Goal: Task Accomplishment & Management: Use online tool/utility

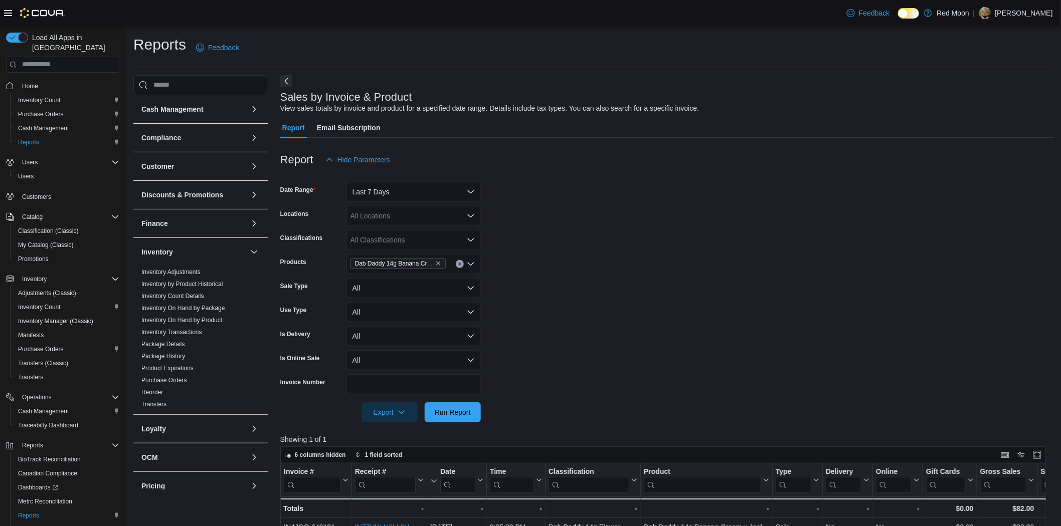
scroll to position [278, 0]
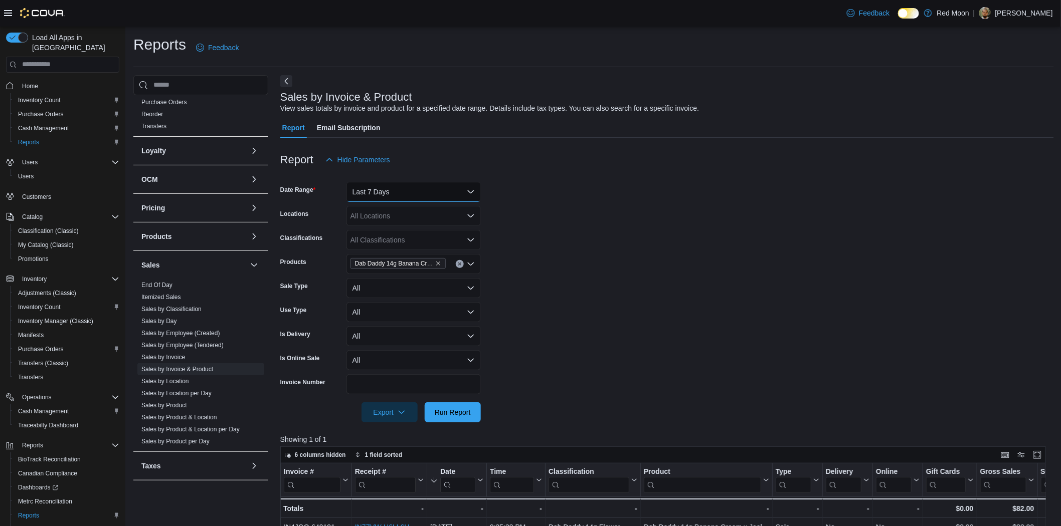
click at [383, 186] on button "Last 7 Days" at bounding box center [413, 192] width 134 height 20
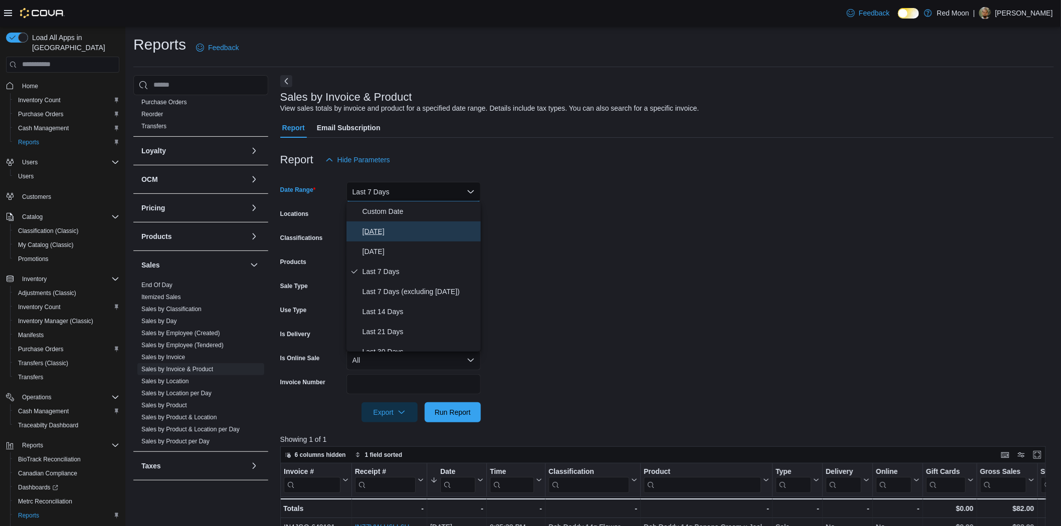
click at [384, 224] on button "Today" at bounding box center [413, 232] width 134 height 20
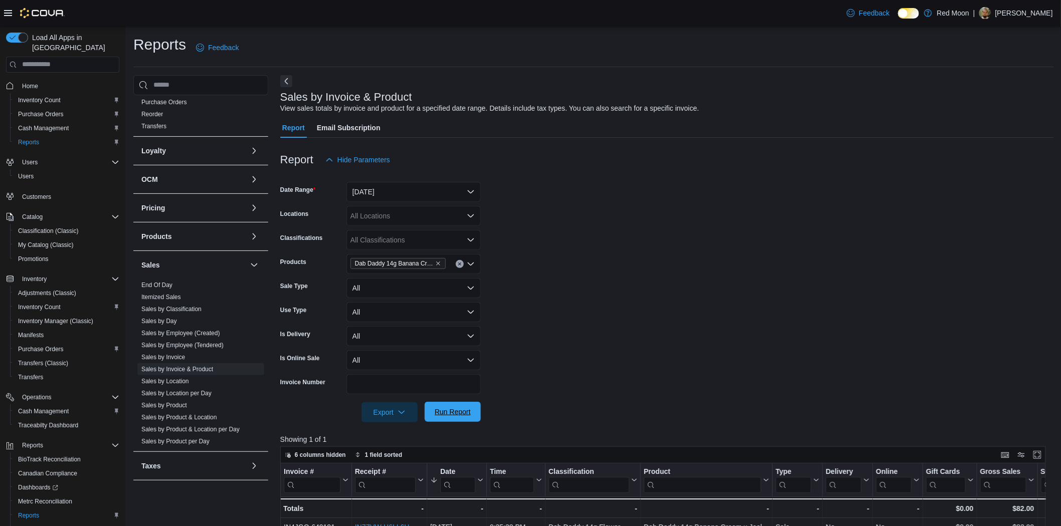
click at [466, 407] on span "Run Report" at bounding box center [453, 412] width 44 height 20
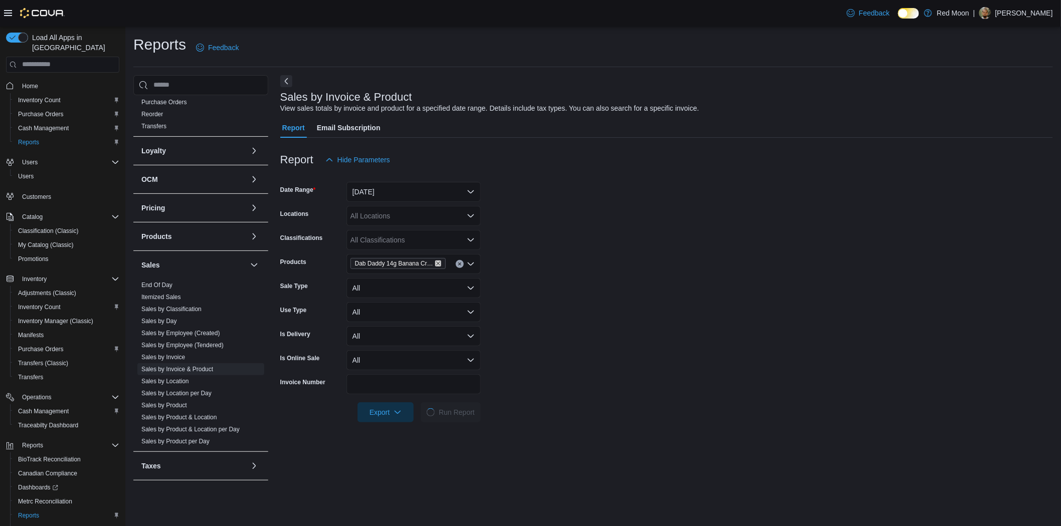
click at [439, 264] on icon "Remove Dab Daddy 14g Banana Cream x Jealousy from selection in this group" at bounding box center [438, 264] width 6 height 6
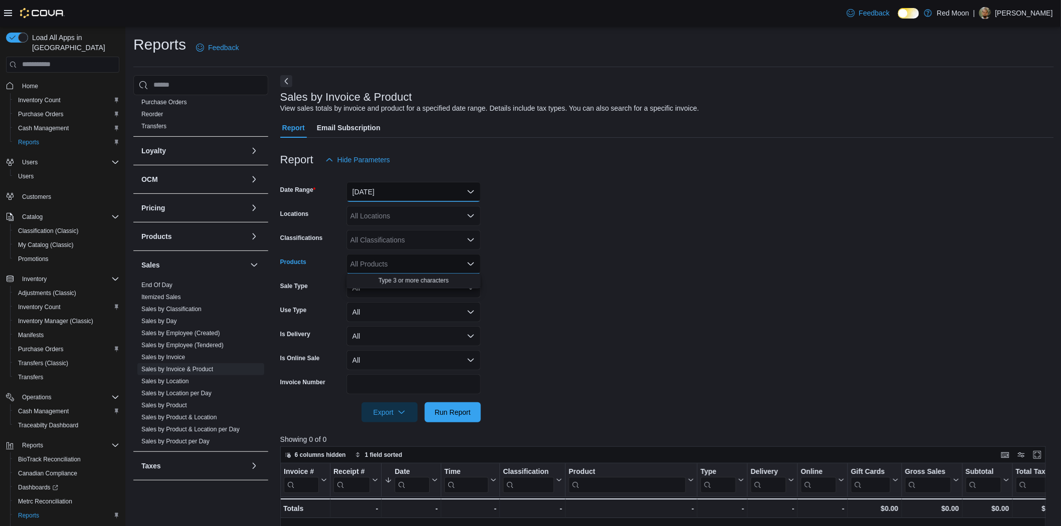
click at [404, 202] on button "Today" at bounding box center [413, 192] width 134 height 20
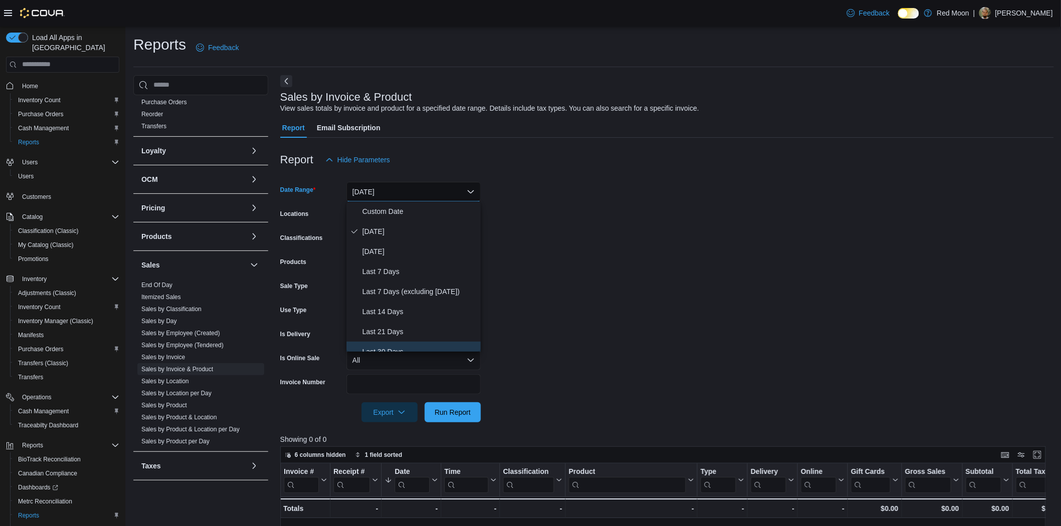
click at [410, 347] on span "Last 30 Days" at bounding box center [419, 352] width 114 height 12
click at [383, 257] on div "All Products" at bounding box center [413, 264] width 134 height 20
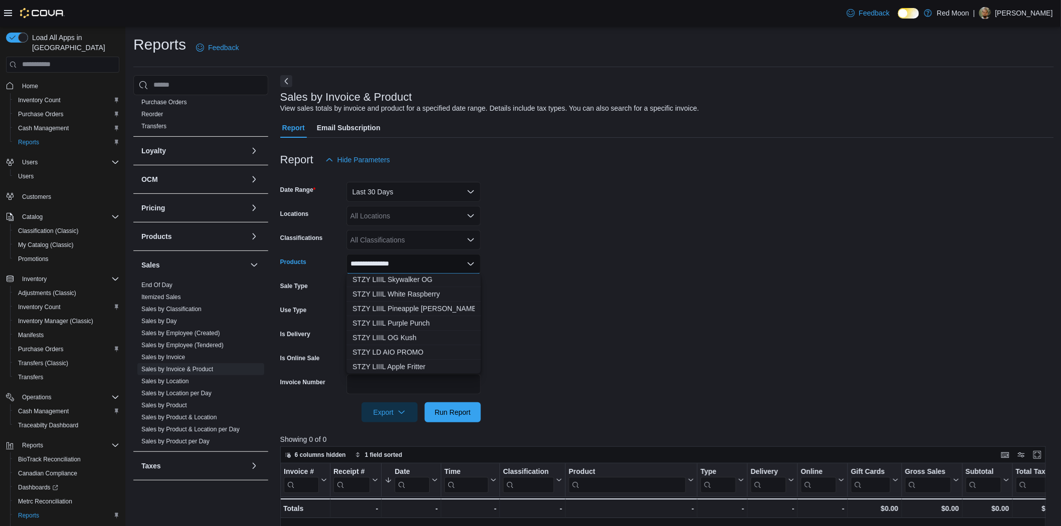
scroll to position [183, 0]
drag, startPoint x: 363, startPoint y: 264, endPoint x: 474, endPoint y: 272, distance: 111.1
click at [453, 272] on div "**********" at bounding box center [413, 264] width 134 height 20
type input "****"
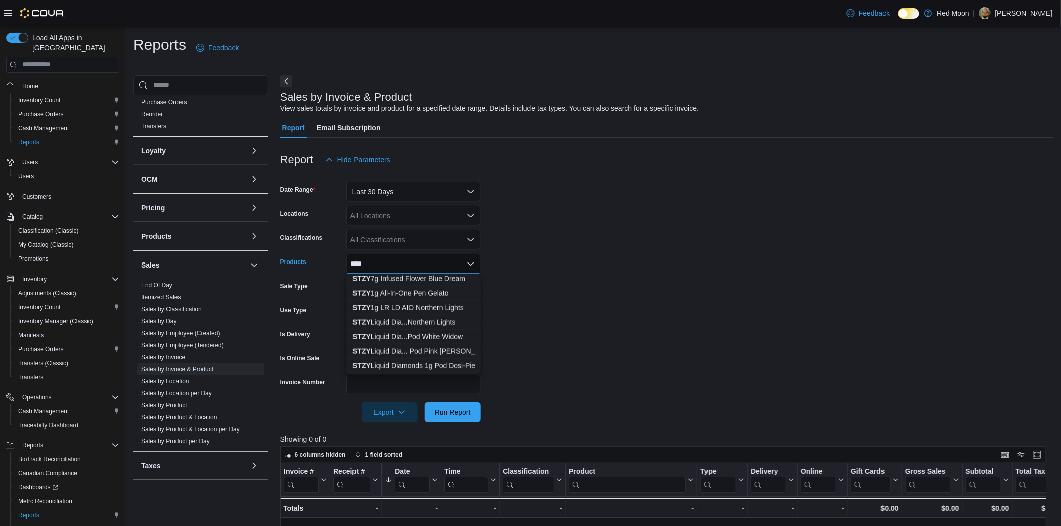
click at [389, 232] on div "All Classifications" at bounding box center [413, 240] width 134 height 20
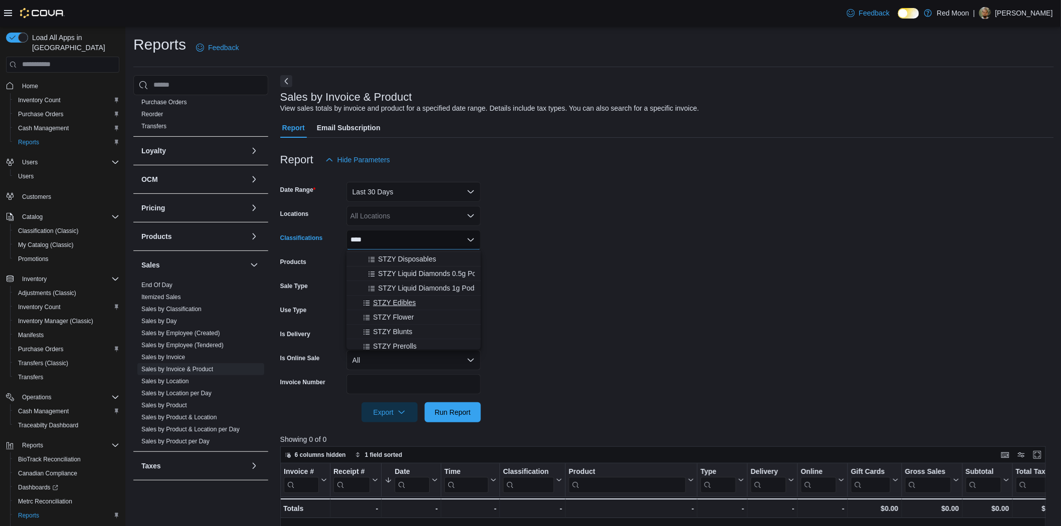
scroll to position [59, 0]
type input "****"
click at [409, 338] on span "STZY Prerolls" at bounding box center [395, 343] width 44 height 10
click at [611, 232] on form "Date Range Last 30 Days Locations All Locations Classifications STZY Prerolls C…" at bounding box center [667, 296] width 774 height 253
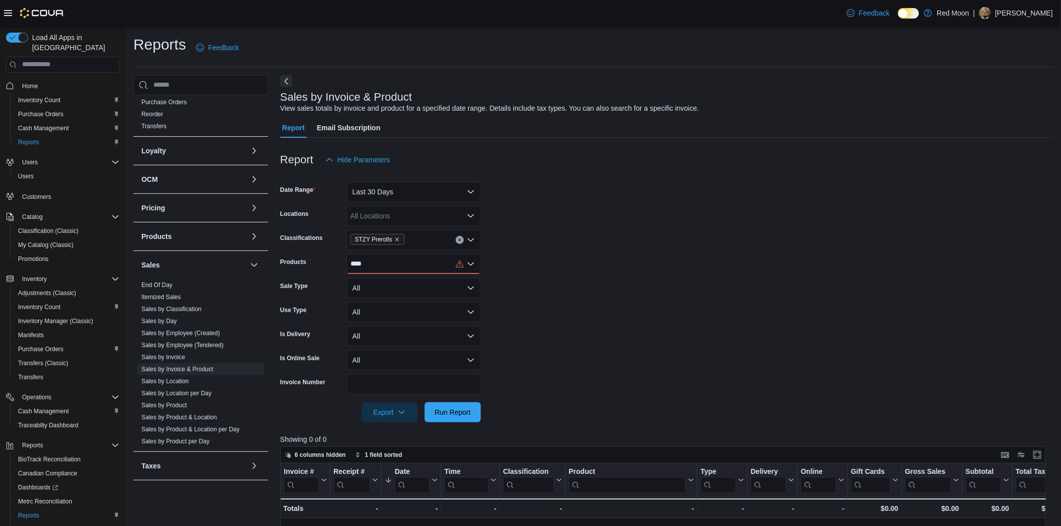
click at [376, 259] on div "****" at bounding box center [413, 264] width 134 height 20
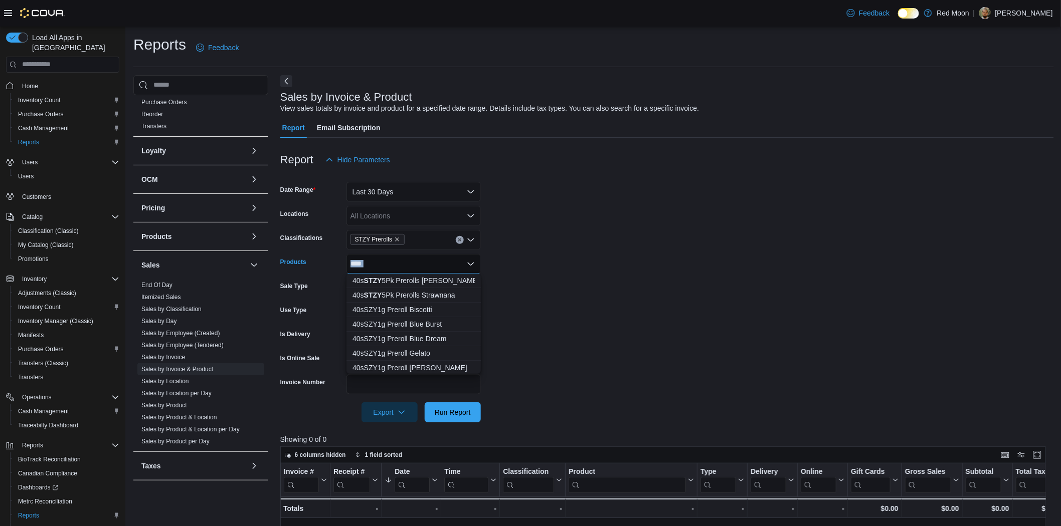
click at [376, 259] on div "**** Combo box. Selected. stzy. Selected. Combo box input. All Products. Type s…" at bounding box center [413, 264] width 134 height 20
type input "*"
type input "**********"
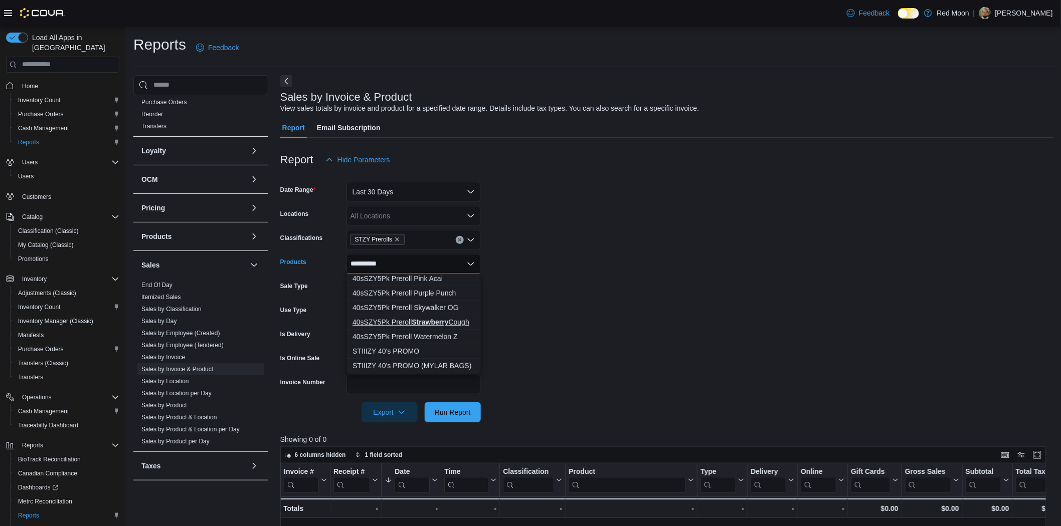
click at [450, 320] on div "40sSZY5Pk Preroll Strawberry Cough" at bounding box center [413, 322] width 122 height 10
click at [519, 298] on form "Date Range Last 30 Days Locations All Locations Classifications STZY Prerolls P…" at bounding box center [667, 296] width 774 height 253
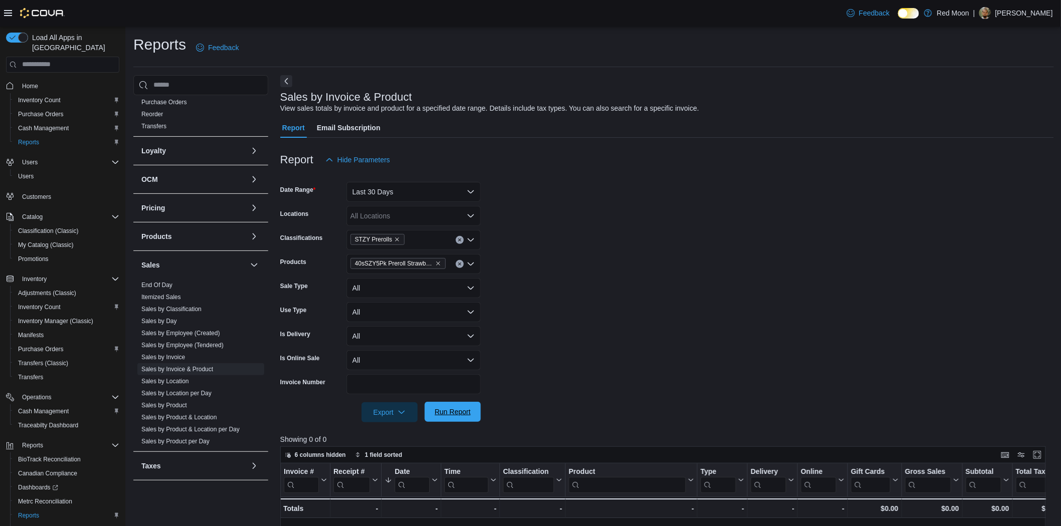
click at [448, 409] on span "Run Report" at bounding box center [453, 412] width 36 height 10
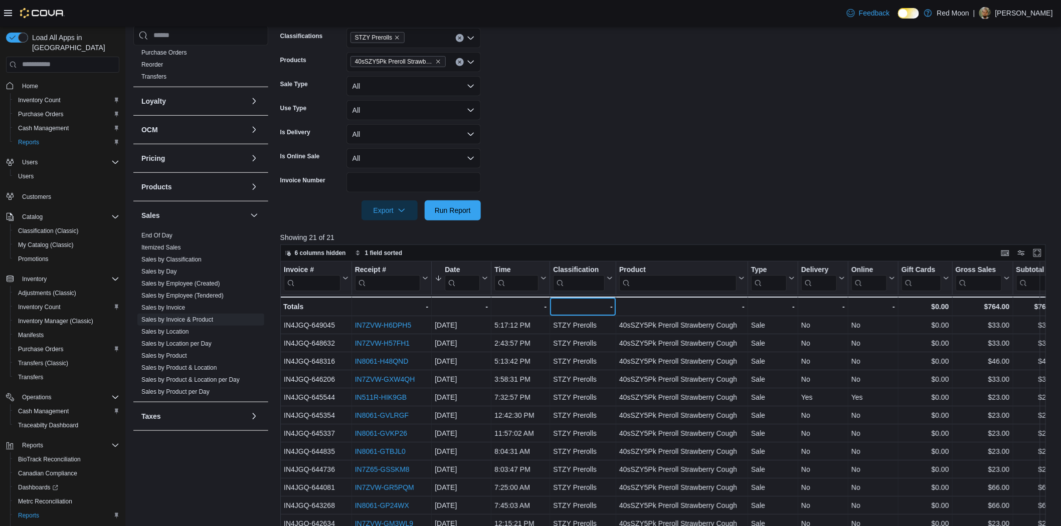
scroll to position [169, 0]
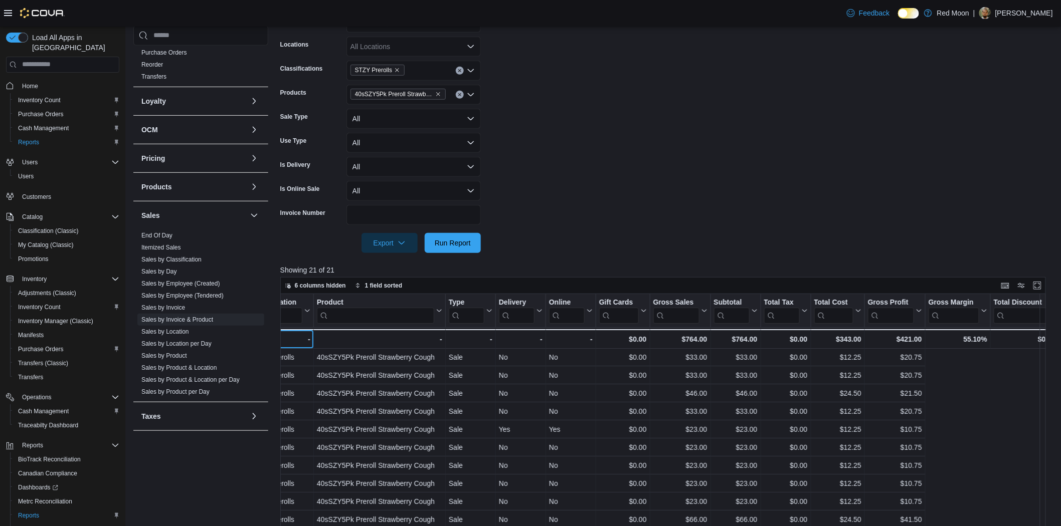
drag, startPoint x: 587, startPoint y: 314, endPoint x: 744, endPoint y: 327, distance: 157.9
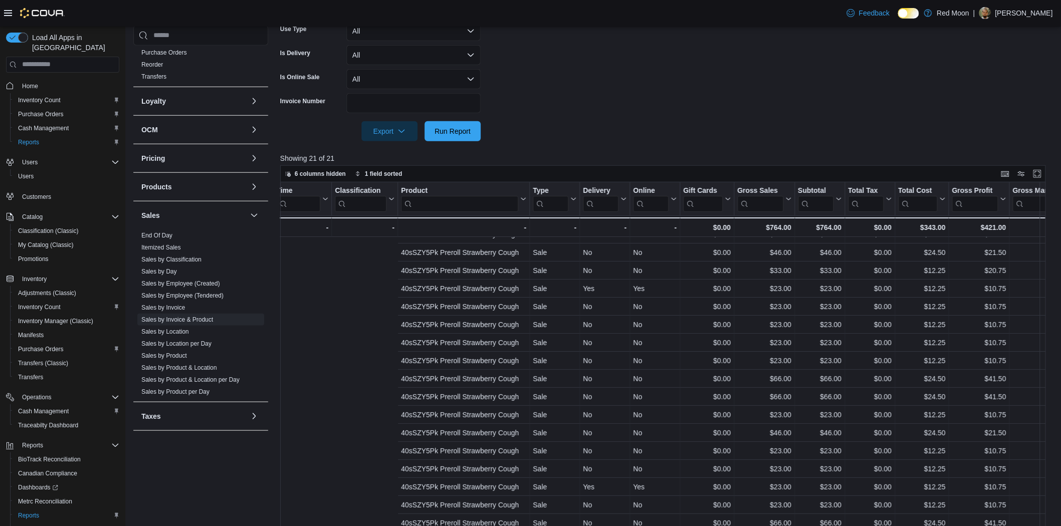
scroll to position [36, 0]
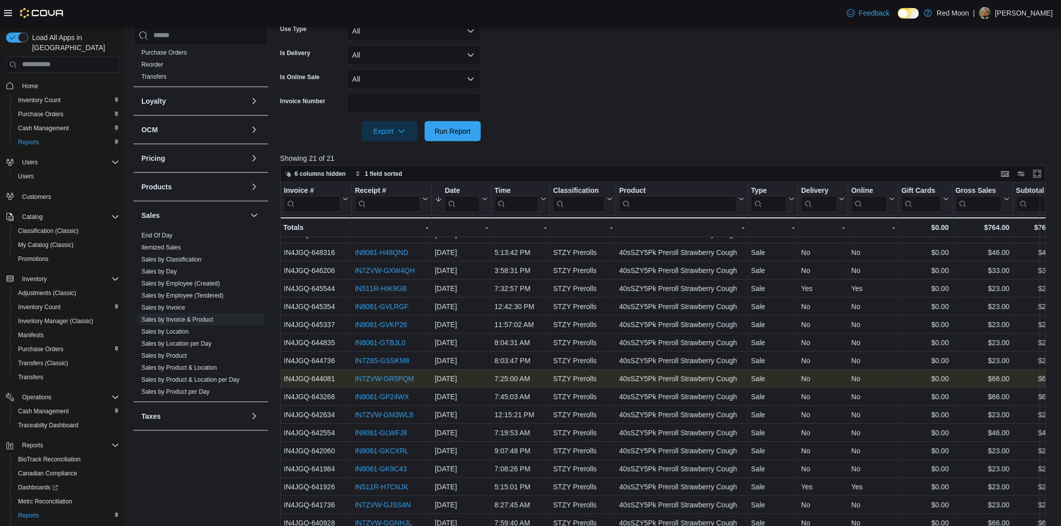
drag, startPoint x: 709, startPoint y: 371, endPoint x: 475, endPoint y: 374, distance: 233.6
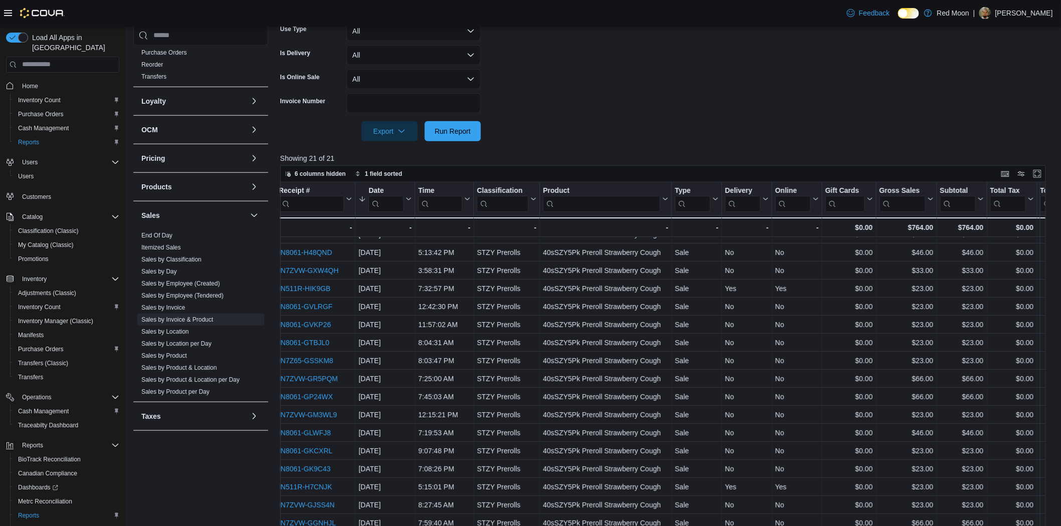
scroll to position [36, 594]
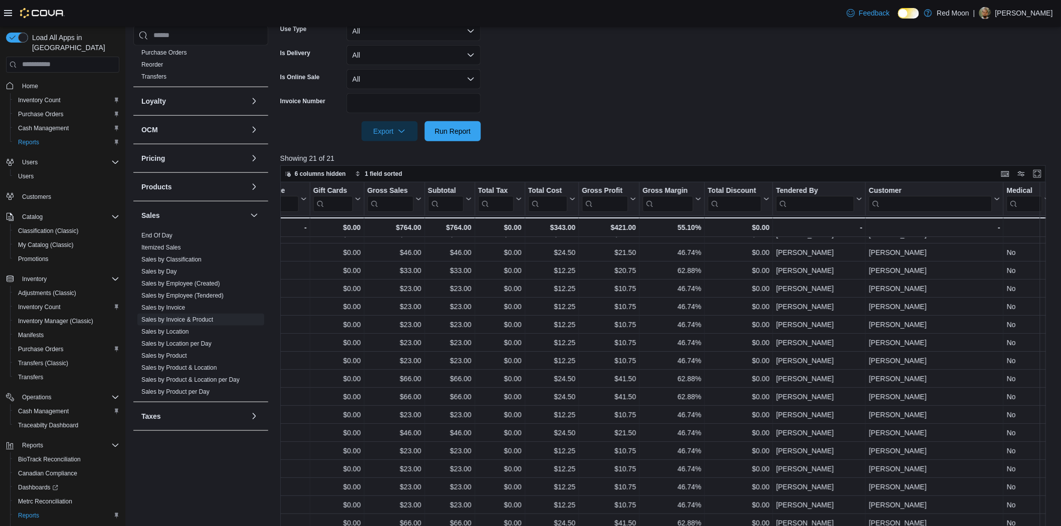
drag, startPoint x: 480, startPoint y: 373, endPoint x: 561, endPoint y: 374, distance: 81.7
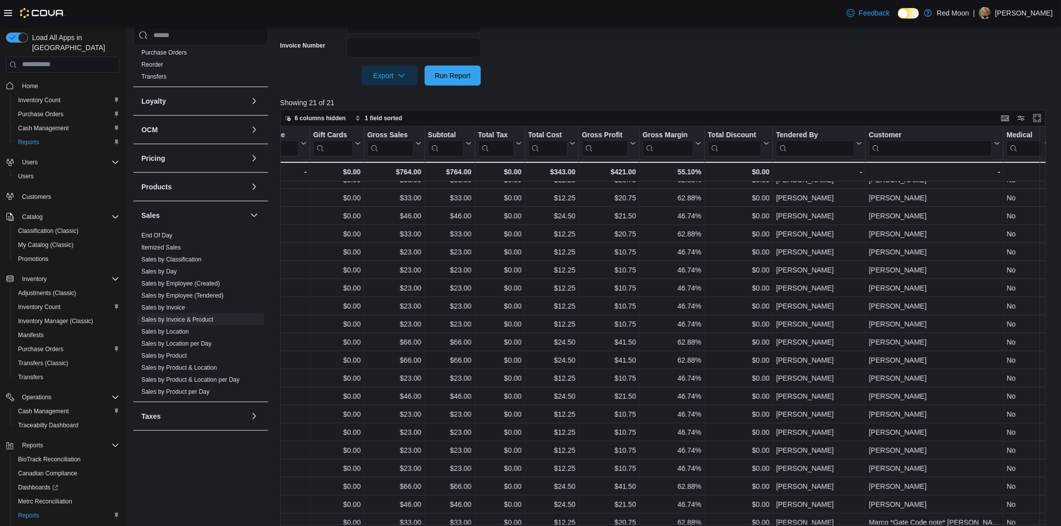
scroll to position [0, 594]
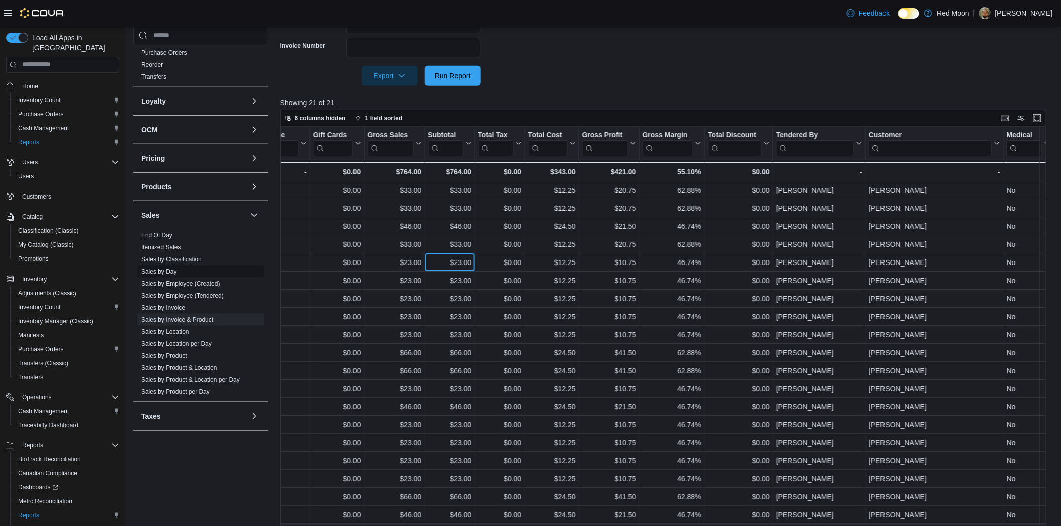
drag, startPoint x: 407, startPoint y: 270, endPoint x: 224, endPoint y: 269, distance: 182.5
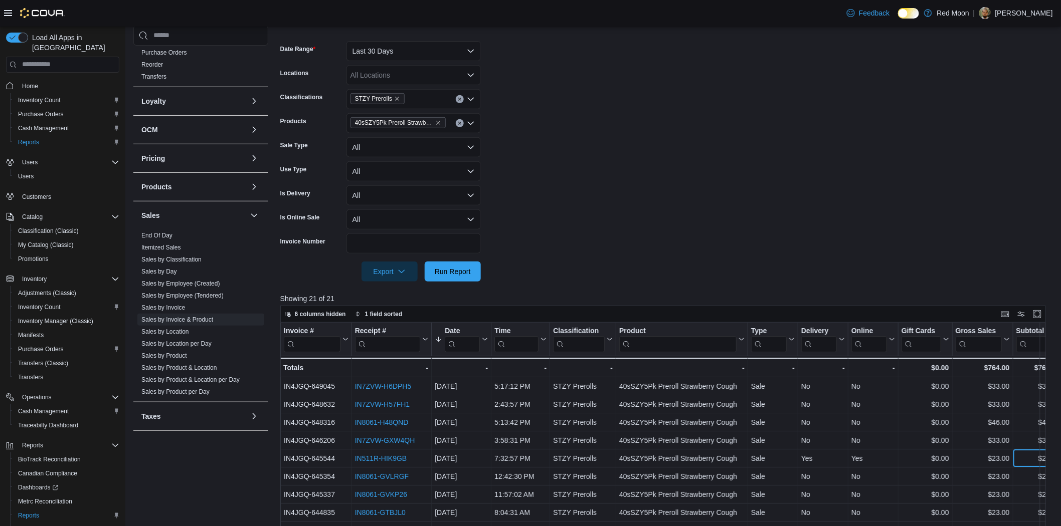
scroll to position [114, 0]
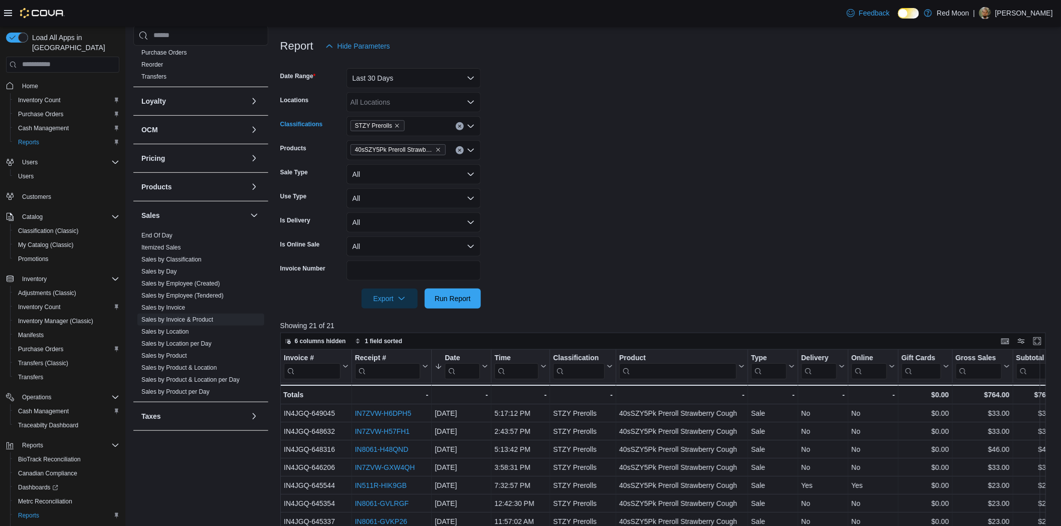
click at [399, 125] on span "STZY Prerolls" at bounding box center [377, 125] width 54 height 11
click at [395, 126] on icon "Remove STZY Prerolls from selection in this group" at bounding box center [397, 126] width 6 height 6
drag, startPoint x: 567, startPoint y: 116, endPoint x: 555, endPoint y: 119, distance: 12.9
click at [563, 117] on form "Date Range Last 30 Days Locations All Locations Classifications All Classificat…" at bounding box center [667, 182] width 774 height 253
click at [441, 148] on span "40sSZY5Pk Preroll Strawberry Cough" at bounding box center [397, 149] width 95 height 11
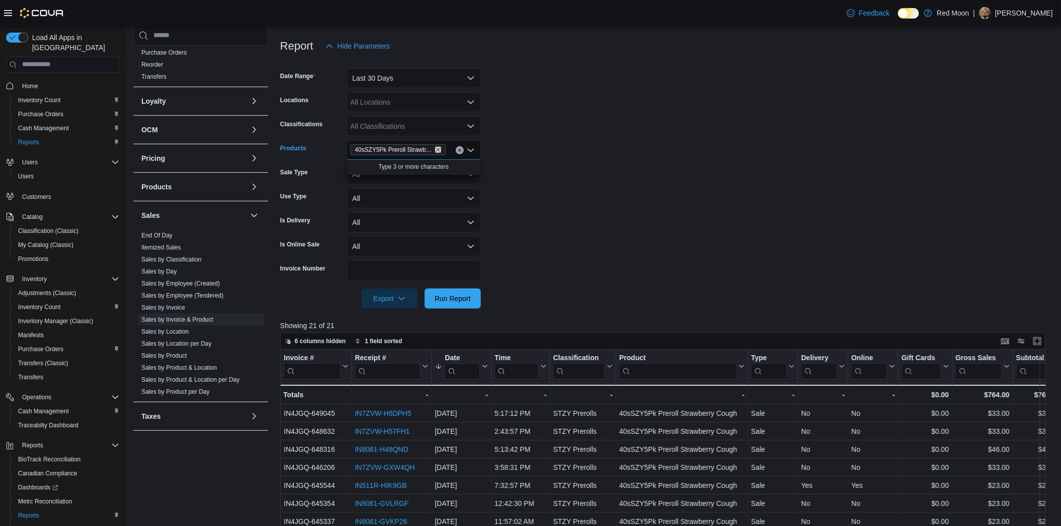
click at [438, 148] on icon "Remove 40sSZY5Pk Preroll Strawberry Cough from selection in this group" at bounding box center [438, 150] width 6 height 6
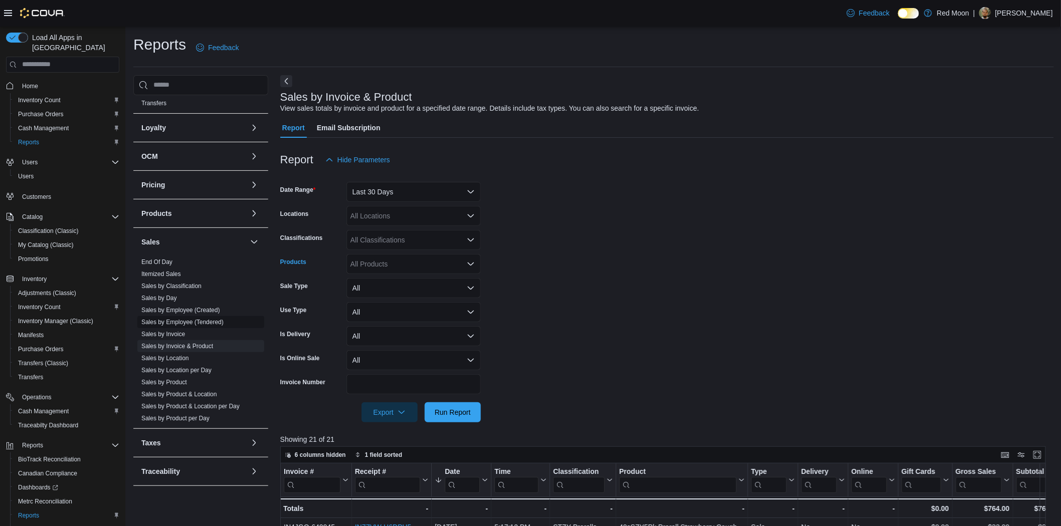
scroll to position [308, 0]
click at [175, 332] on span "Sales by Invoice" at bounding box center [200, 328] width 127 height 12
click at [174, 327] on link "Sales by Invoice" at bounding box center [163, 328] width 44 height 7
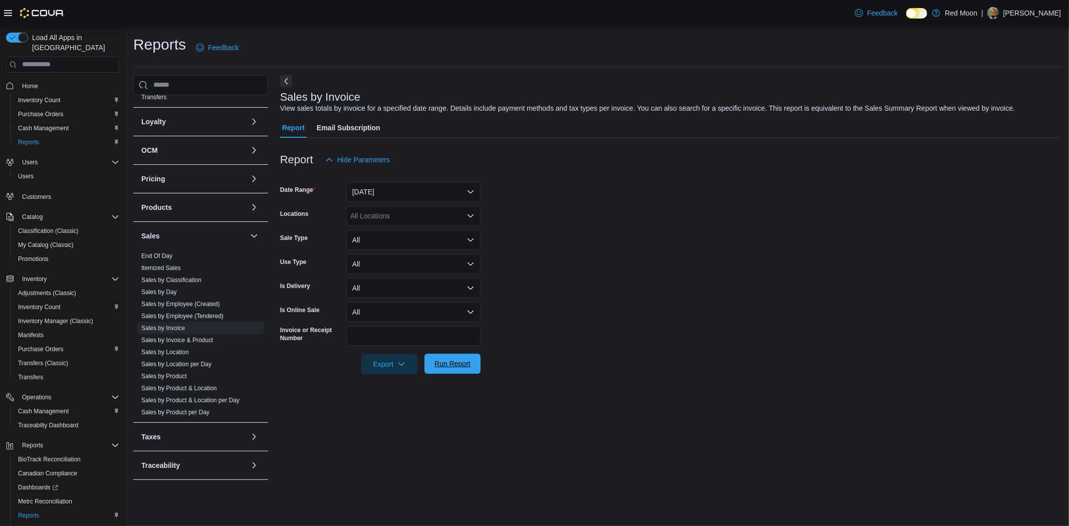
click at [459, 358] on span "Run Report" at bounding box center [453, 364] width 44 height 20
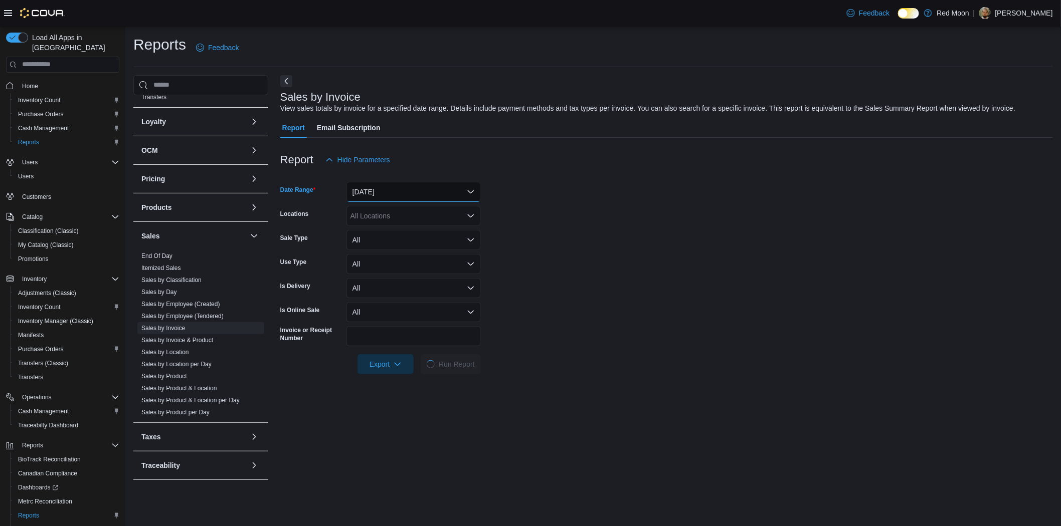
click at [378, 187] on button "Yesterday" at bounding box center [413, 192] width 134 height 20
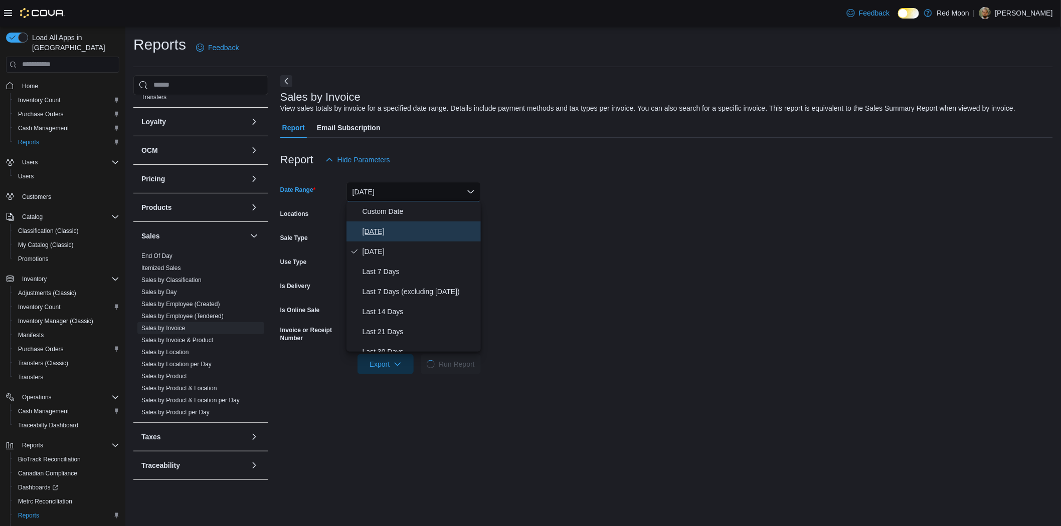
click at [372, 238] on button "Today" at bounding box center [413, 232] width 134 height 20
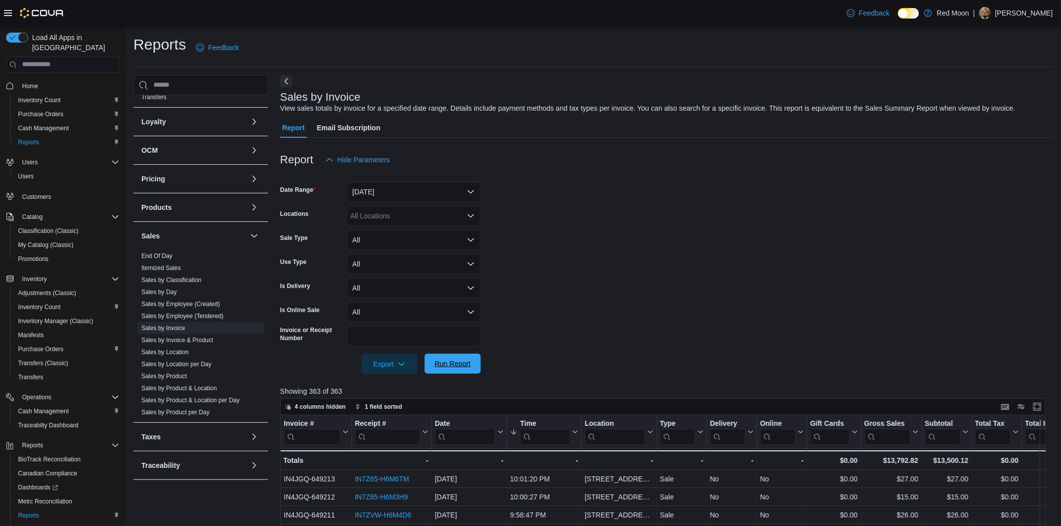
click at [460, 361] on span "Run Report" at bounding box center [453, 364] width 36 height 10
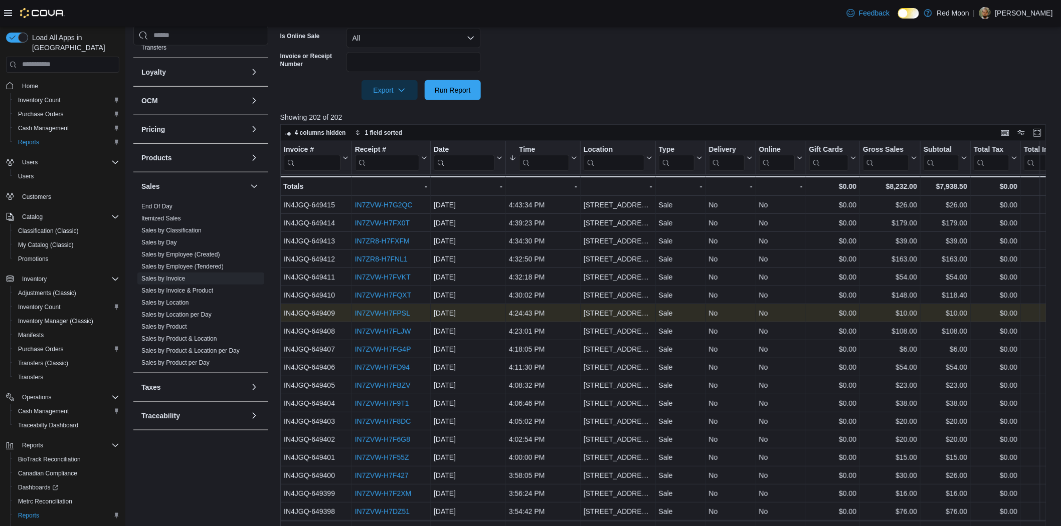
scroll to position [278, 0]
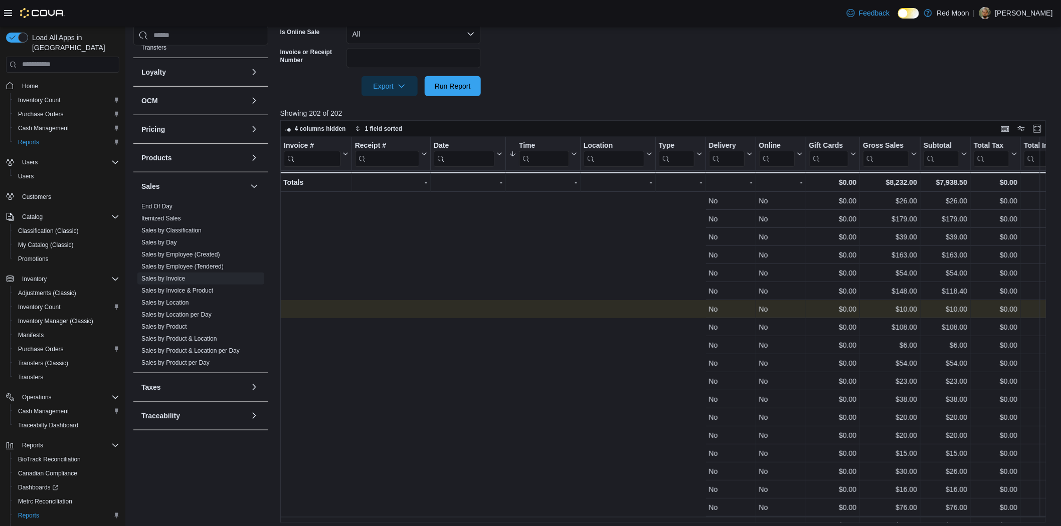
drag, startPoint x: 523, startPoint y: 305, endPoint x: 768, endPoint y: 316, distance: 244.9
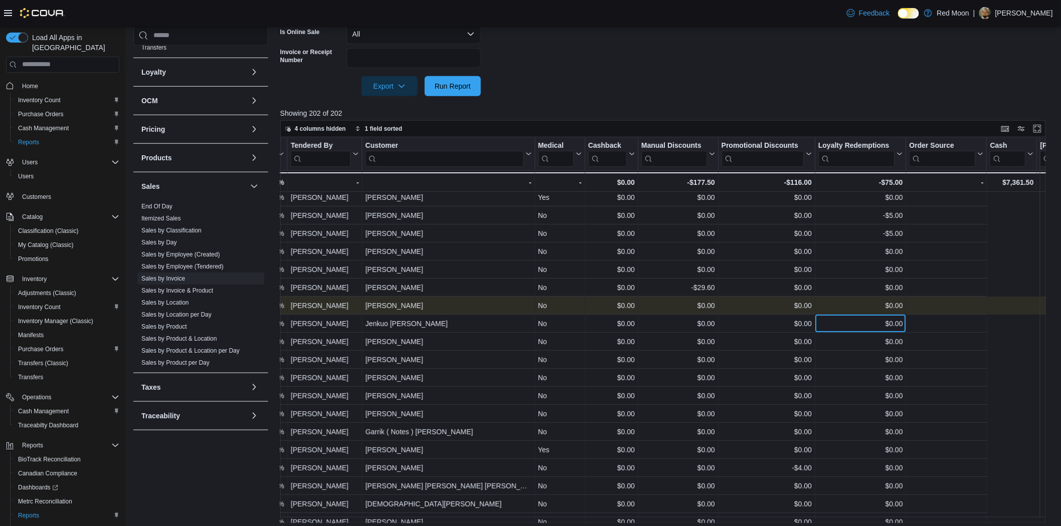
drag, startPoint x: 754, startPoint y: 316, endPoint x: 663, endPoint y: 317, distance: 91.7
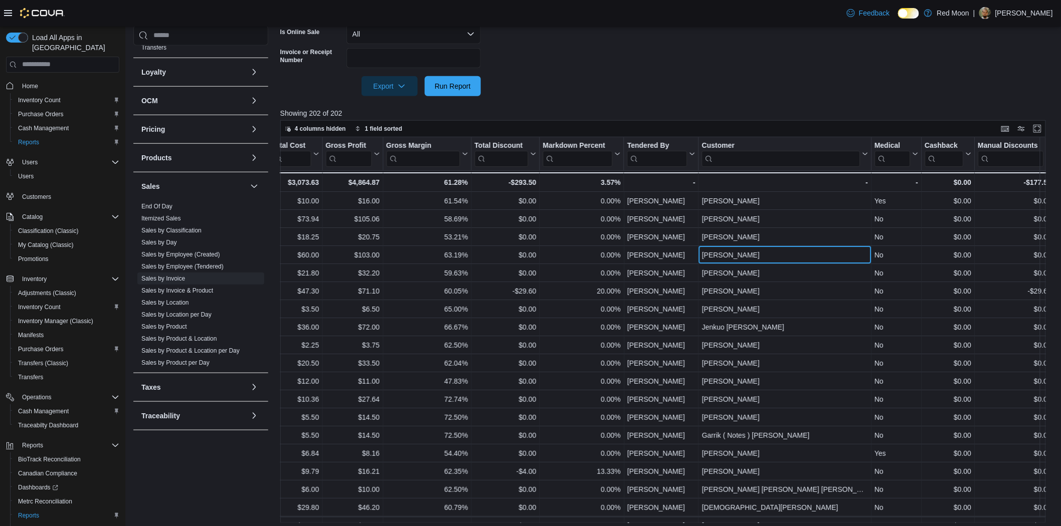
scroll to position [4, 748]
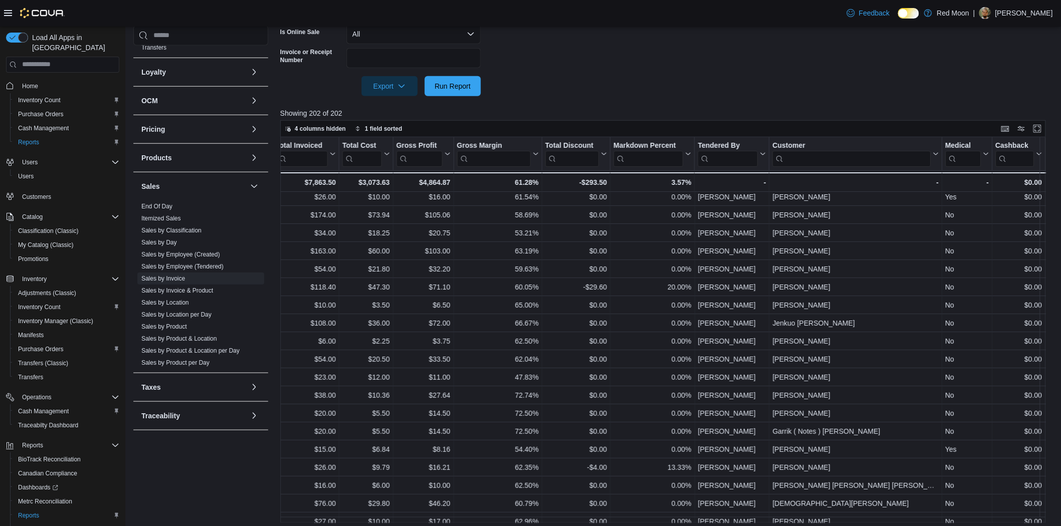
drag, startPoint x: 715, startPoint y: 249, endPoint x: 498, endPoint y: 267, distance: 217.8
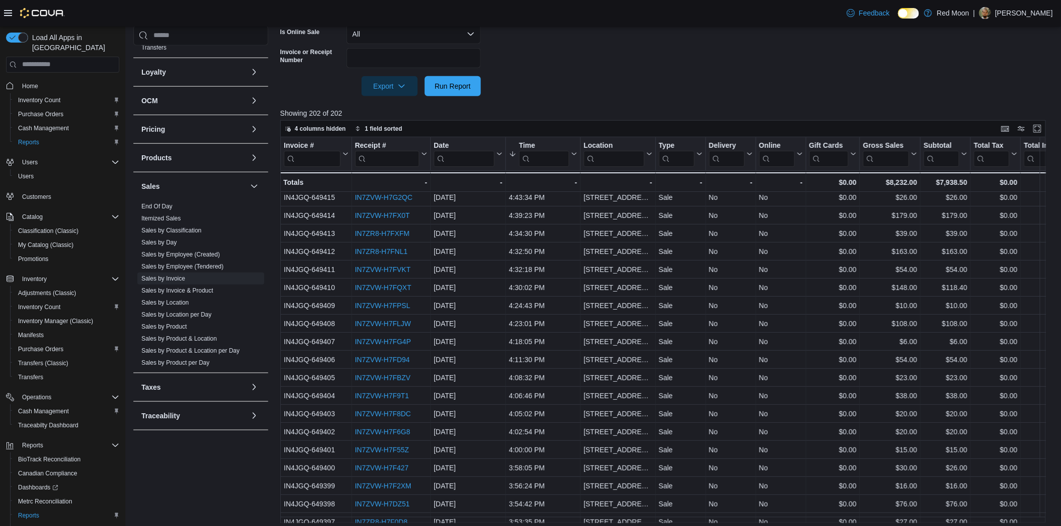
scroll to position [0, 0]
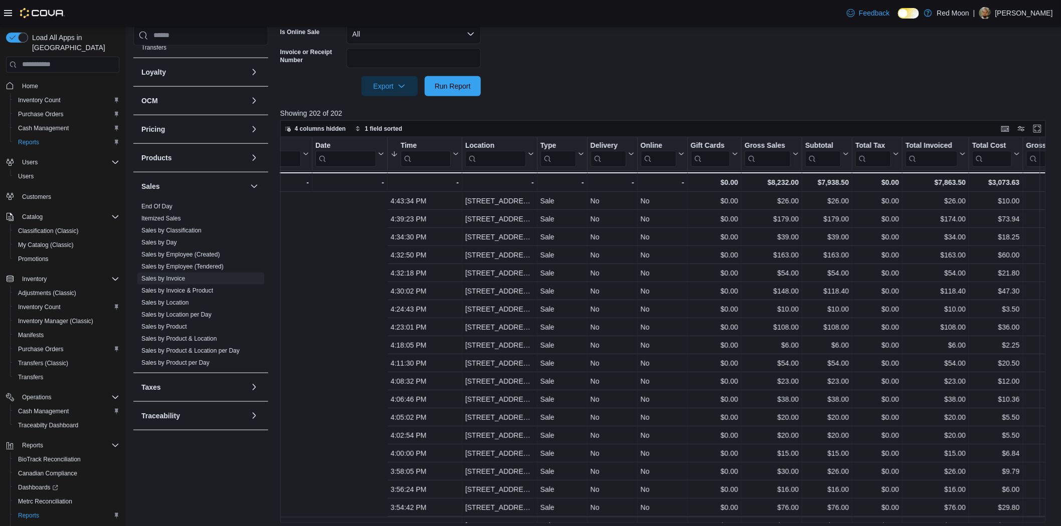
drag, startPoint x: 514, startPoint y: 249, endPoint x: 609, endPoint y: 253, distance: 94.8
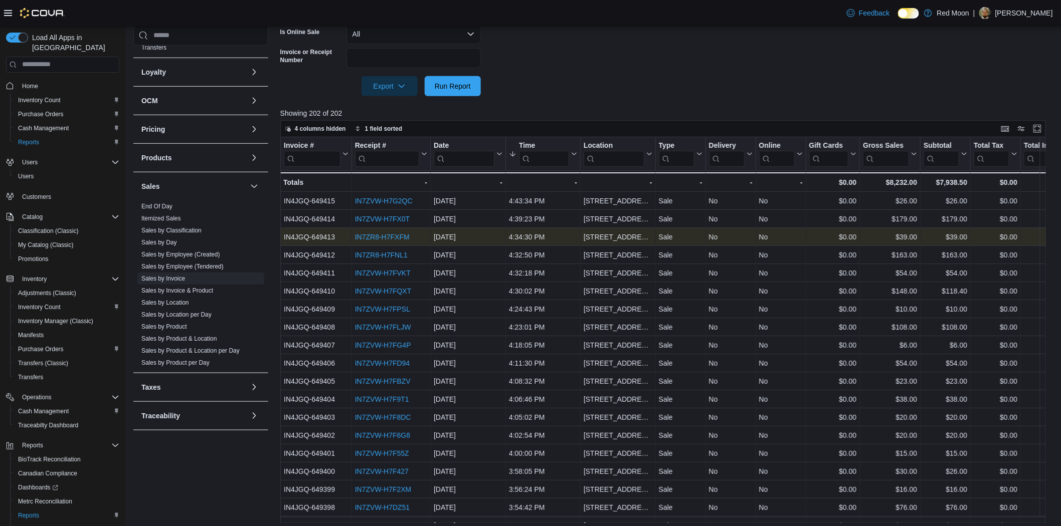
drag, startPoint x: 549, startPoint y: 241, endPoint x: 381, endPoint y: 233, distance: 168.1
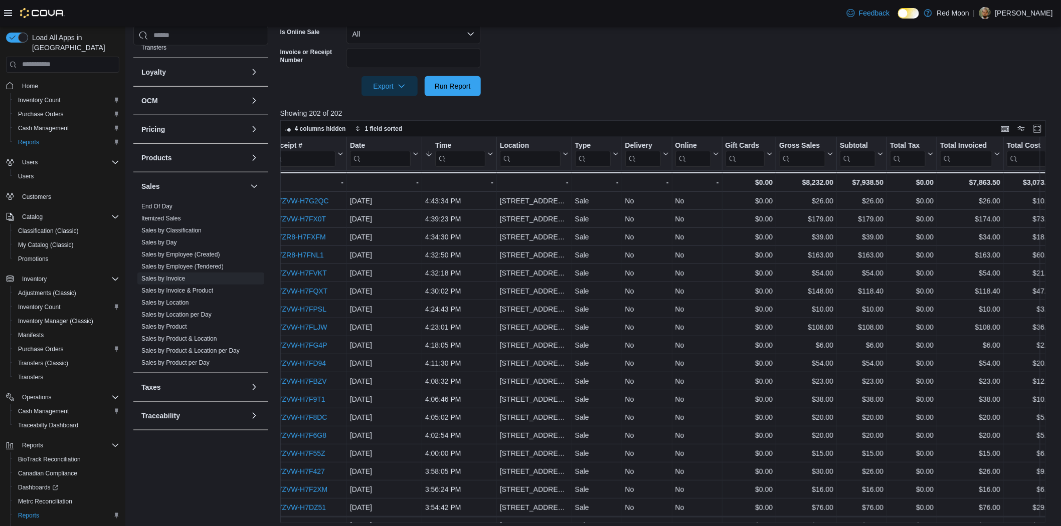
drag, startPoint x: 460, startPoint y: 236, endPoint x: 546, endPoint y: 238, distance: 86.2
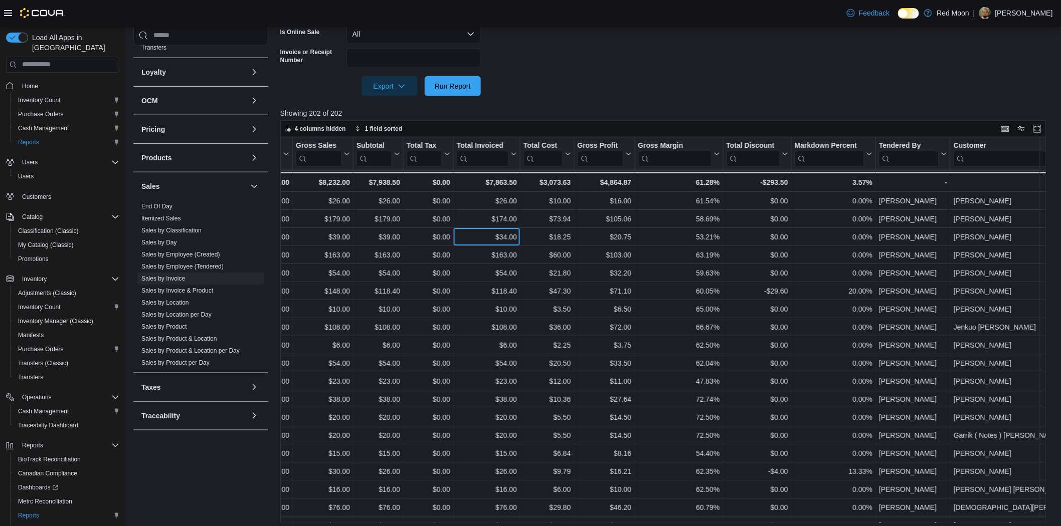
drag, startPoint x: 532, startPoint y: 236, endPoint x: 547, endPoint y: 236, distance: 15.5
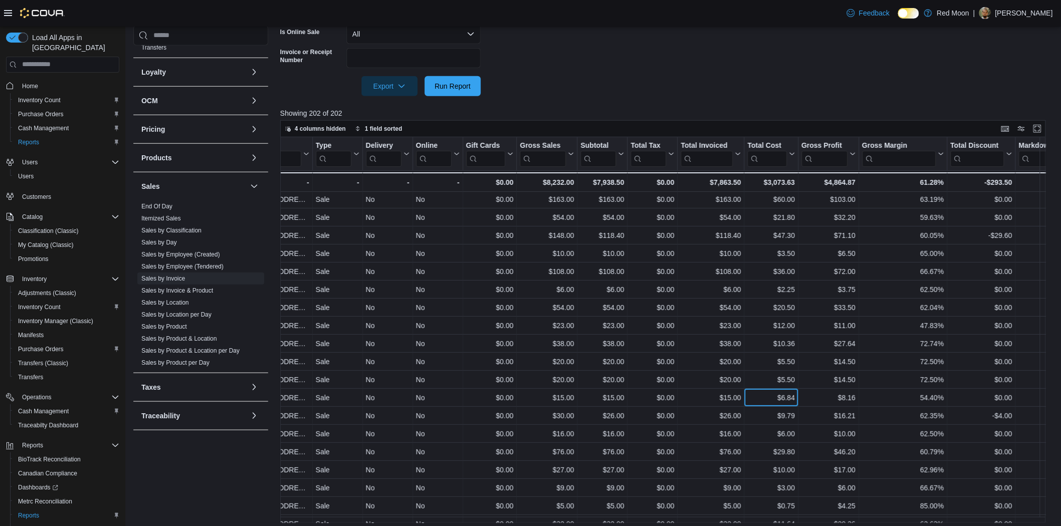
scroll to position [56, 0]
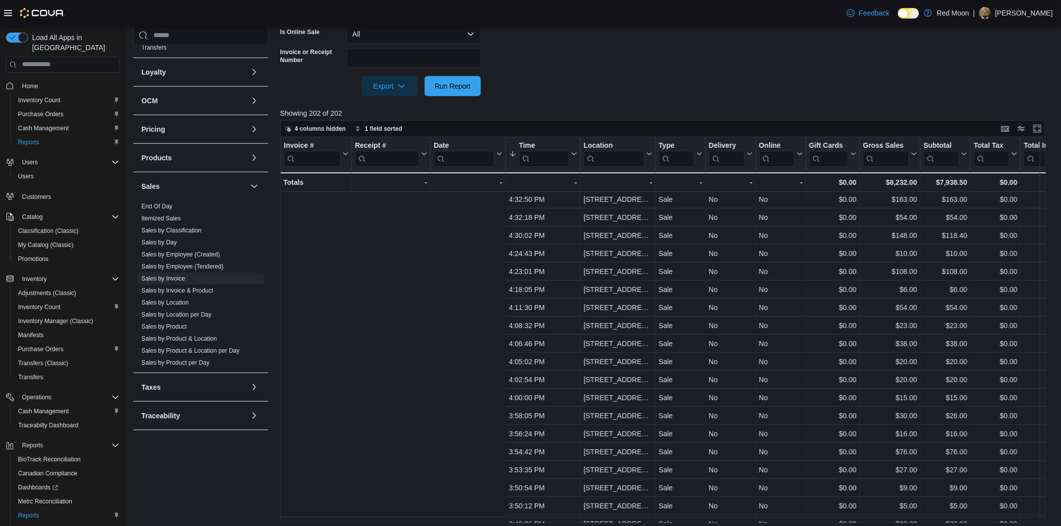
drag, startPoint x: 543, startPoint y: 390, endPoint x: 374, endPoint y: 397, distance: 169.1
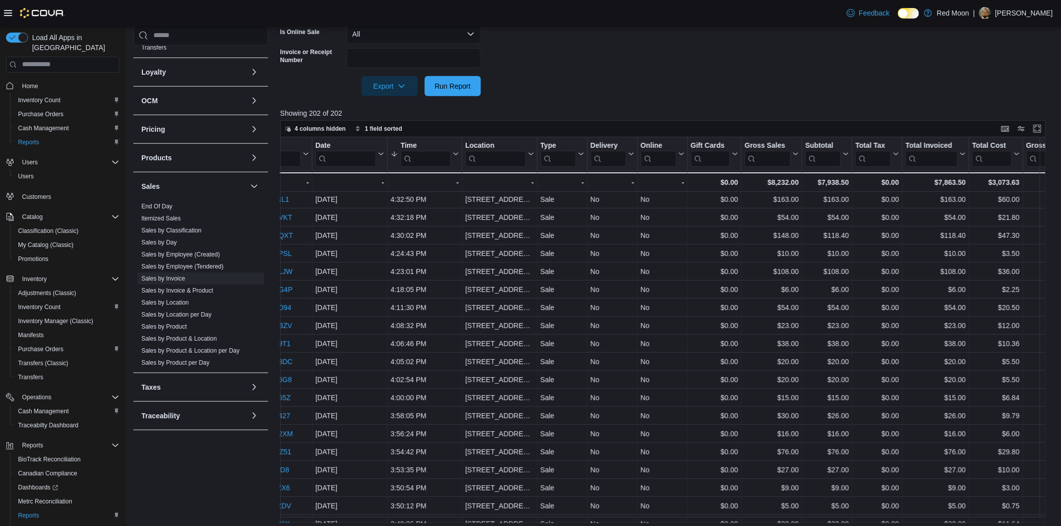
drag, startPoint x: 435, startPoint y: 390, endPoint x: 534, endPoint y: 389, distance: 99.3
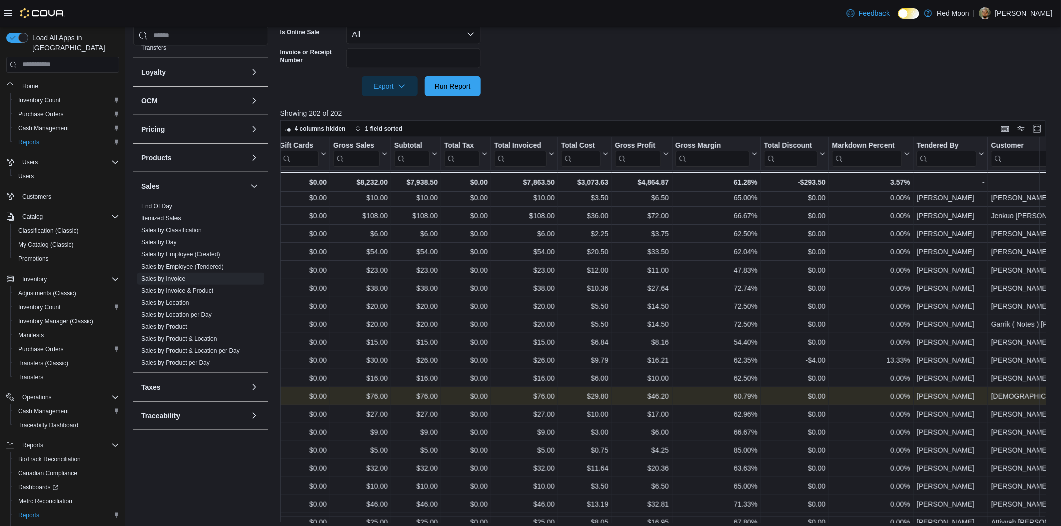
scroll to position [167, 529]
click at [525, 392] on div "$5.00" at bounding box center [524, 395] width 60 height 12
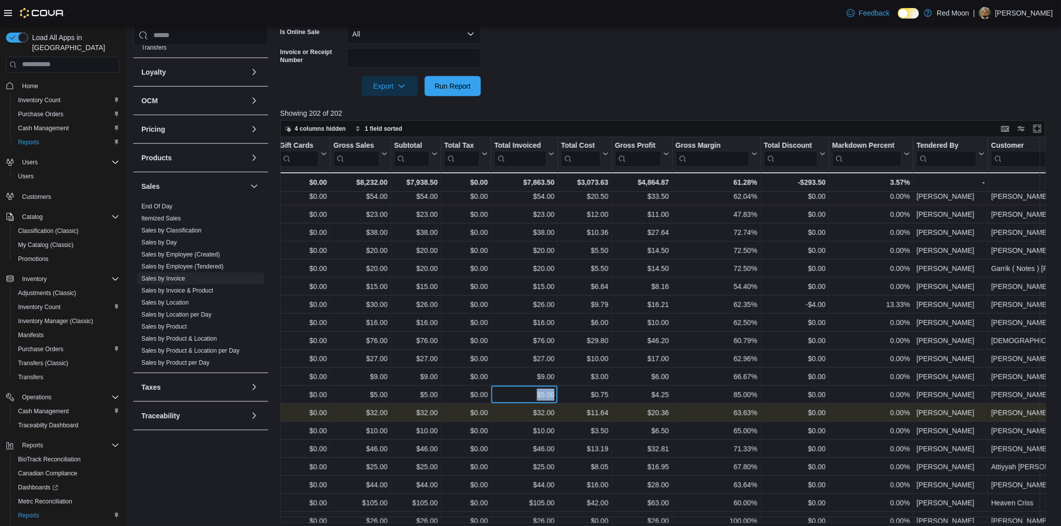
scroll to position [223, 529]
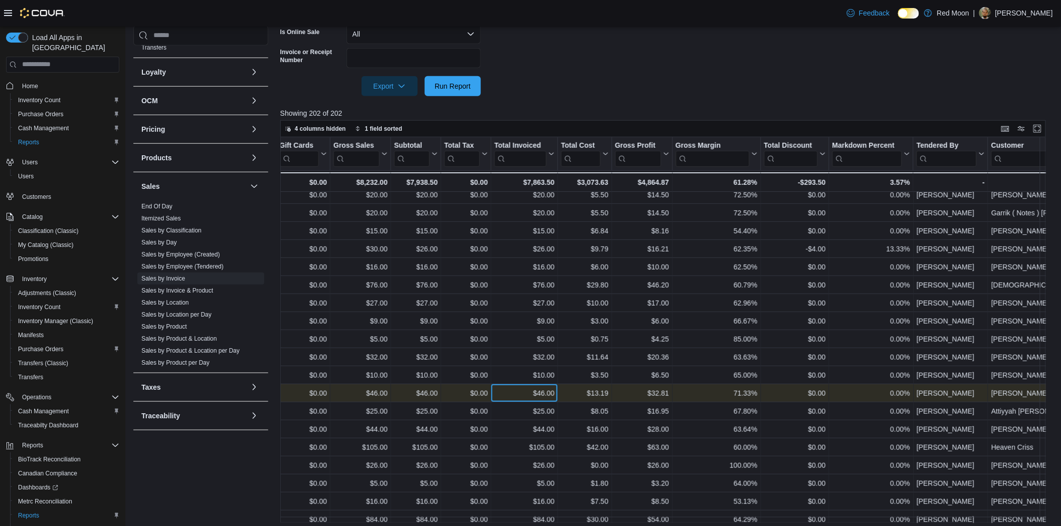
click at [525, 386] on div "$46.00 - Total Invoiced, column 13, row 24" at bounding box center [524, 393] width 67 height 18
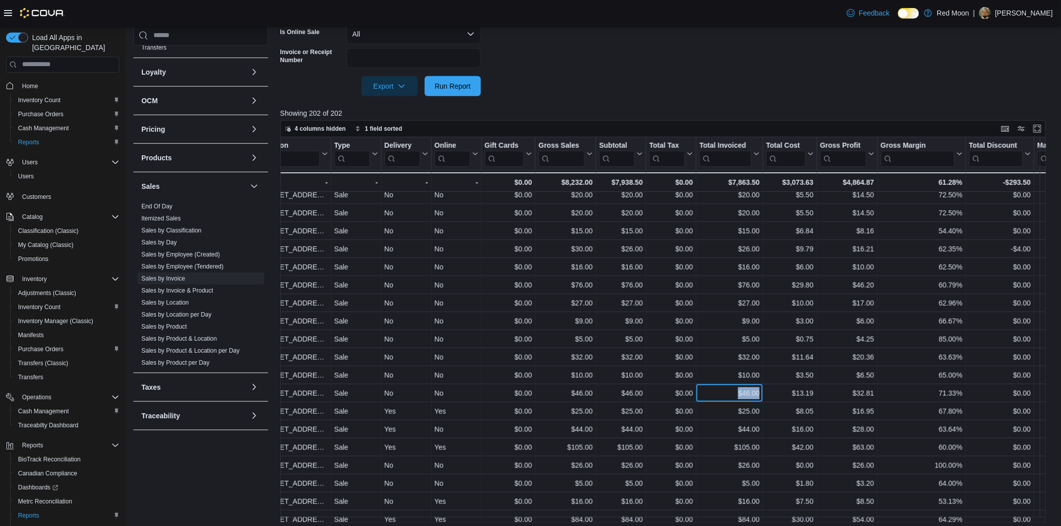
scroll to position [223, 222]
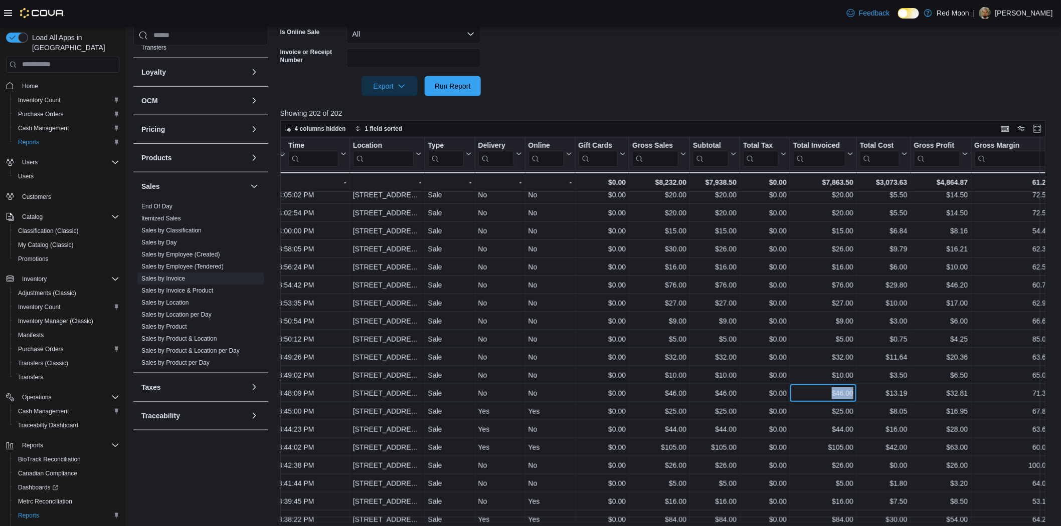
drag, startPoint x: 525, startPoint y: 386, endPoint x: 484, endPoint y: 384, distance: 41.2
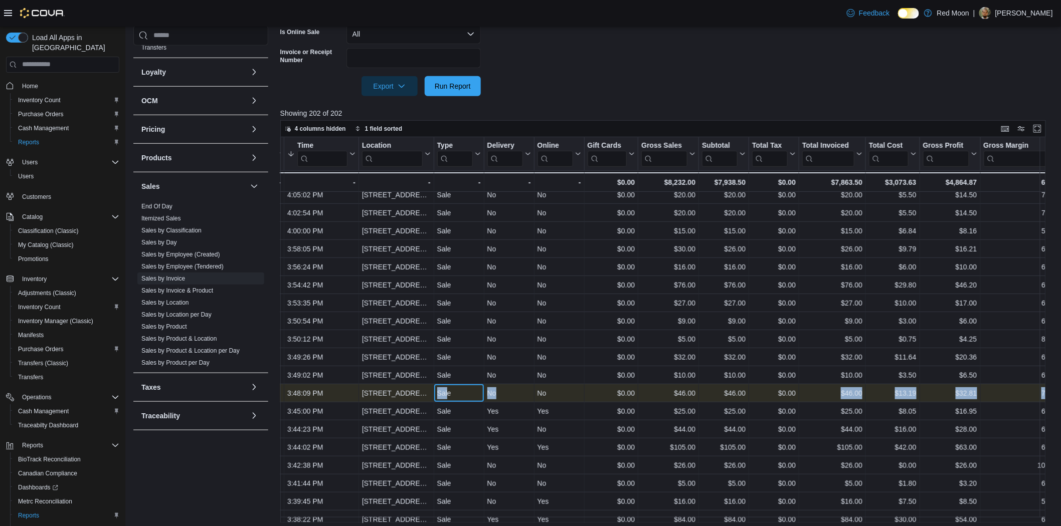
drag, startPoint x: 448, startPoint y: 393, endPoint x: 794, endPoint y: 389, distance: 345.9
click at [794, 389] on div "No - Online, column 8, row 24 $0.00 - Gift Card Sales, column 9, row 24 $46.00 …" at bounding box center [1065, 393] width 2013 height 18
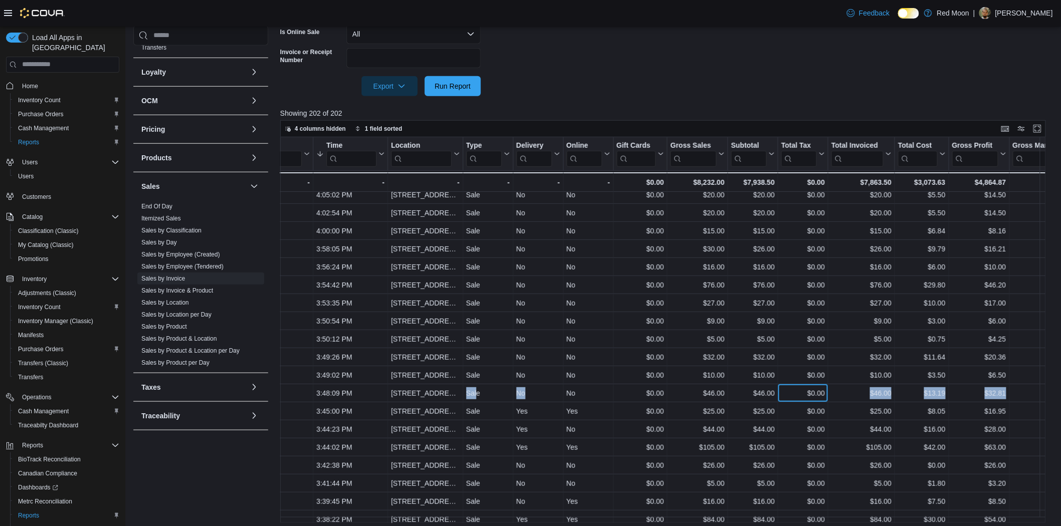
scroll to position [223, 0]
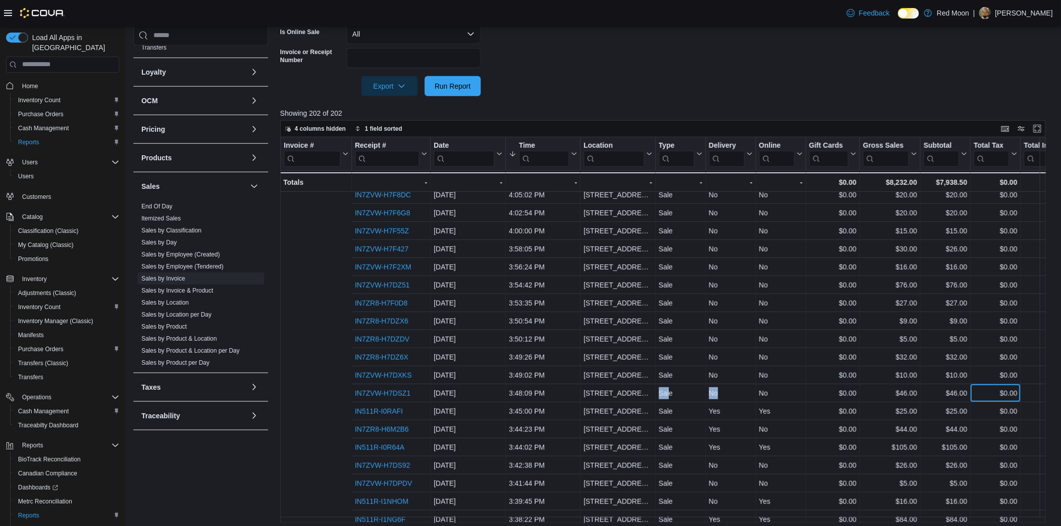
drag, startPoint x: 794, startPoint y: 389, endPoint x: 566, endPoint y: 395, distance: 227.2
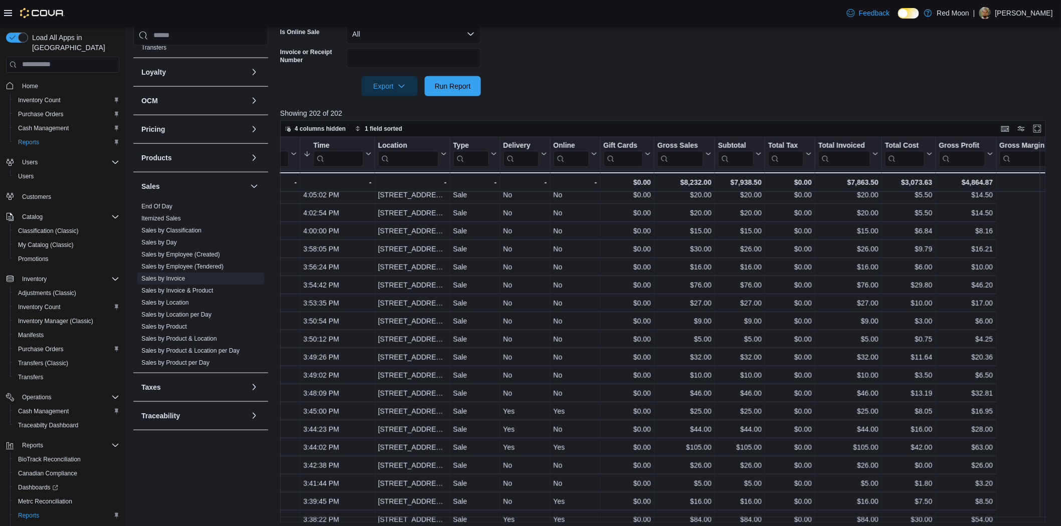
drag, startPoint x: 597, startPoint y: 383, endPoint x: 704, endPoint y: 377, distance: 107.5
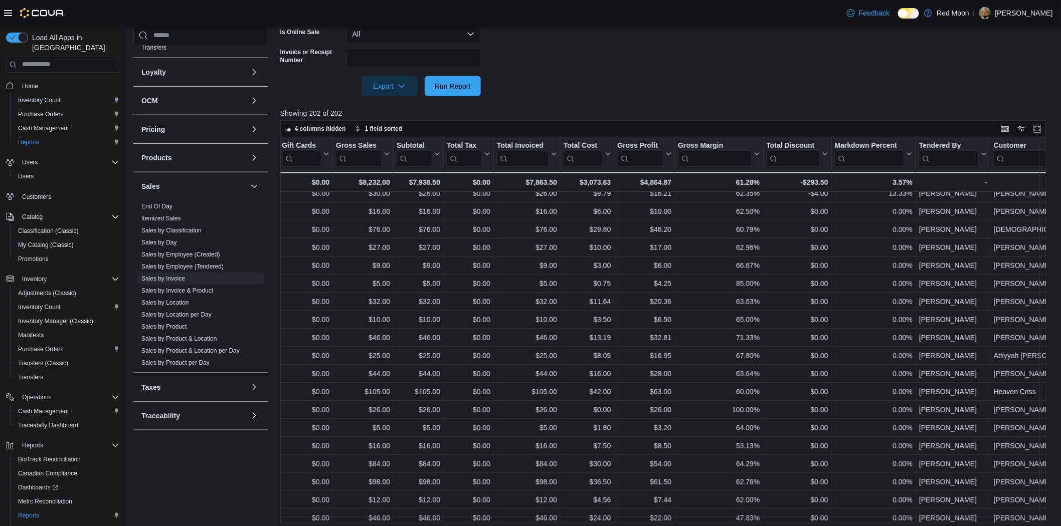
scroll to position [278, 0]
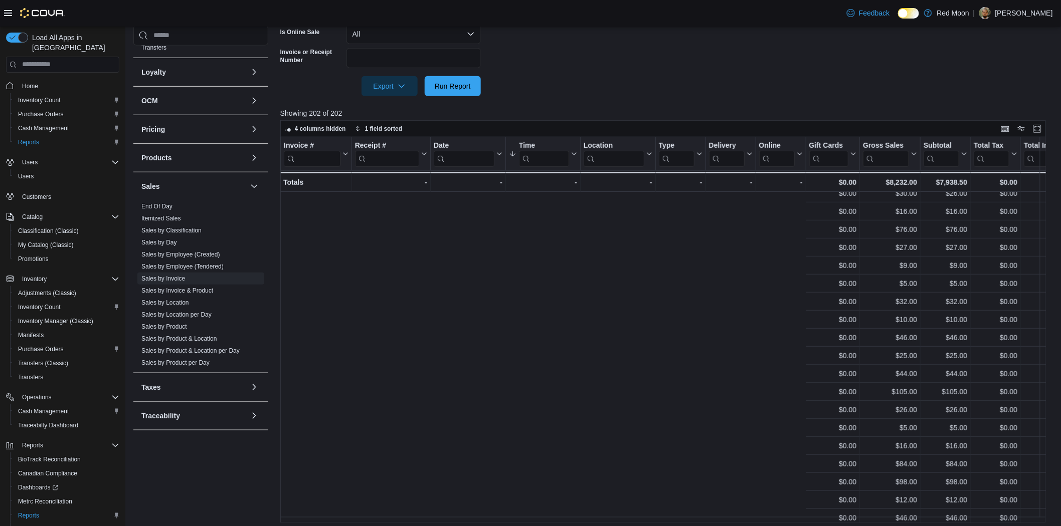
drag, startPoint x: 633, startPoint y: 406, endPoint x: 453, endPoint y: 408, distance: 180.5
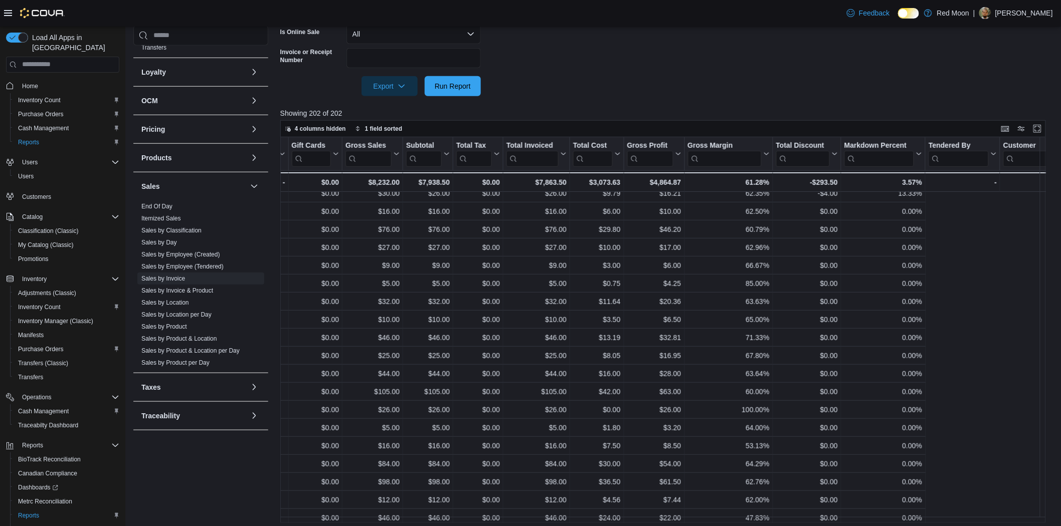
drag, startPoint x: 482, startPoint y: 411, endPoint x: 559, endPoint y: 412, distance: 77.2
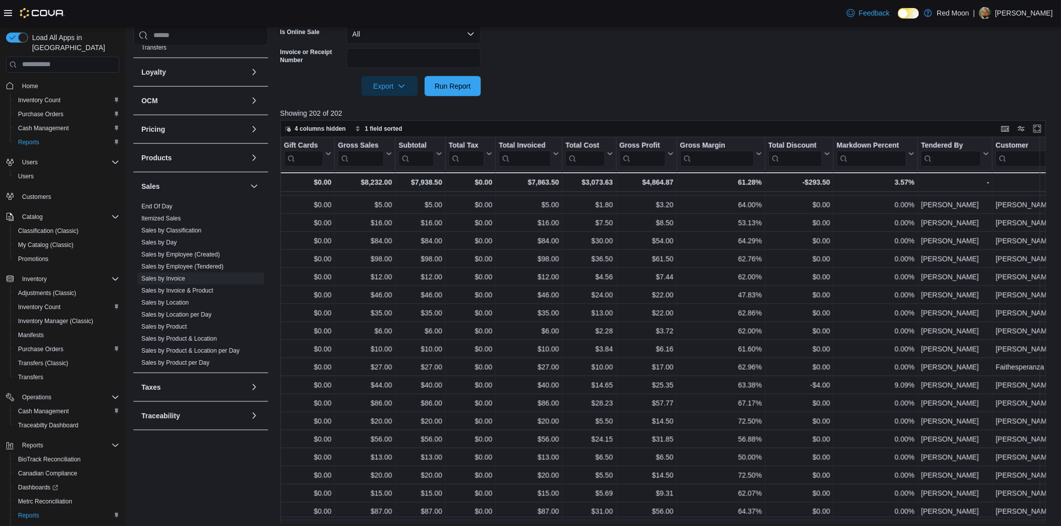
scroll to position [501, 0]
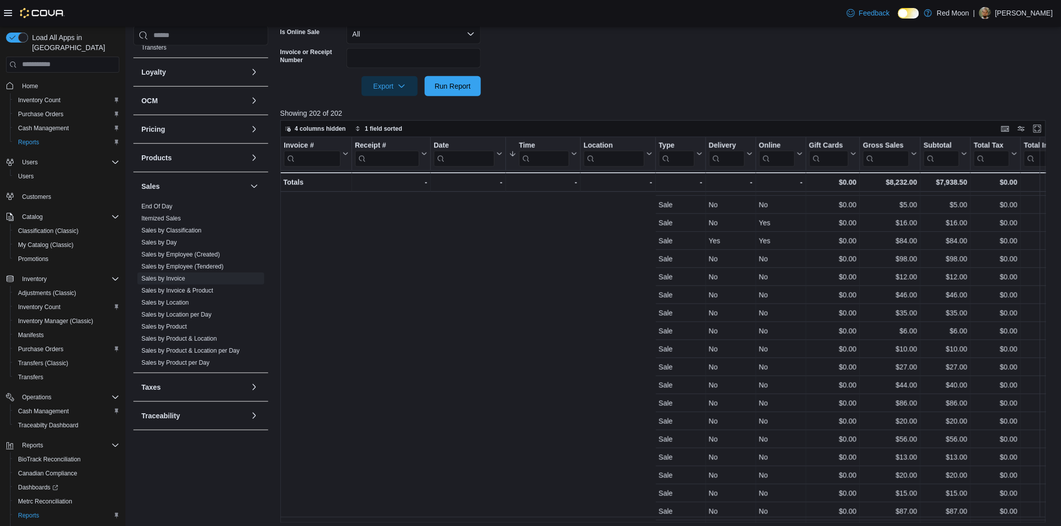
drag, startPoint x: 566, startPoint y: 417, endPoint x: 424, endPoint y: 422, distance: 142.4
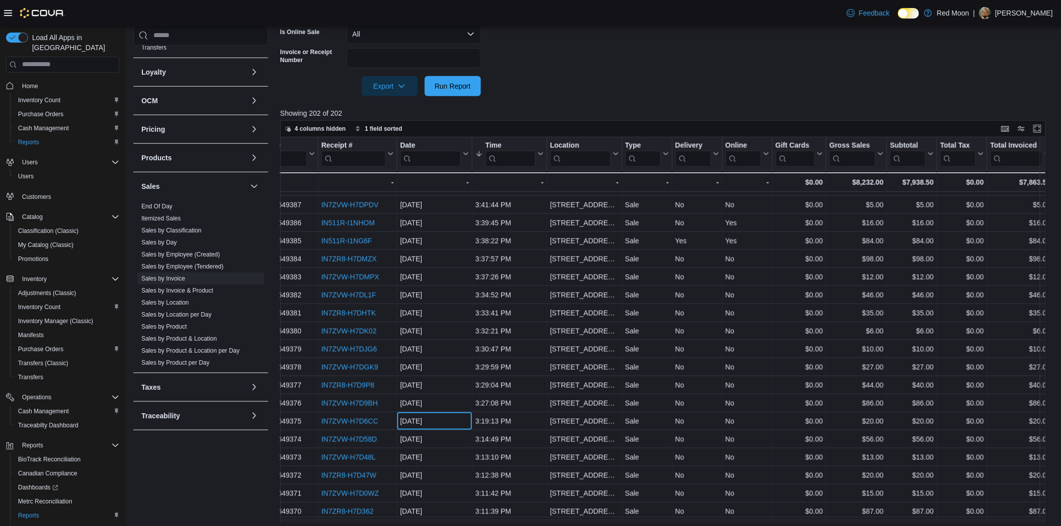
drag, startPoint x: 449, startPoint y: 422, endPoint x: 520, endPoint y: 425, distance: 71.2
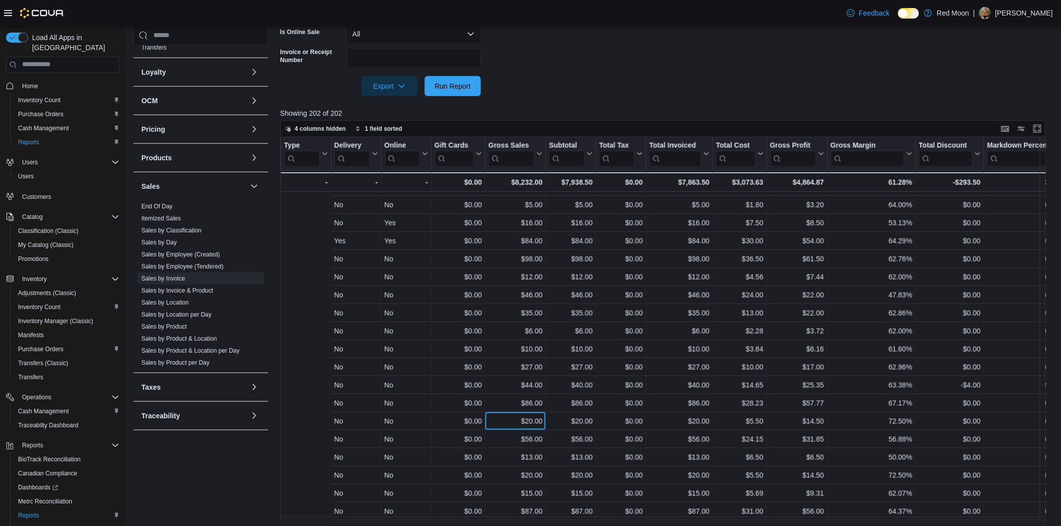
drag, startPoint x: 520, startPoint y: 425, endPoint x: 617, endPoint y: 434, distance: 97.7
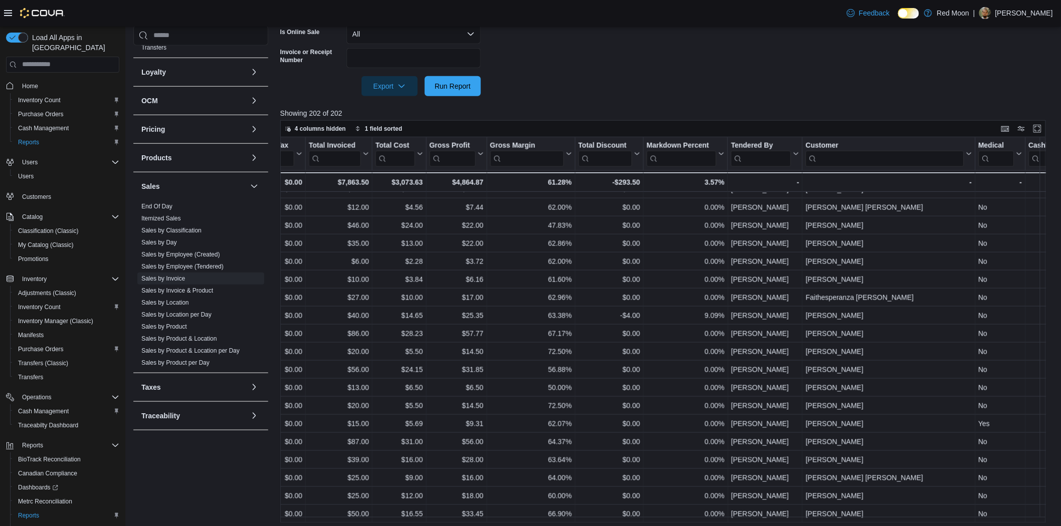
scroll to position [576, 715]
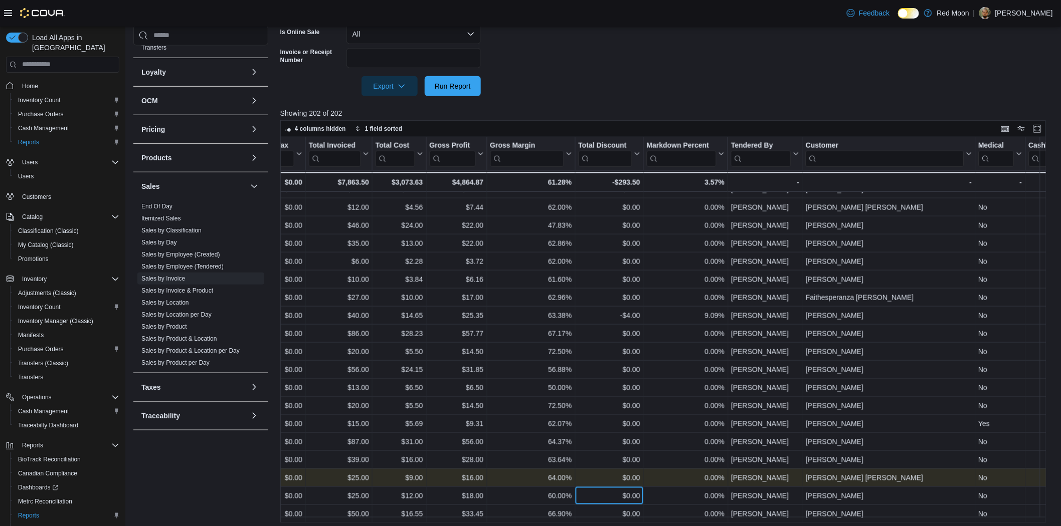
drag, startPoint x: 595, startPoint y: 490, endPoint x: 374, endPoint y: 470, distance: 222.0
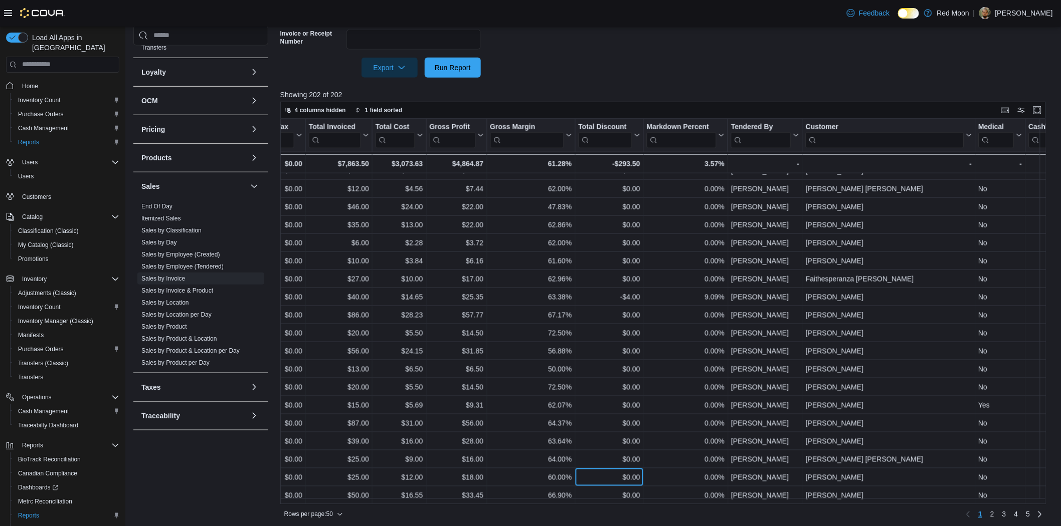
scroll to position [301, 0]
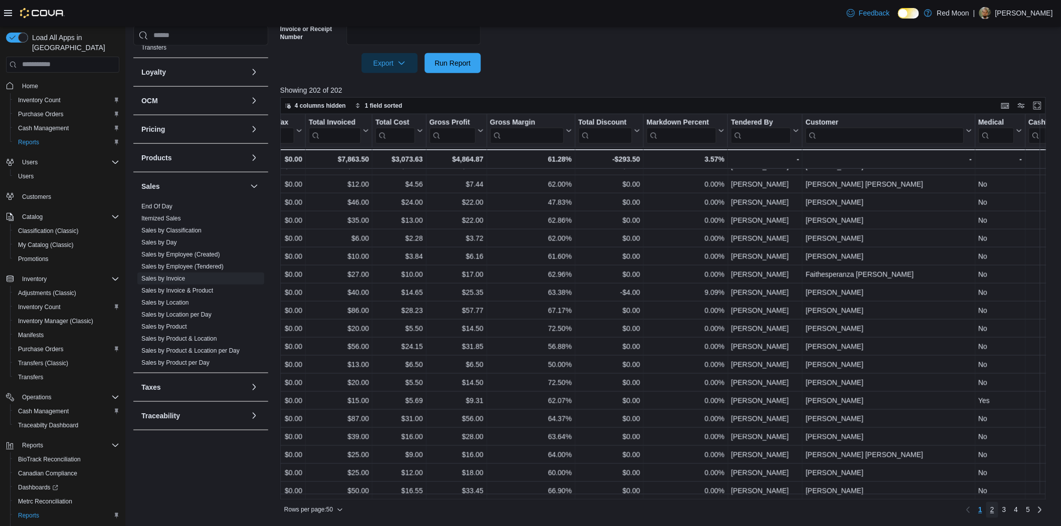
click at [994, 509] on span "2" at bounding box center [992, 510] width 4 height 10
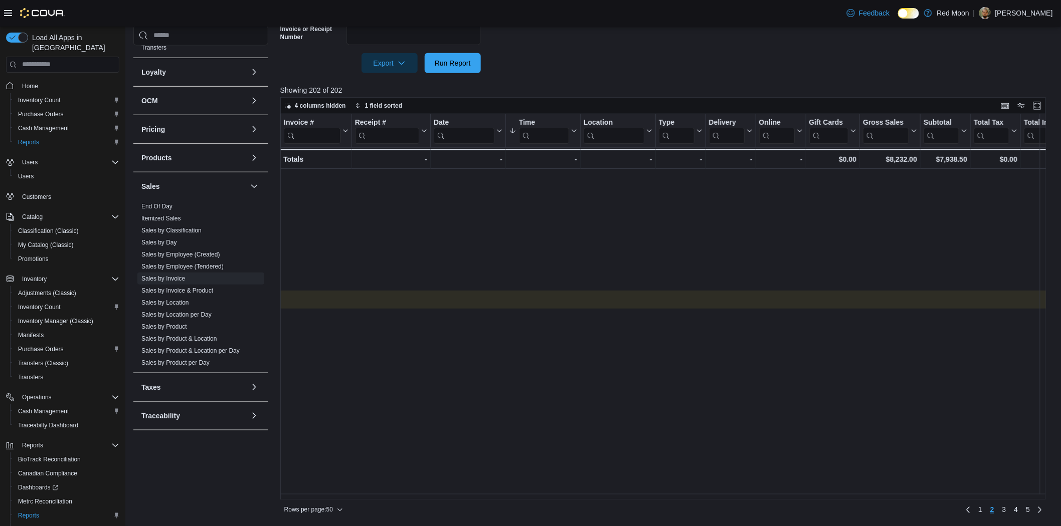
scroll to position [177, 1244]
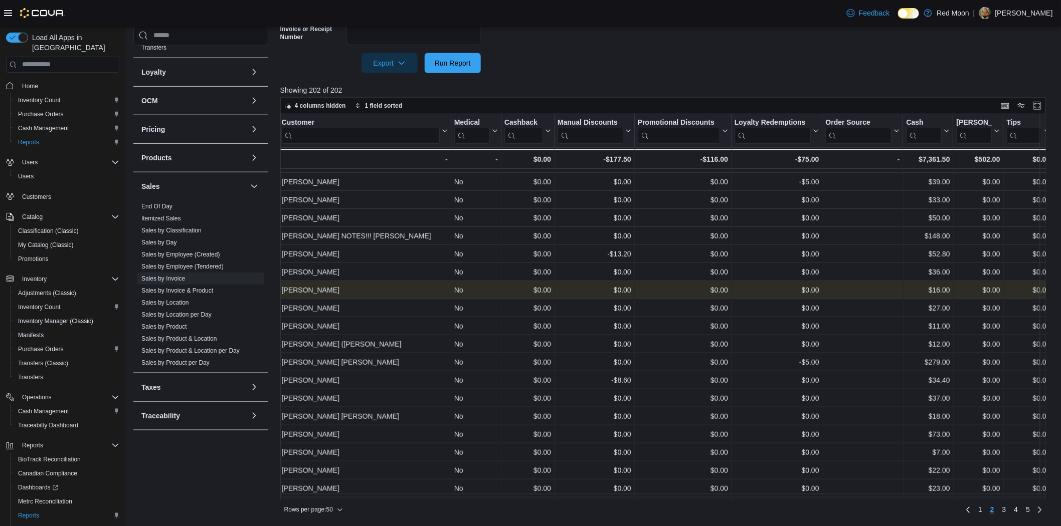
drag, startPoint x: 595, startPoint y: 301, endPoint x: 738, endPoint y: 301, distance: 143.4
drag, startPoint x: 647, startPoint y: 277, endPoint x: 762, endPoint y: 280, distance: 115.8
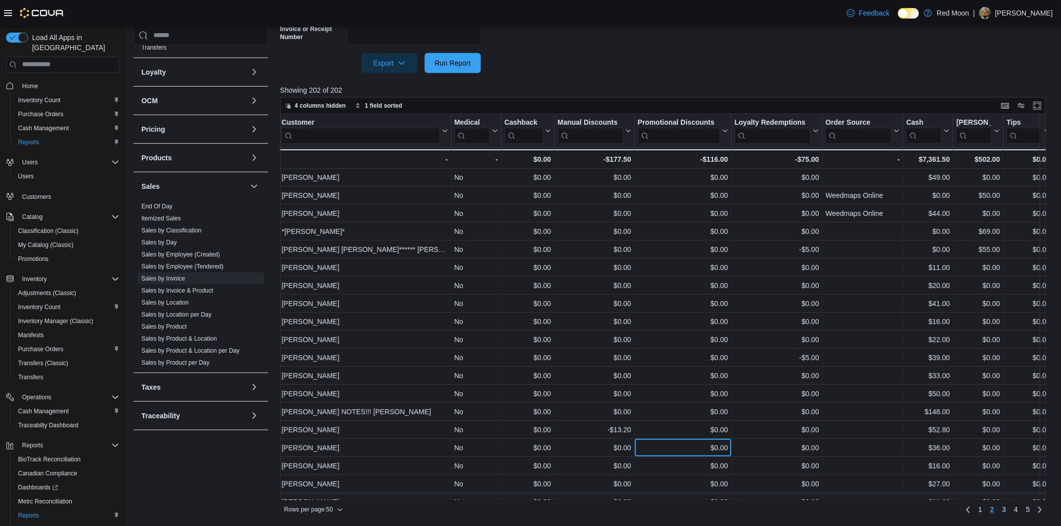
scroll to position [0, 1244]
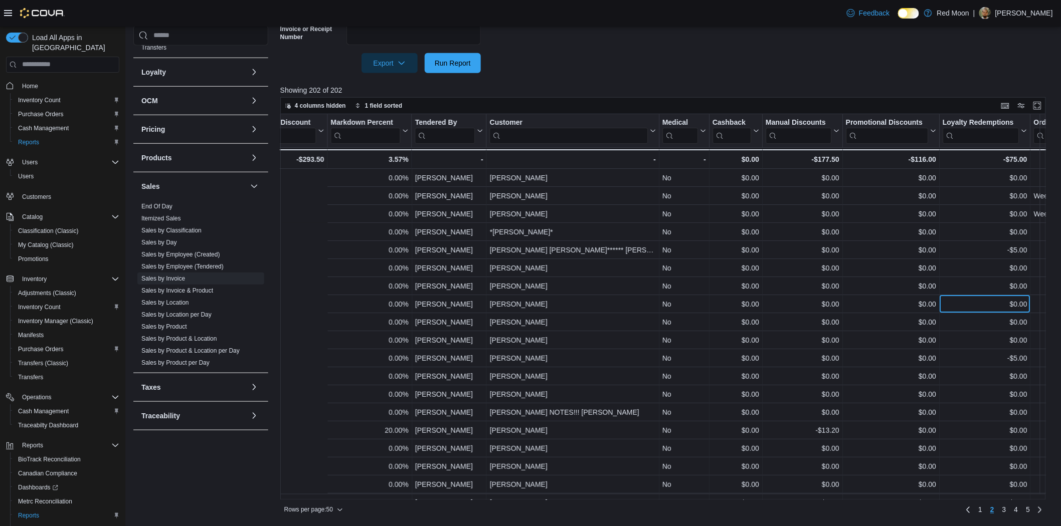
drag, startPoint x: 747, startPoint y: 297, endPoint x: 658, endPoint y: 289, distance: 89.6
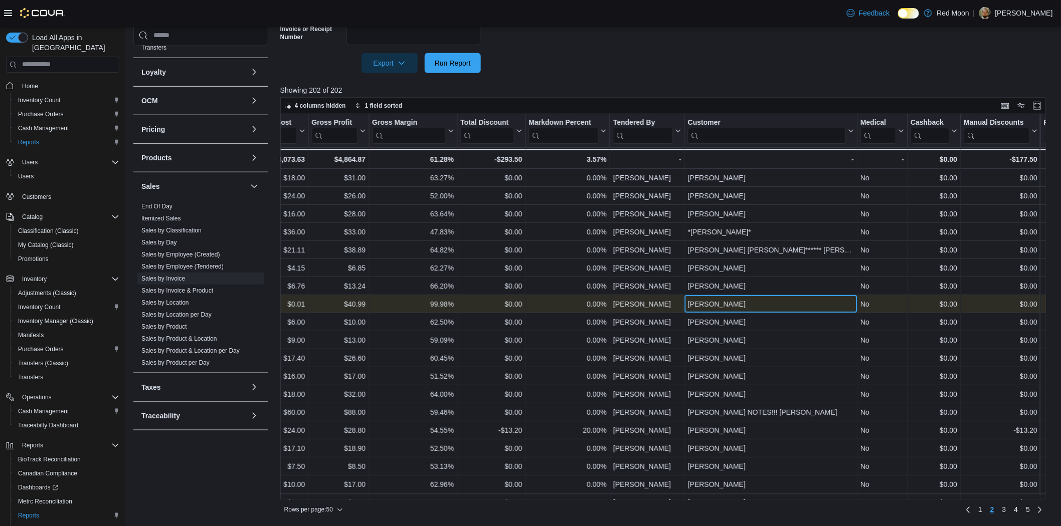
click at [737, 298] on div "Lee Tucker Schneiderman" at bounding box center [771, 304] width 166 height 12
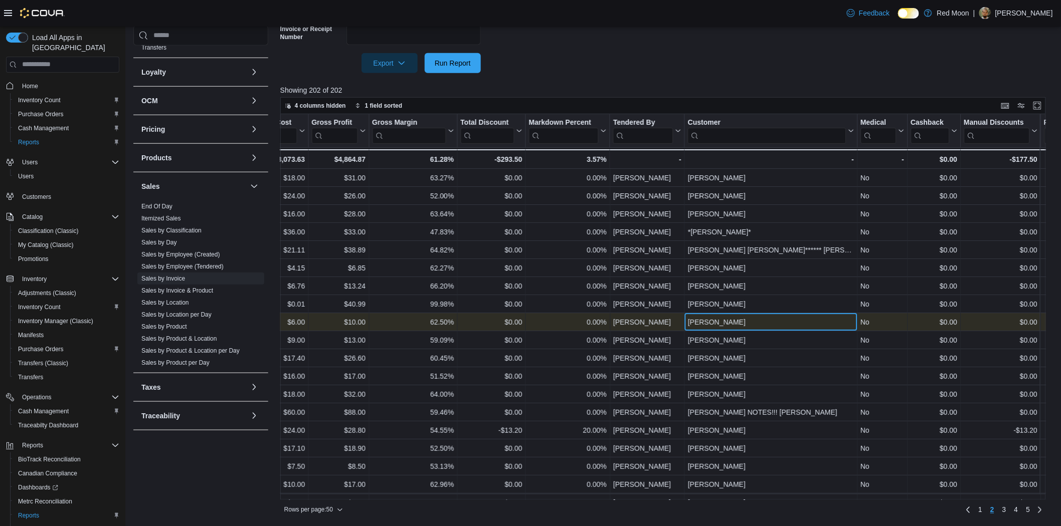
click at [723, 320] on div "Arsen Petrosian" at bounding box center [771, 322] width 166 height 12
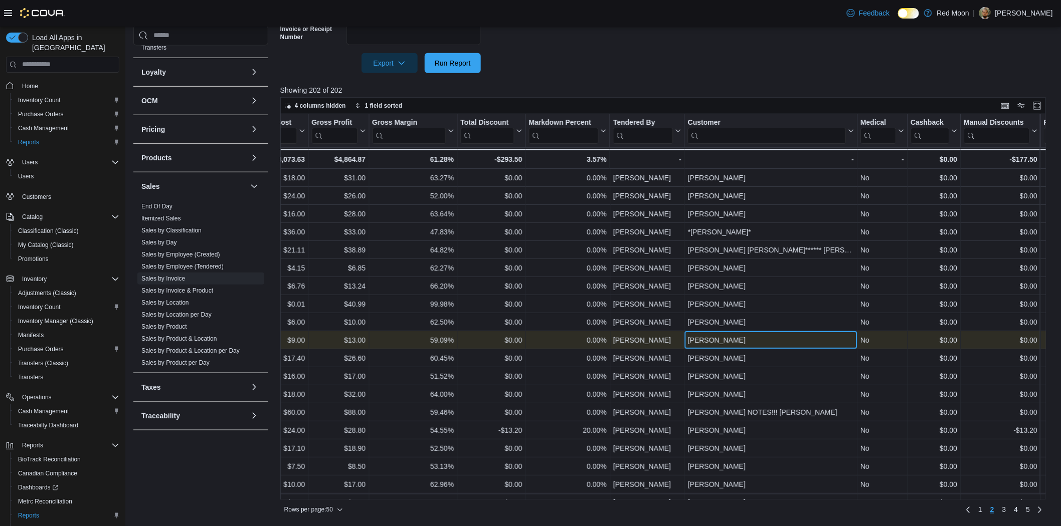
click at [723, 336] on div "Levon Sukiasyan" at bounding box center [771, 340] width 166 height 12
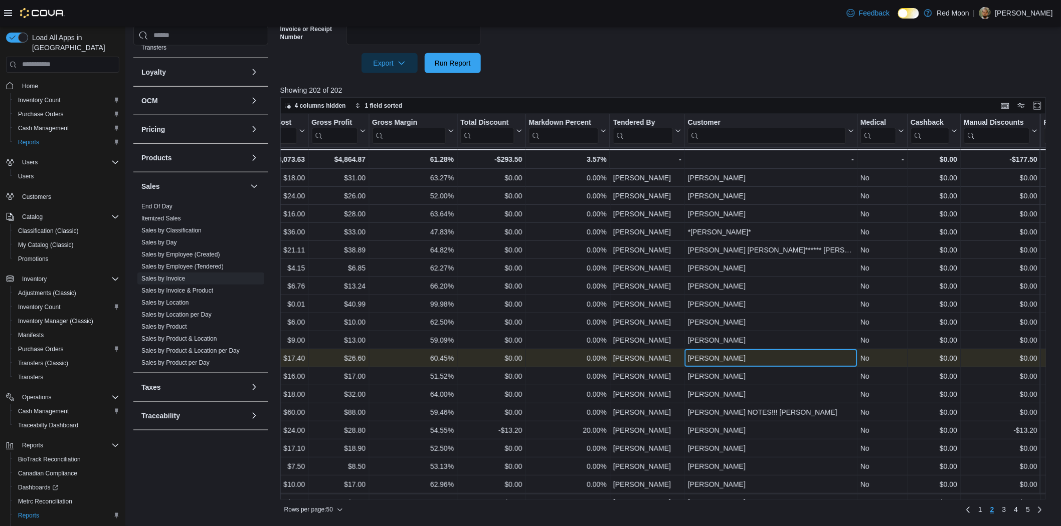
click at [735, 361] on div "Dafna Kaiserman" at bounding box center [771, 358] width 166 height 12
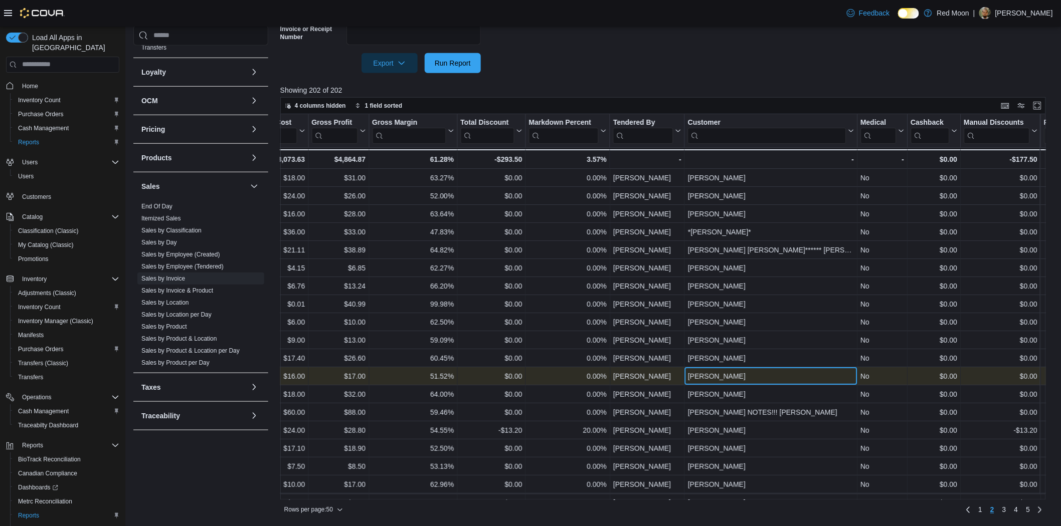
click at [733, 378] on div "Jiselle Pimienta Perez" at bounding box center [771, 376] width 166 height 12
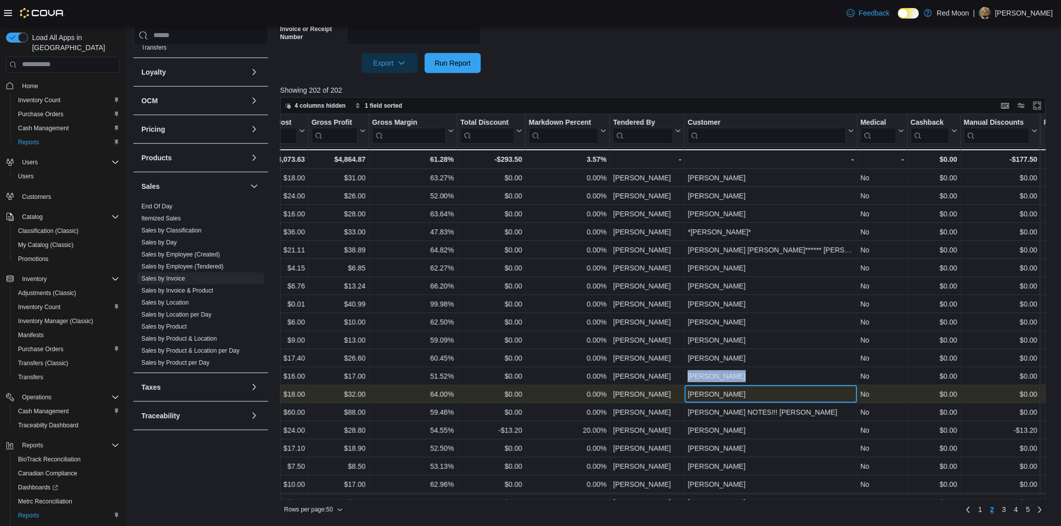
click at [727, 395] on div "Carlos Rodriguez" at bounding box center [771, 395] width 166 height 12
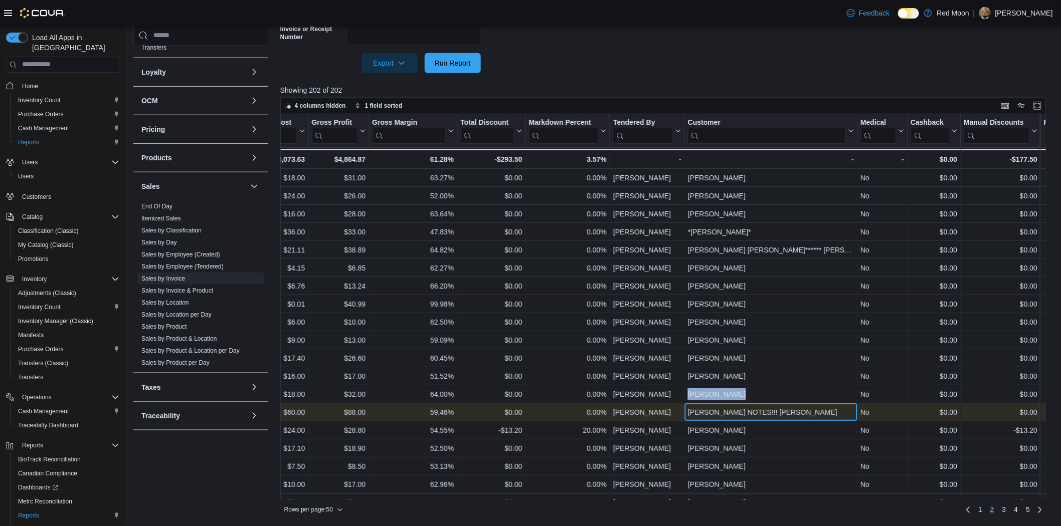
click at [717, 418] on div "Derrick Allen NOTES!!! Brooks" at bounding box center [771, 413] width 166 height 12
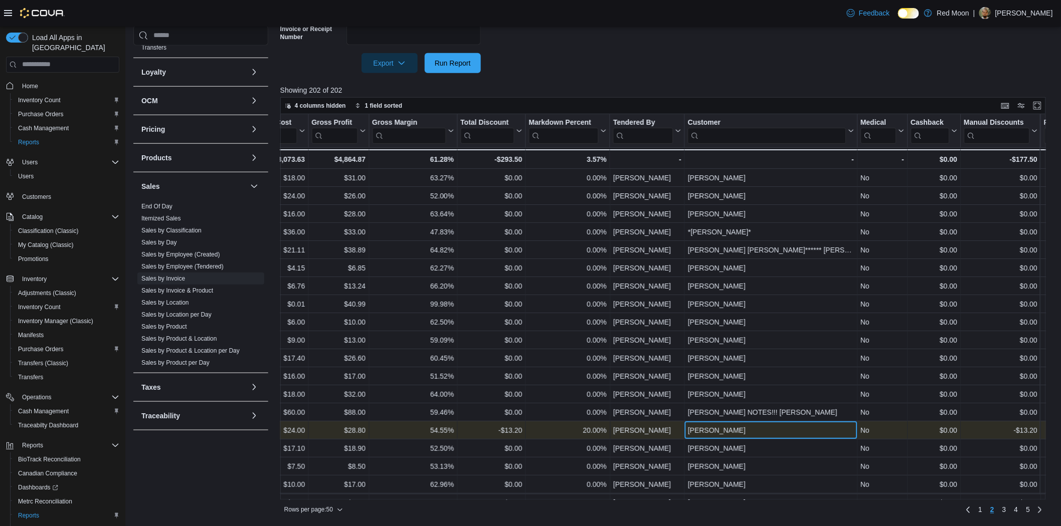
click at [714, 430] on div "Voltaire Paule" at bounding box center [771, 431] width 166 height 12
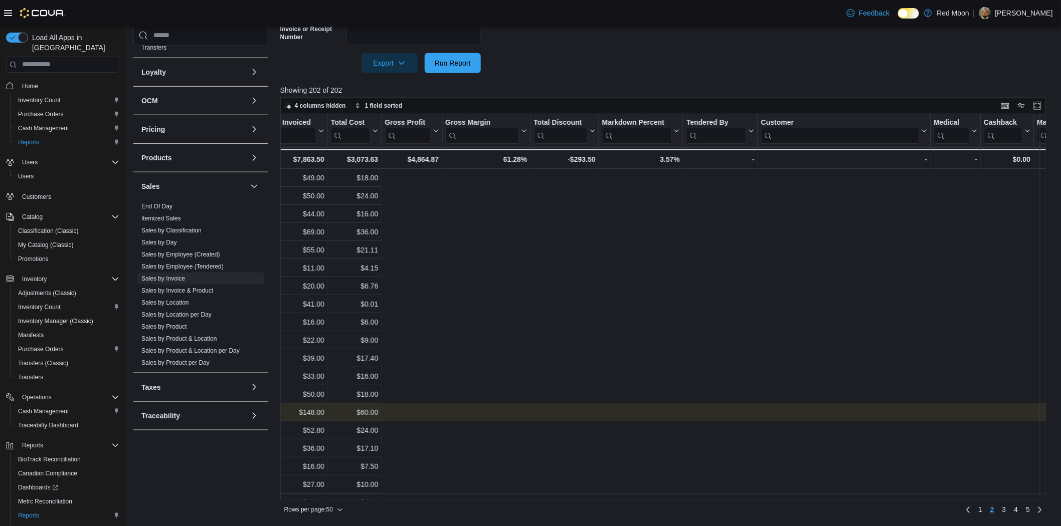
scroll to position [0, 0]
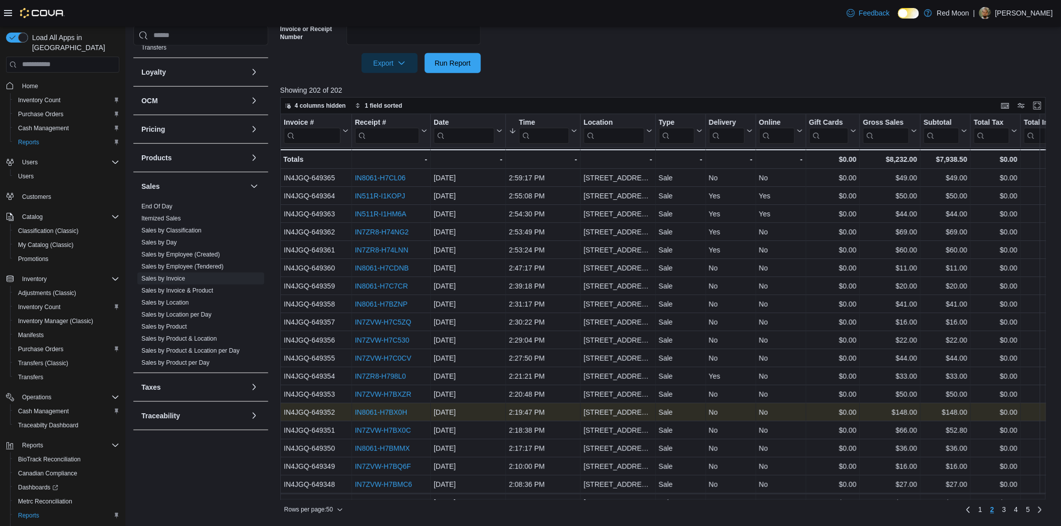
drag, startPoint x: 734, startPoint y: 413, endPoint x: 467, endPoint y: 412, distance: 267.7
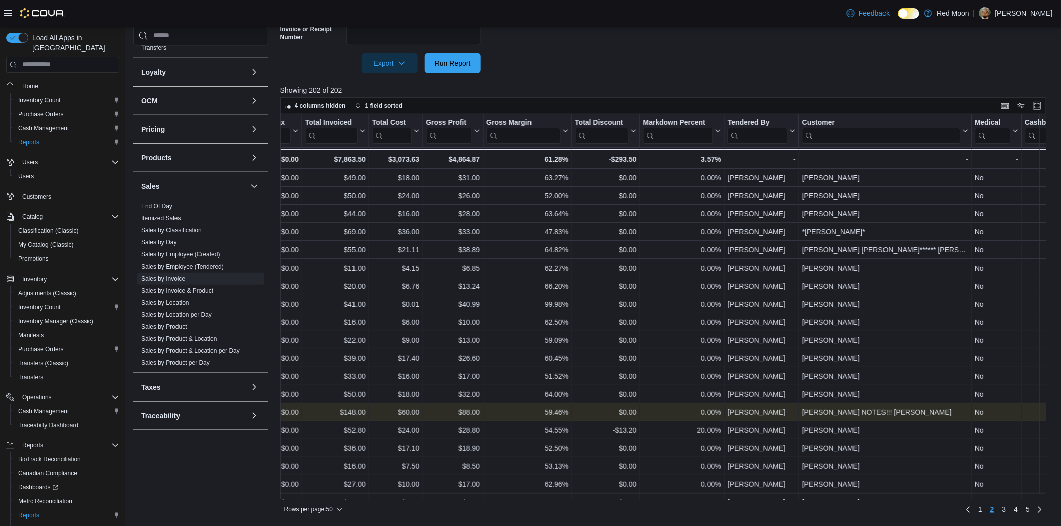
drag, startPoint x: 471, startPoint y: 413, endPoint x: 558, endPoint y: 417, distance: 86.8
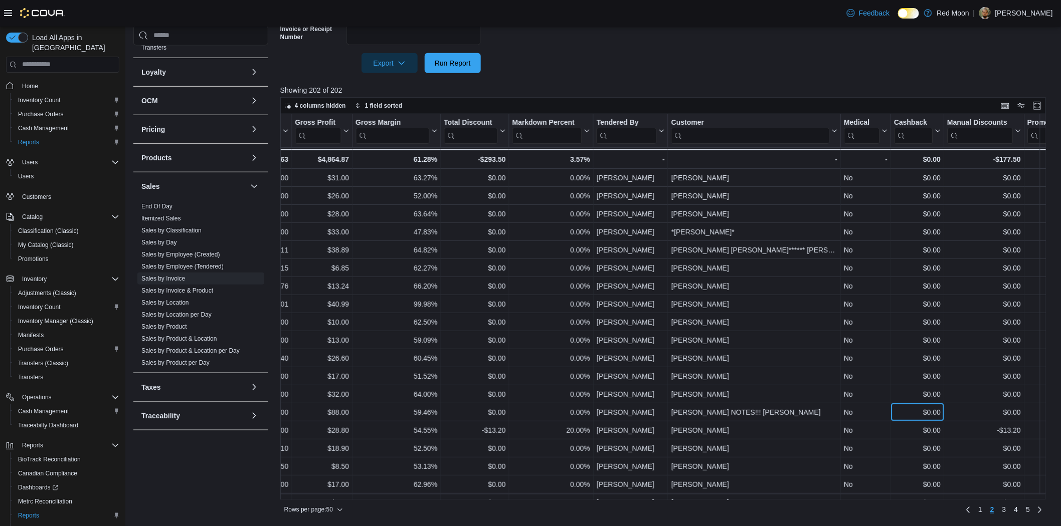
drag, startPoint x: 552, startPoint y: 414, endPoint x: 472, endPoint y: 404, distance: 80.9
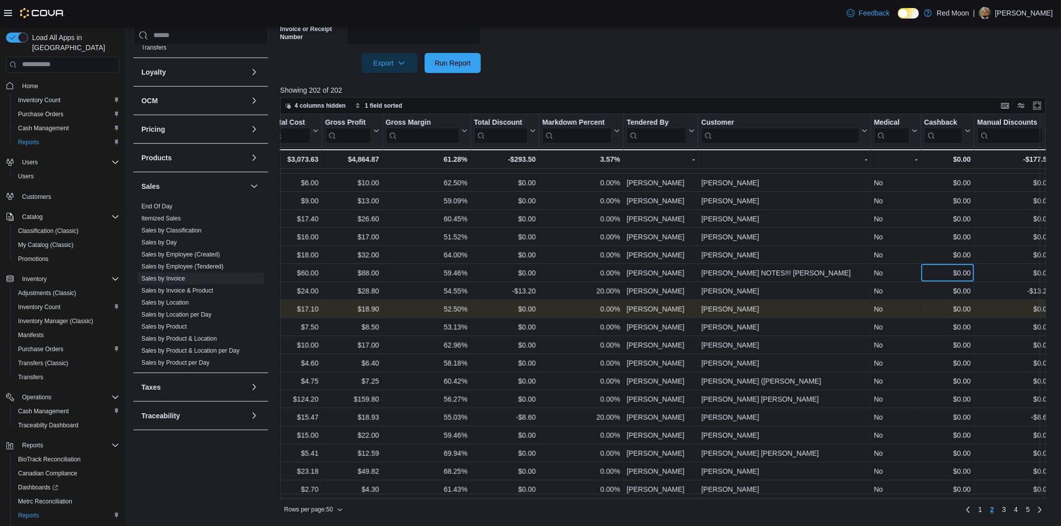
scroll to position [167, 819]
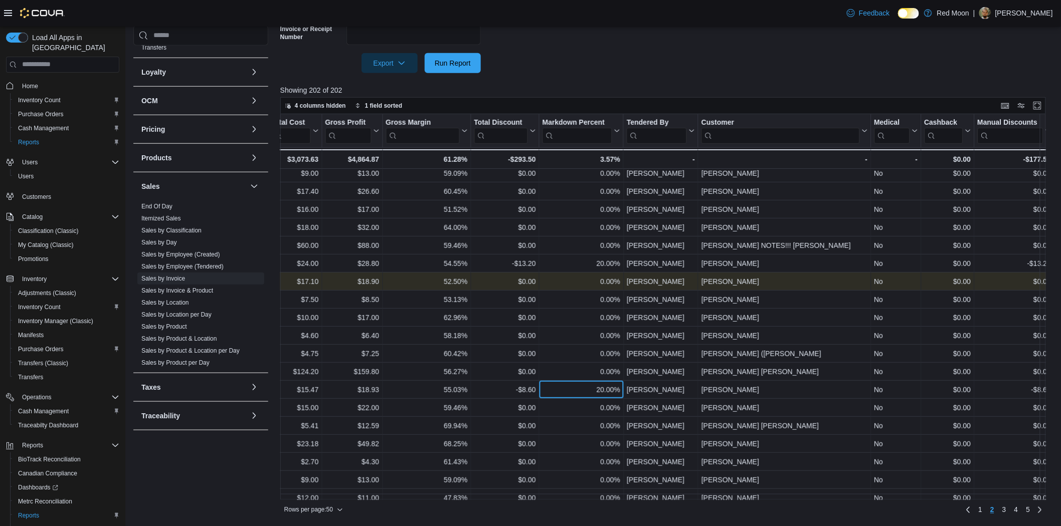
click at [590, 388] on div "20.00%" at bounding box center [581, 390] width 78 height 12
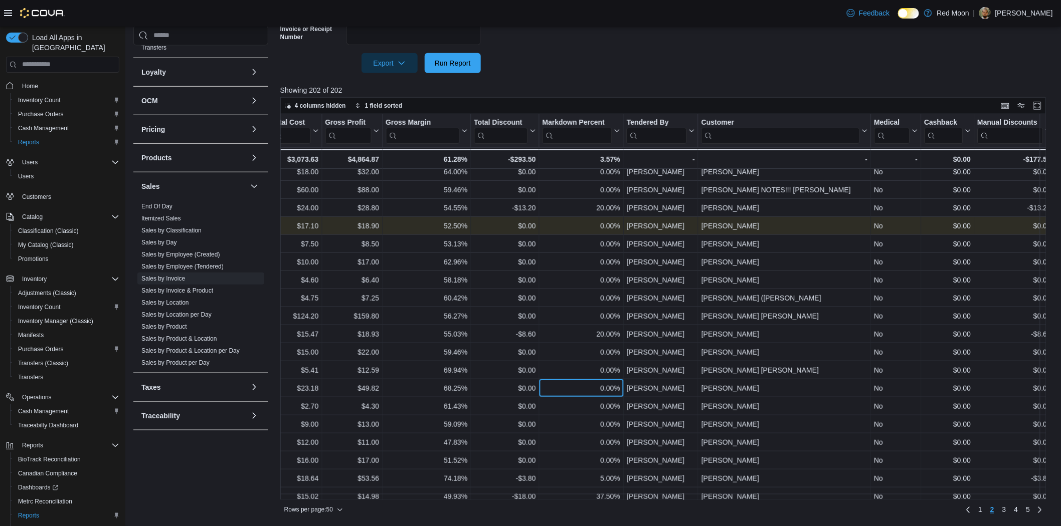
click at [590, 388] on div "0.00%" at bounding box center [581, 388] width 78 height 12
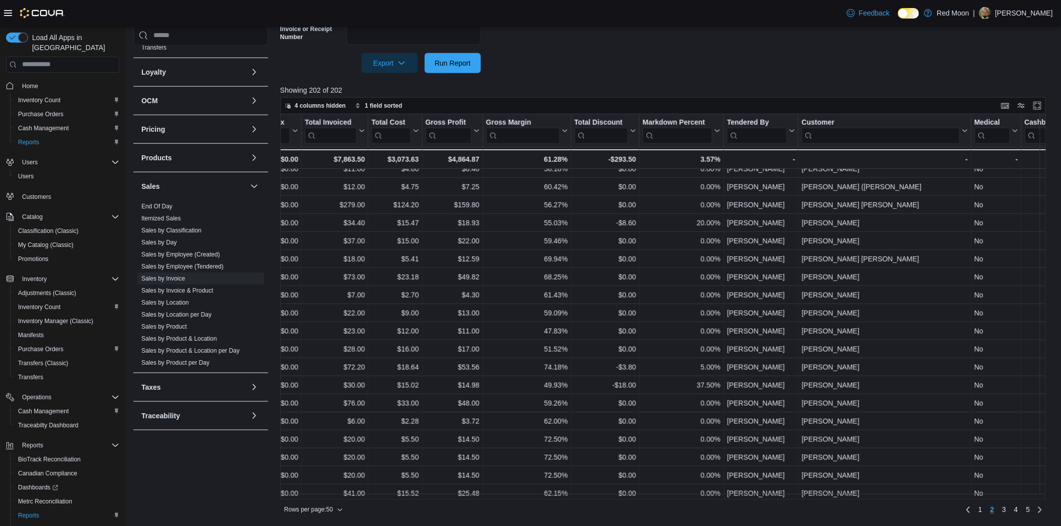
scroll to position [334, 202]
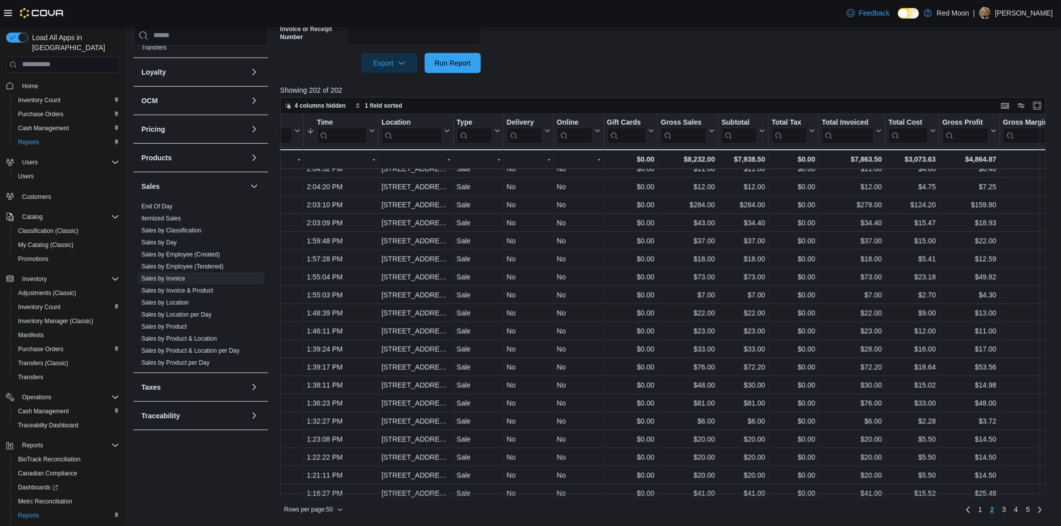
drag, startPoint x: 595, startPoint y: 384, endPoint x: 445, endPoint y: 388, distance: 149.9
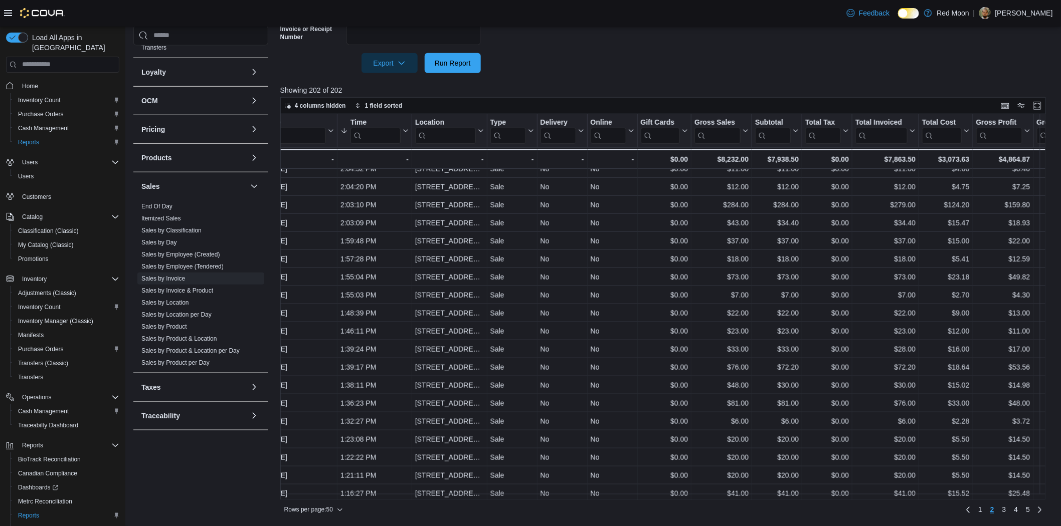
drag, startPoint x: 503, startPoint y: 389, endPoint x: 560, endPoint y: 391, distance: 57.7
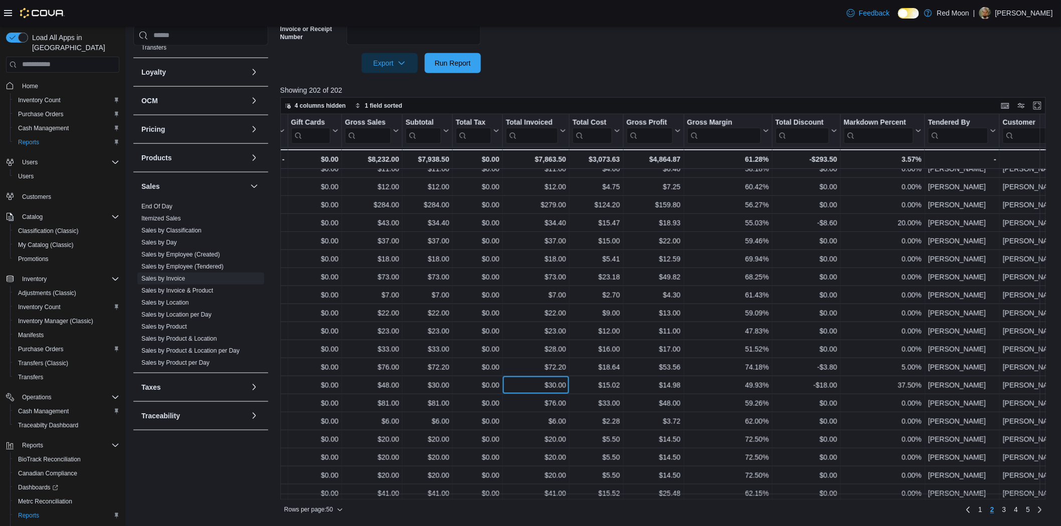
drag, startPoint x: 560, startPoint y: 391, endPoint x: 637, endPoint y: 394, distance: 76.2
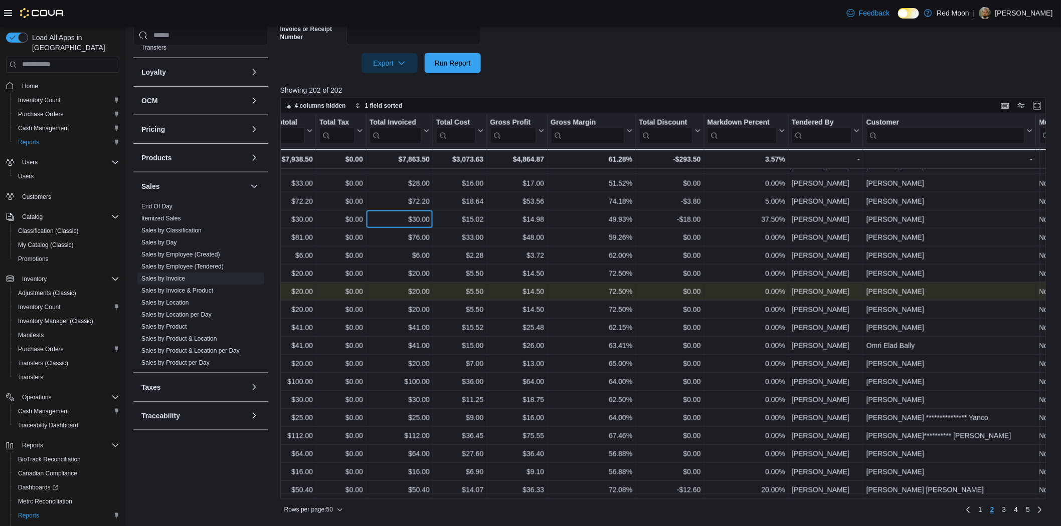
scroll to position [501, 654]
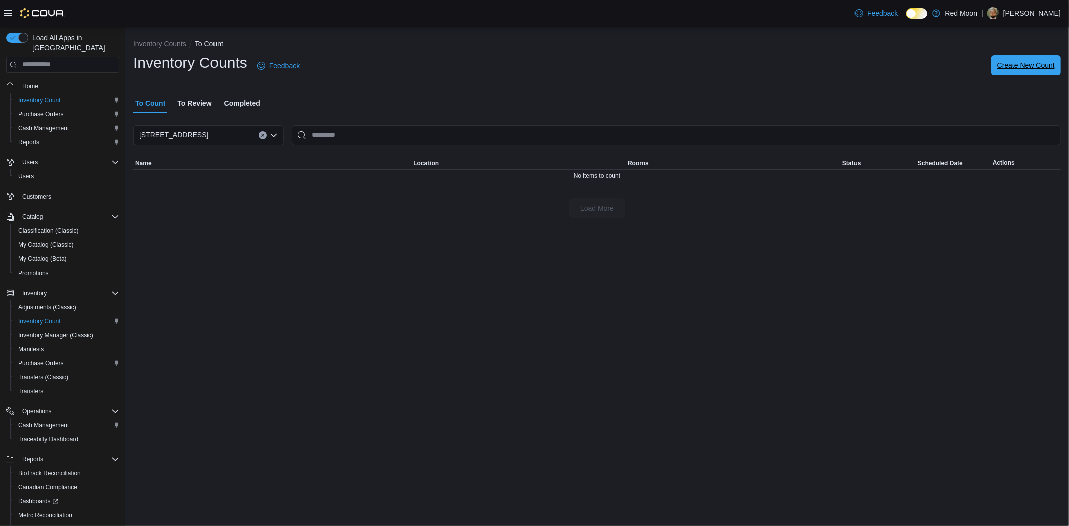
click at [1028, 61] on span "Create New Count" at bounding box center [1027, 65] width 58 height 10
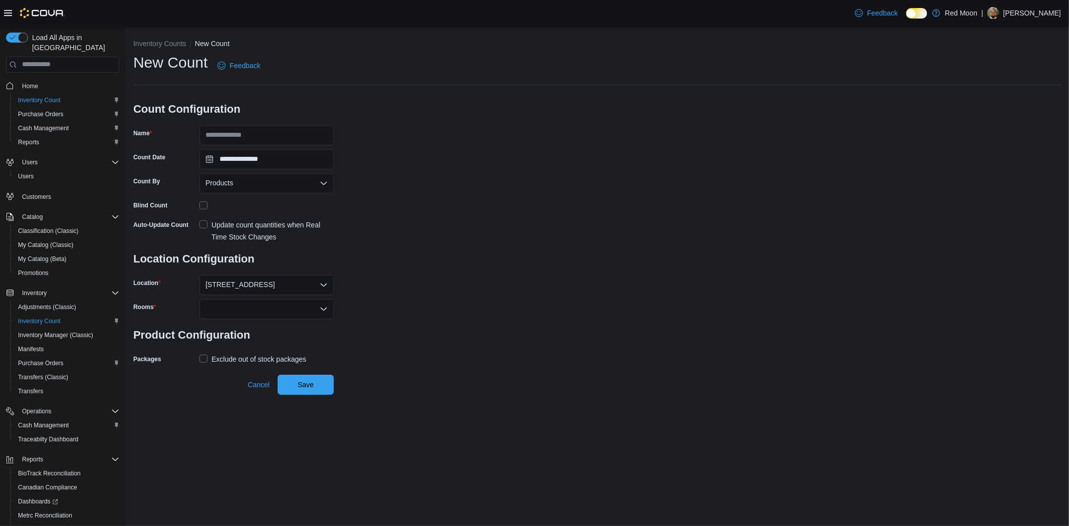
click at [296, 147] on form "**********" at bounding box center [233, 230] width 201 height 274
click at [300, 138] on input "Name" at bounding box center [267, 135] width 134 height 20
type input "***"
drag, startPoint x: 460, startPoint y: 139, endPoint x: 451, endPoint y: 143, distance: 9.4
click at [460, 139] on div "**********" at bounding box center [597, 210] width 928 height 314
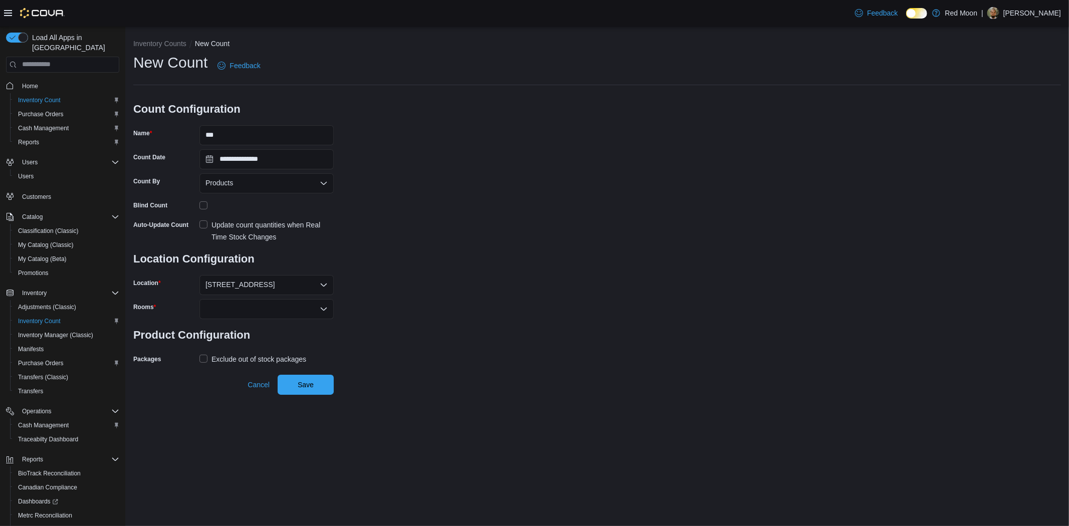
click at [244, 299] on div at bounding box center [267, 309] width 134 height 20
click at [246, 311] on div "Combo box. Selected. Combo box input. Type some text or, to display a list of c…" at bounding box center [267, 309] width 134 height 20
drag, startPoint x: 242, startPoint y: 341, endPoint x: 243, endPoint y: 356, distance: 15.6
click at [243, 341] on span "Back Room" at bounding box center [267, 340] width 122 height 10
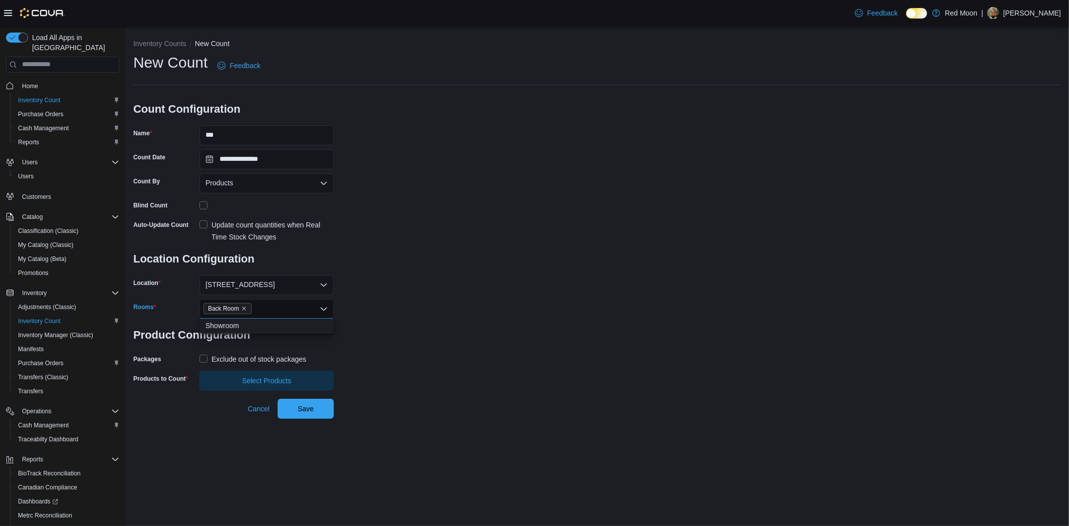
click at [244, 356] on div "Exclude out of stock packages" at bounding box center [259, 359] width 95 height 12
click at [256, 385] on span "Select Products" at bounding box center [267, 380] width 122 height 20
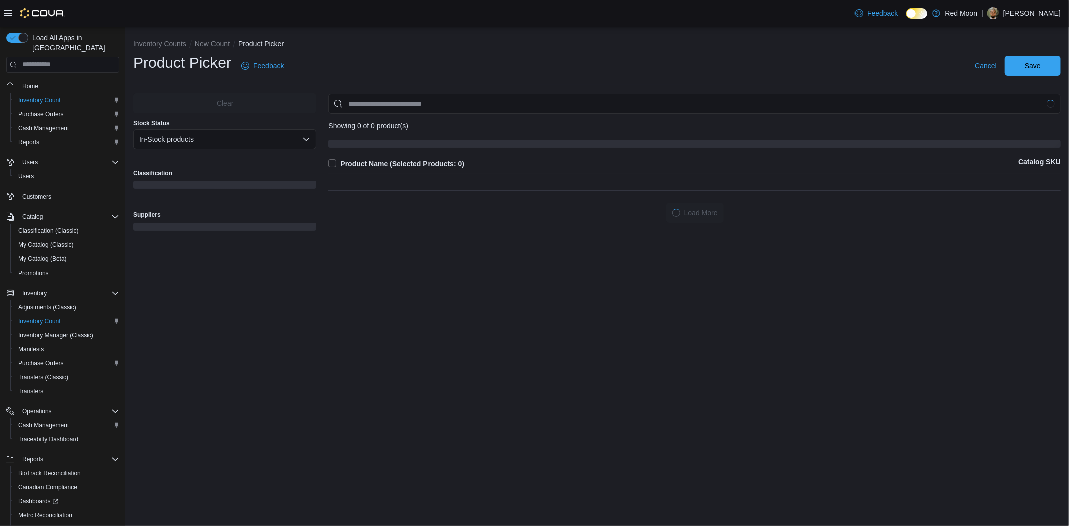
click at [244, 156] on div "Clear Stock Status In-Stock products Classification Suppliers" at bounding box center [224, 170] width 183 height 154
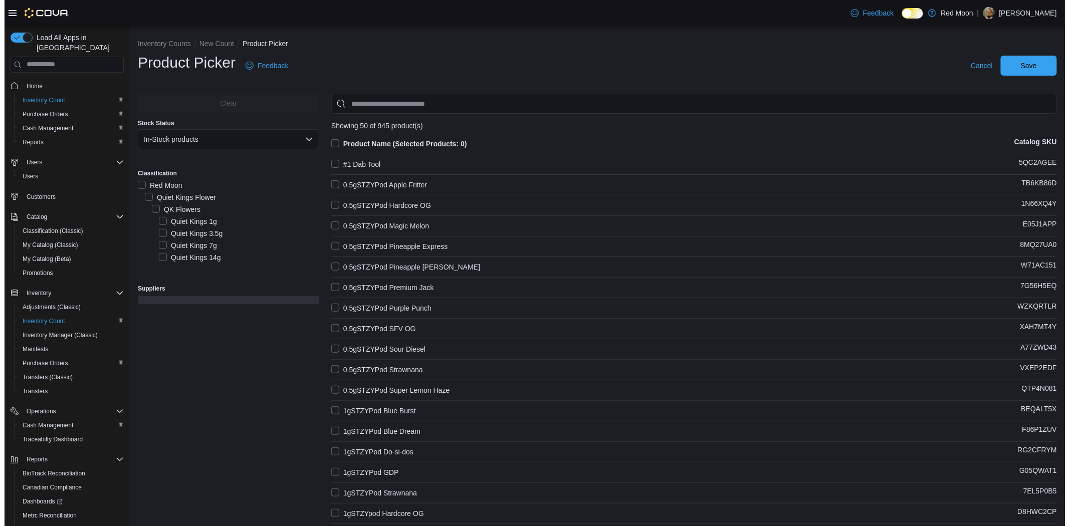
scroll to position [2994, 0]
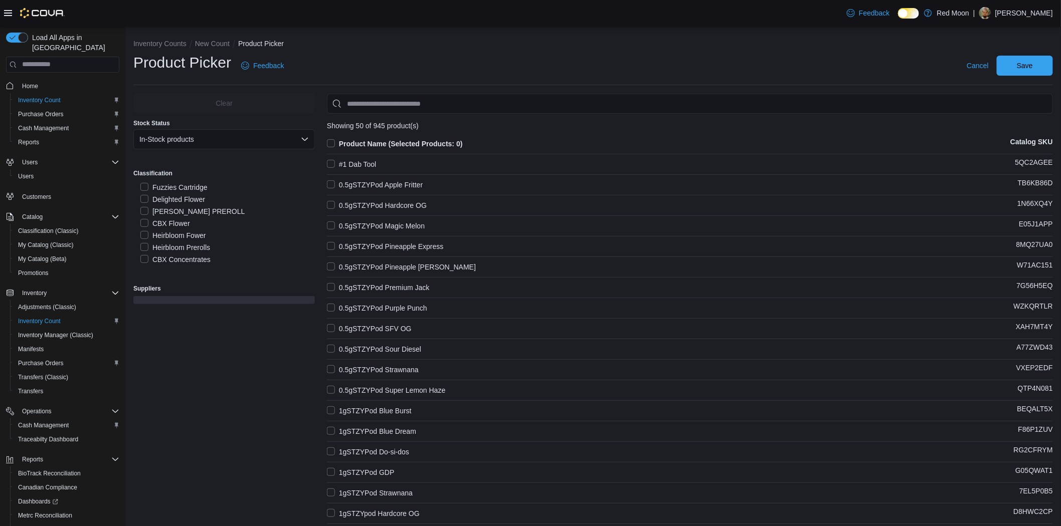
click at [181, 224] on label "CBX Flower" at bounding box center [165, 224] width 50 height 12
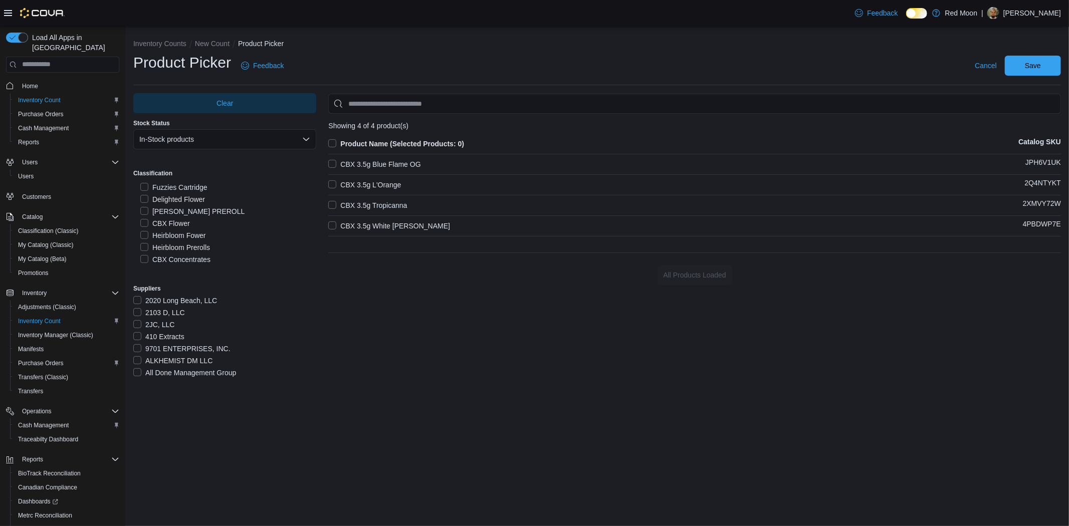
click at [395, 162] on label "CBX 3.5g Blue Flame OG" at bounding box center [374, 164] width 92 height 12
click at [386, 183] on label "CBX 3.5g L'Orange" at bounding box center [364, 185] width 73 height 12
click at [397, 161] on label "CBX 3.5g Blue Flame OG" at bounding box center [374, 164] width 92 height 12
click at [392, 201] on label "CBX 3.5g Tropicanna" at bounding box center [367, 206] width 79 height 12
click at [394, 224] on label "CBX 3.5g White Walker OG" at bounding box center [389, 226] width 122 height 12
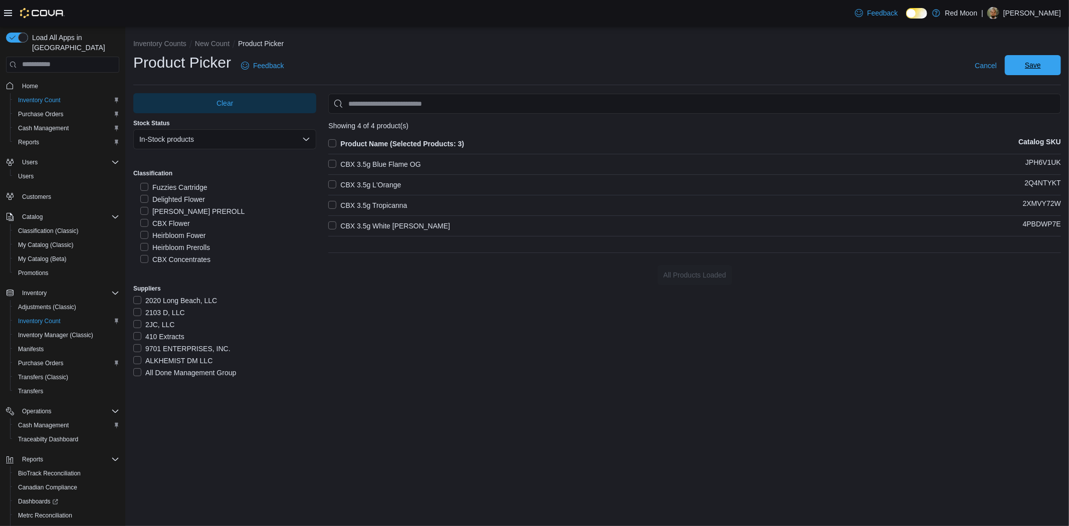
click at [1034, 66] on span "Save" at bounding box center [1033, 65] width 16 height 10
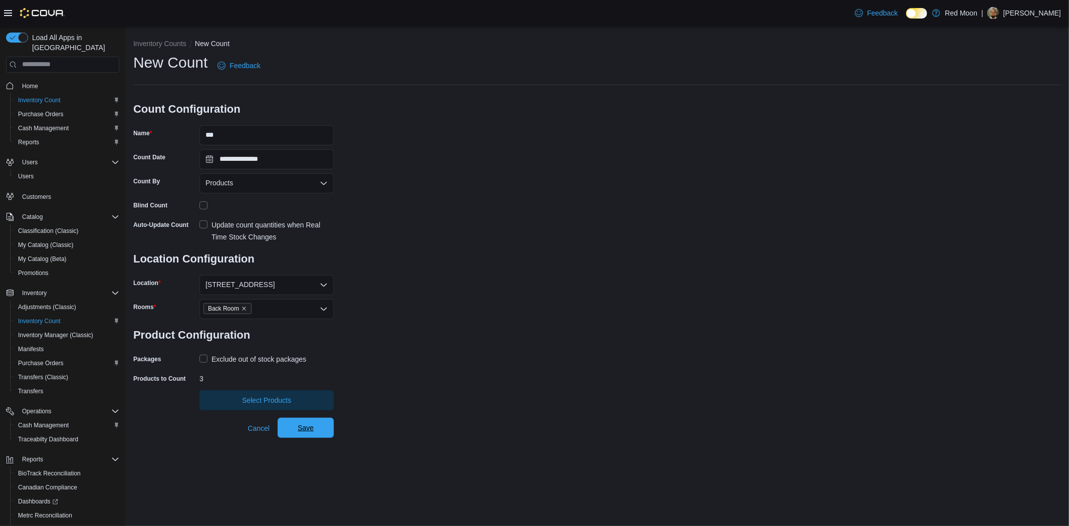
click at [312, 430] on span "Save" at bounding box center [306, 428] width 16 height 10
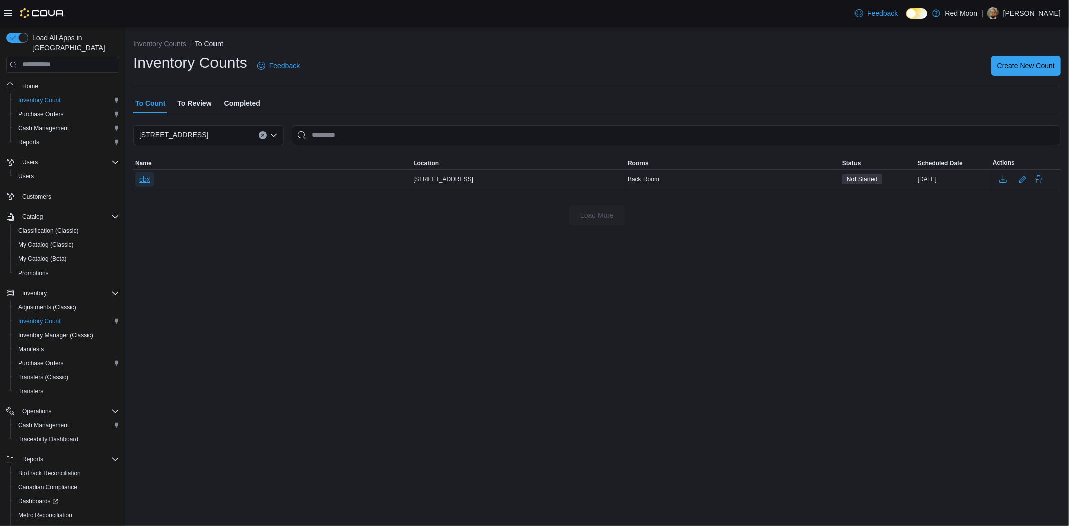
click at [146, 182] on span "cbx" at bounding box center [144, 179] width 11 height 10
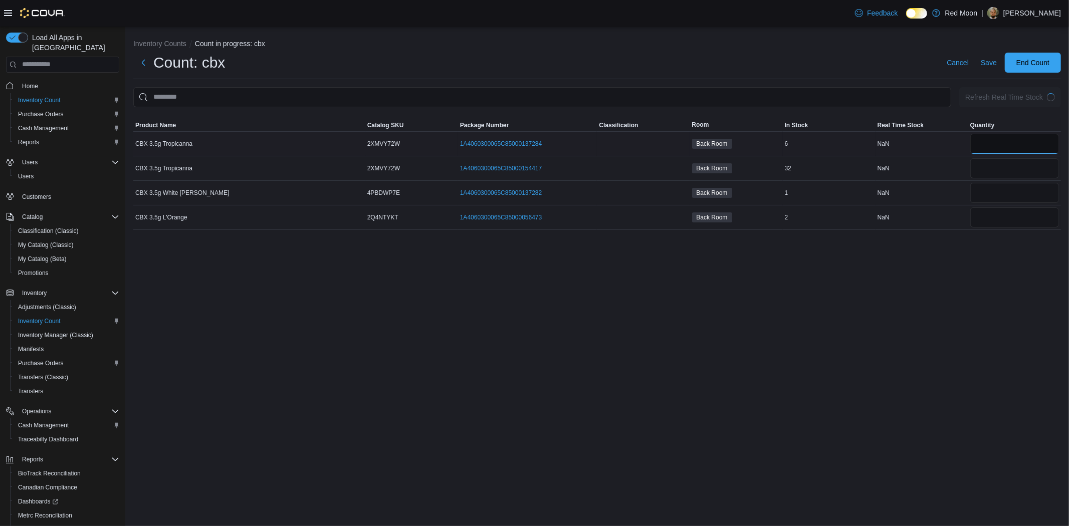
click at [983, 140] on input "number" at bounding box center [1015, 144] width 89 height 20
type input "*"
type input "**"
type input "*"
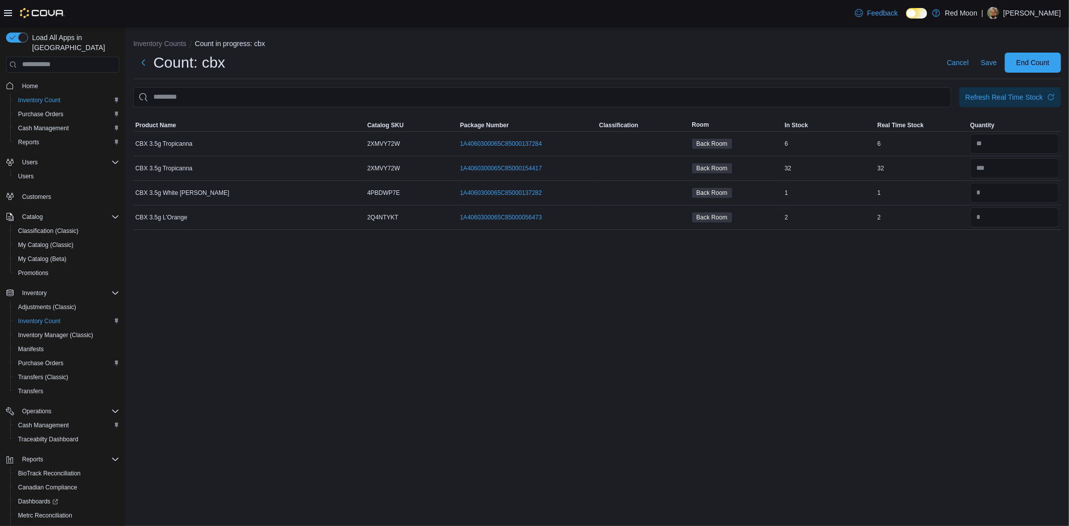
click at [914, 63] on div "Count: cbx Cancel Save End Count" at bounding box center [597, 63] width 928 height 20
click at [983, 58] on span "Save" at bounding box center [989, 63] width 16 height 10
click at [1032, 64] on span "End Count" at bounding box center [1033, 62] width 33 height 10
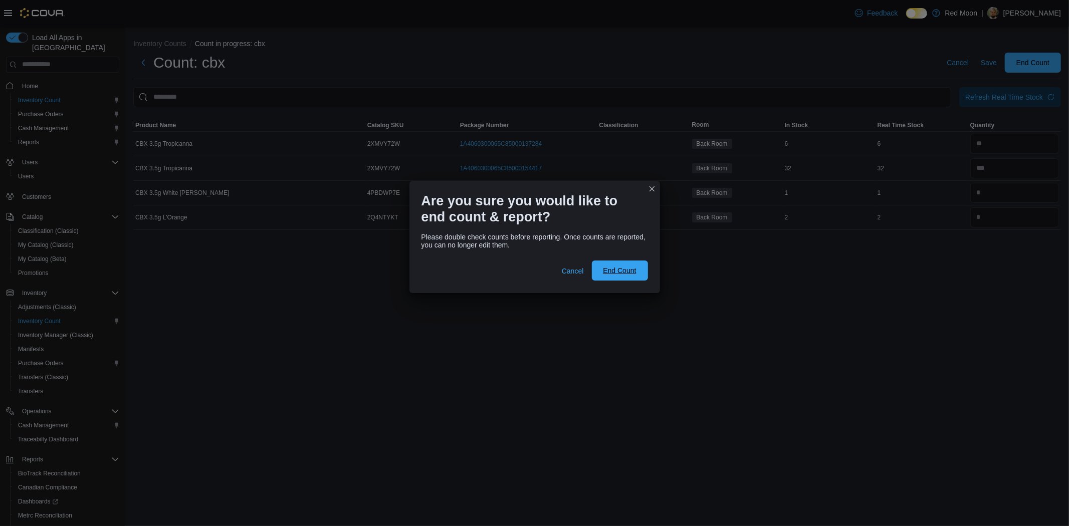
click at [625, 261] on div "Cancel End Count" at bounding box center [535, 271] width 227 height 20
click at [625, 261] on span "End Count" at bounding box center [620, 271] width 44 height 20
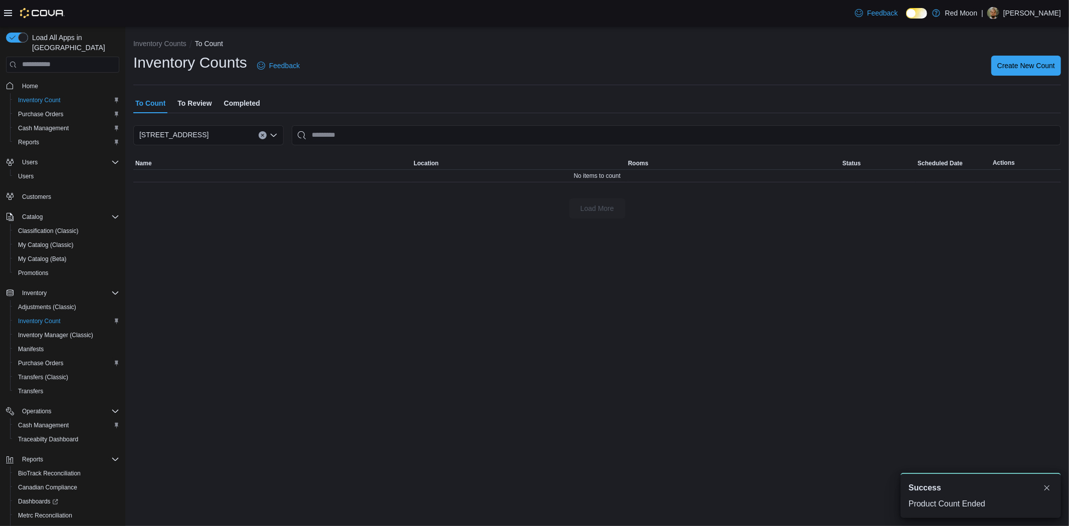
click at [192, 107] on span "To Review" at bounding box center [194, 103] width 34 height 20
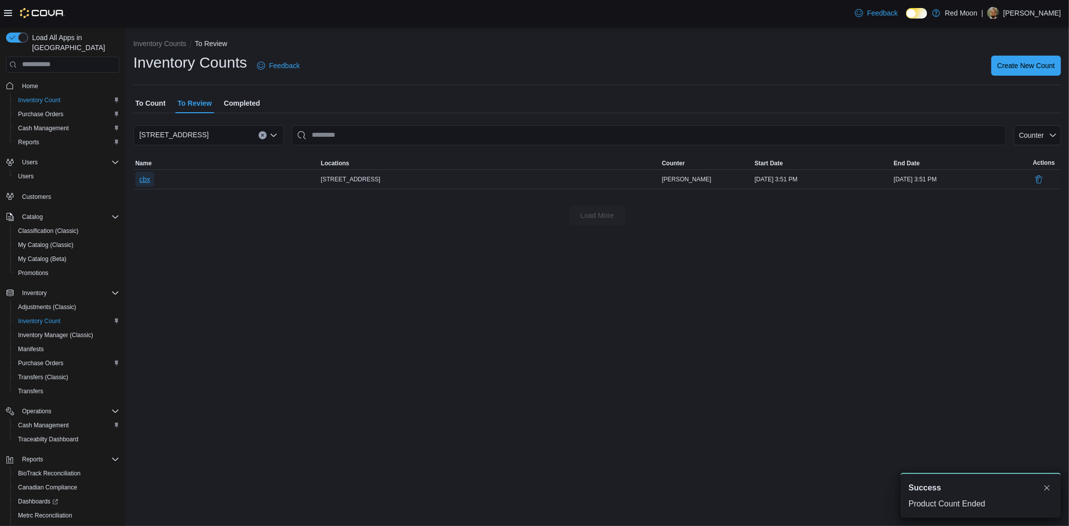
click at [147, 176] on span "cbx" at bounding box center [144, 179] width 11 height 10
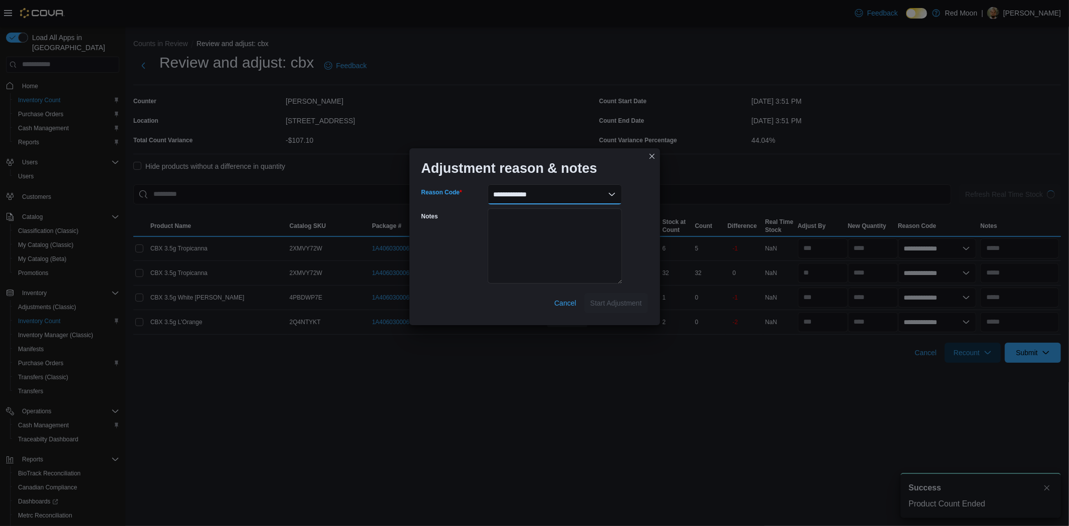
click at [559, 186] on select "**********" at bounding box center [555, 194] width 134 height 20
select select "**********"
click at [488, 184] on select "**********" at bounding box center [555, 194] width 134 height 20
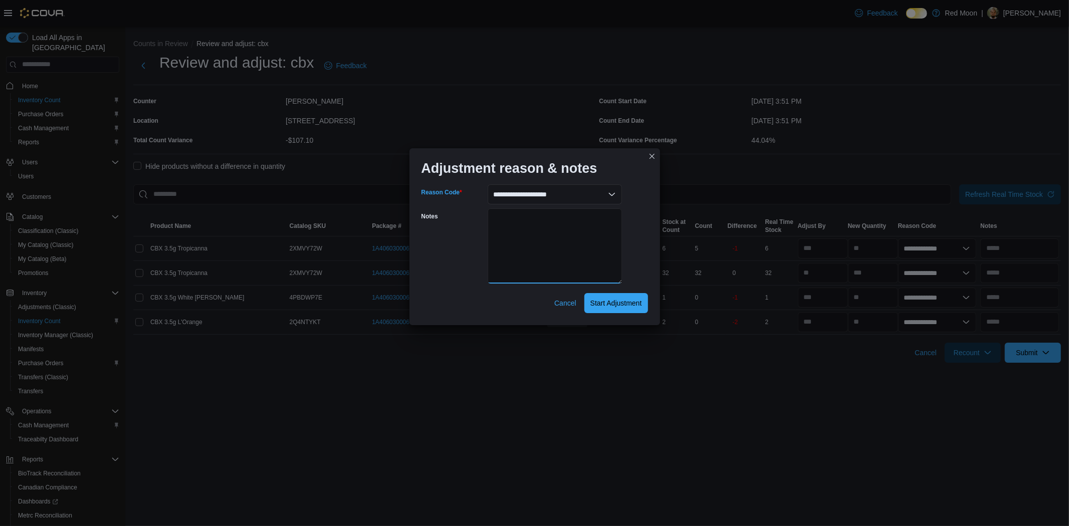
click at [562, 246] on textarea "Notes" at bounding box center [555, 246] width 134 height 75
type textarea "*"
type textarea "**********"
click at [608, 299] on span "Start Adjustment" at bounding box center [617, 303] width 52 height 10
select select "**********"
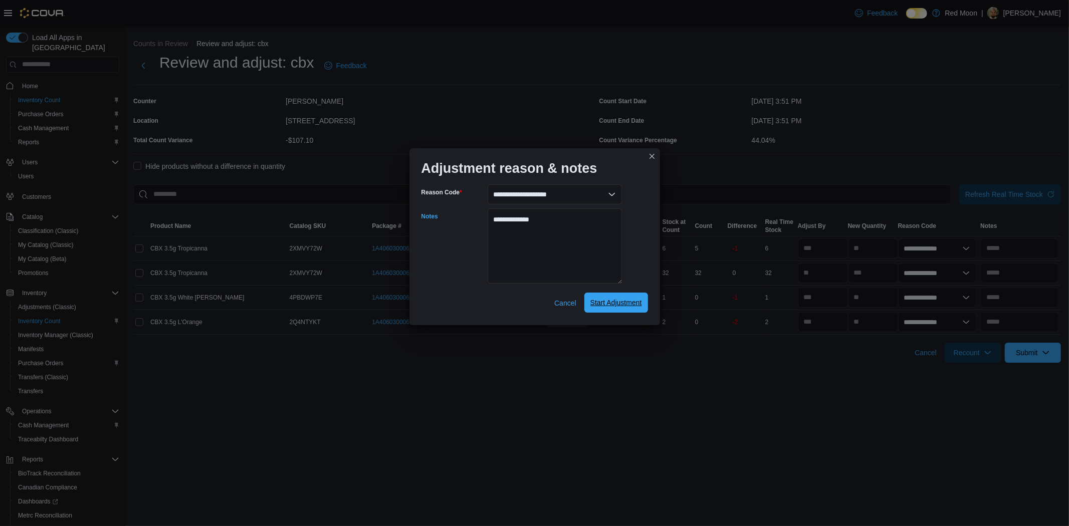
select select "**********"
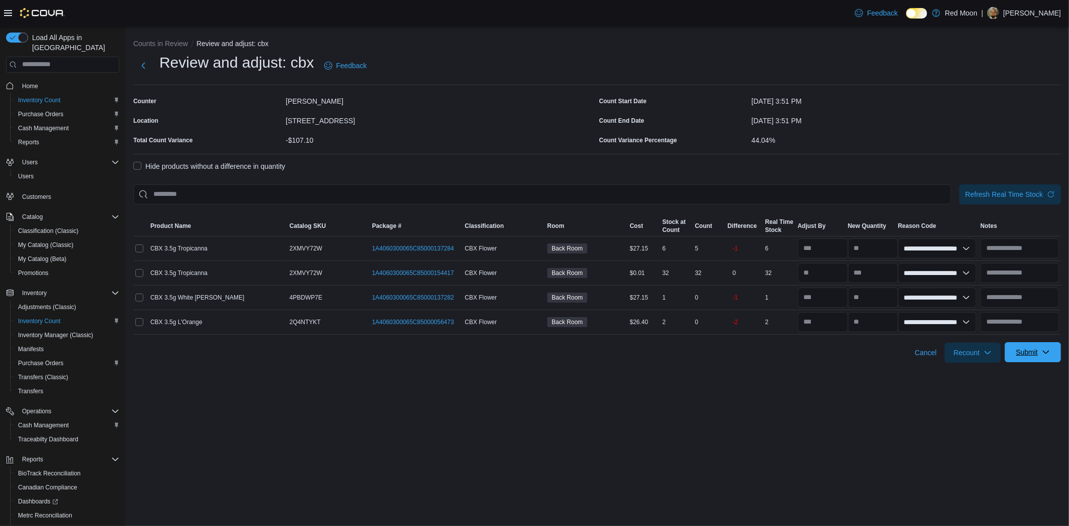
click at [1031, 357] on span "Submit" at bounding box center [1027, 352] width 22 height 10
click at [1024, 374] on span "Submit Adjustments" at bounding box center [1002, 377] width 62 height 10
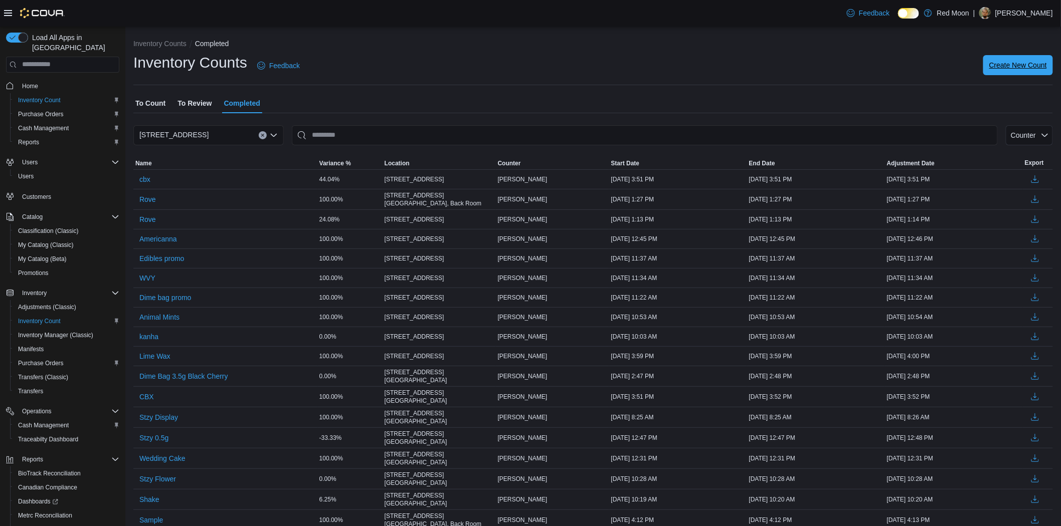
click at [1039, 70] on span "Create New Count" at bounding box center [1018, 65] width 58 height 10
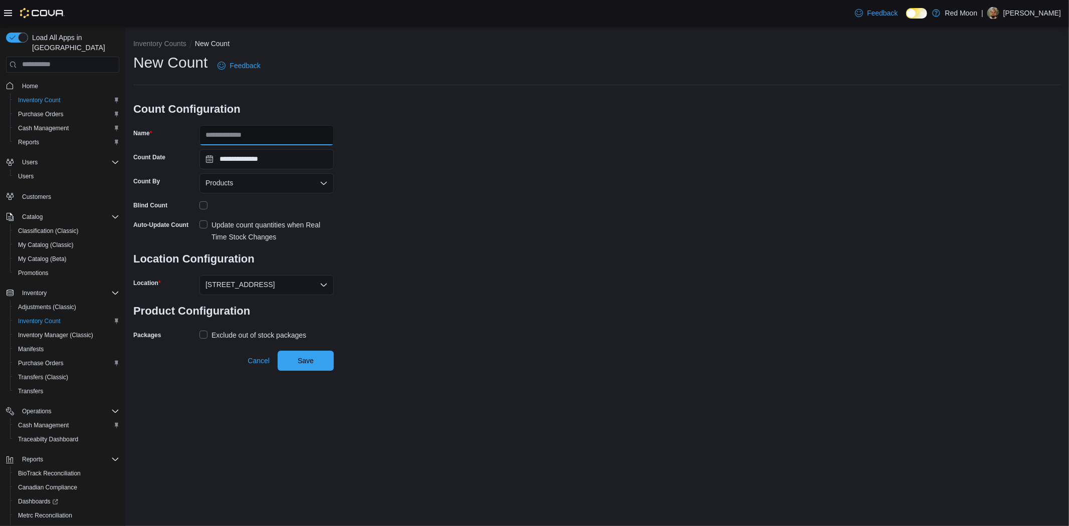
click at [242, 137] on input "Name" at bounding box center [267, 135] width 134 height 20
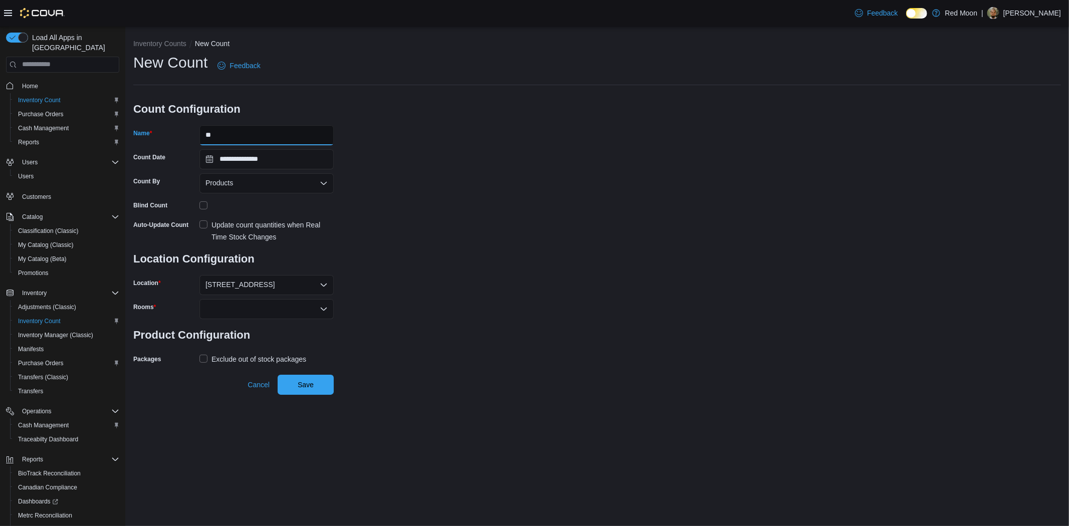
type input "**"
click at [258, 311] on div at bounding box center [267, 309] width 134 height 20
click at [247, 336] on span "Back Room" at bounding box center [267, 340] width 122 height 10
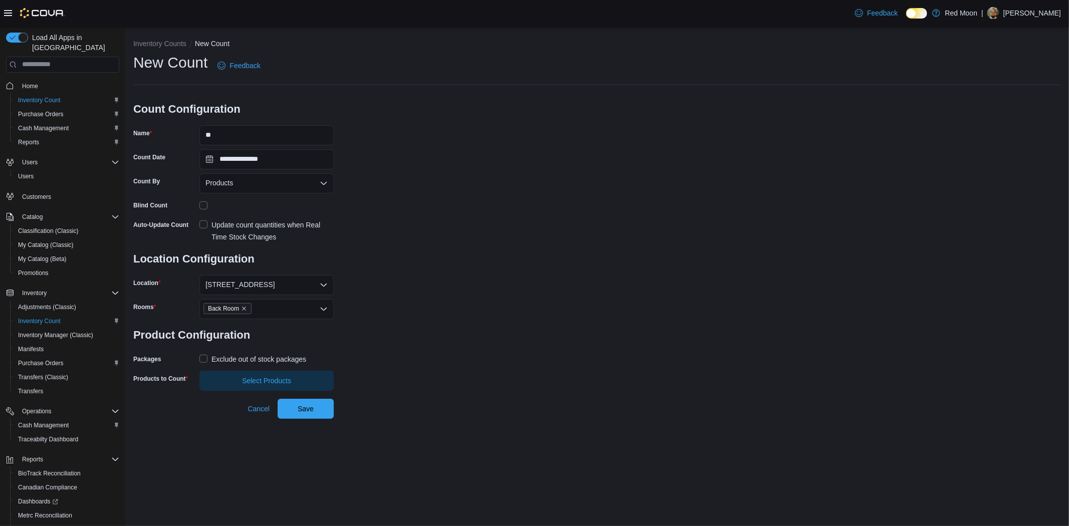
click at [241, 357] on div "Exclude out of stock packages" at bounding box center [259, 359] width 95 height 12
click at [243, 374] on span "Select Products" at bounding box center [267, 380] width 122 height 20
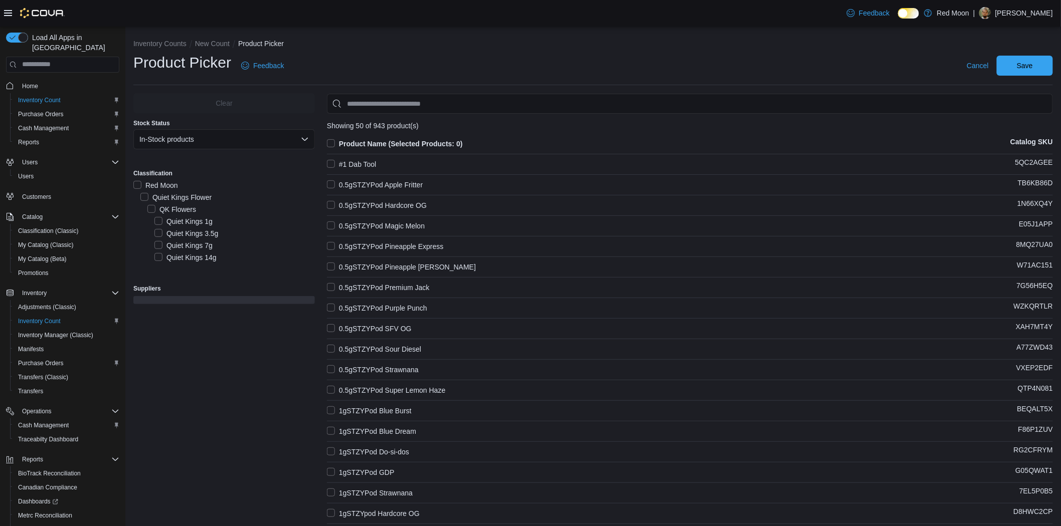
click at [214, 153] on div "Stock Status In-Stock products" at bounding box center [223, 134] width 181 height 42
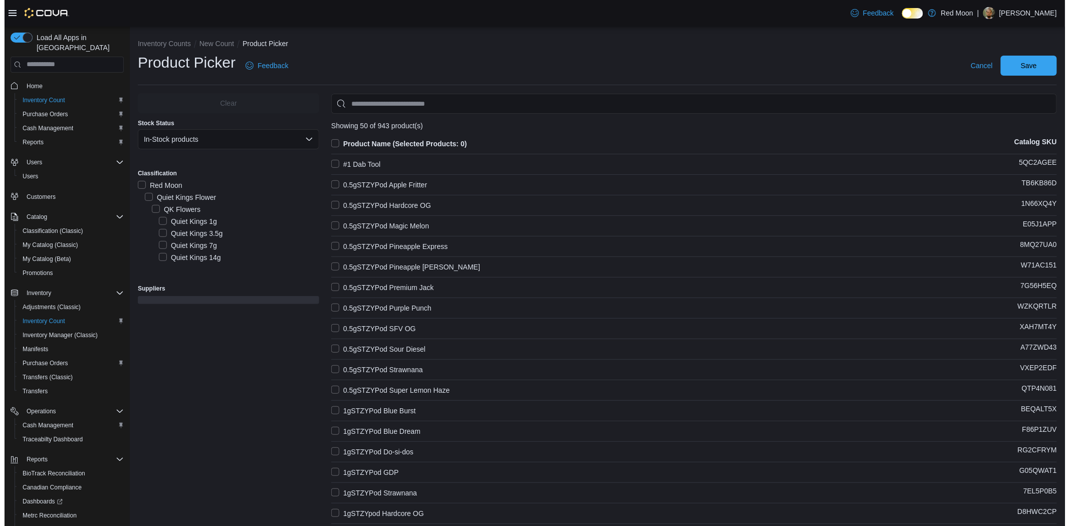
scroll to position [3006, 0]
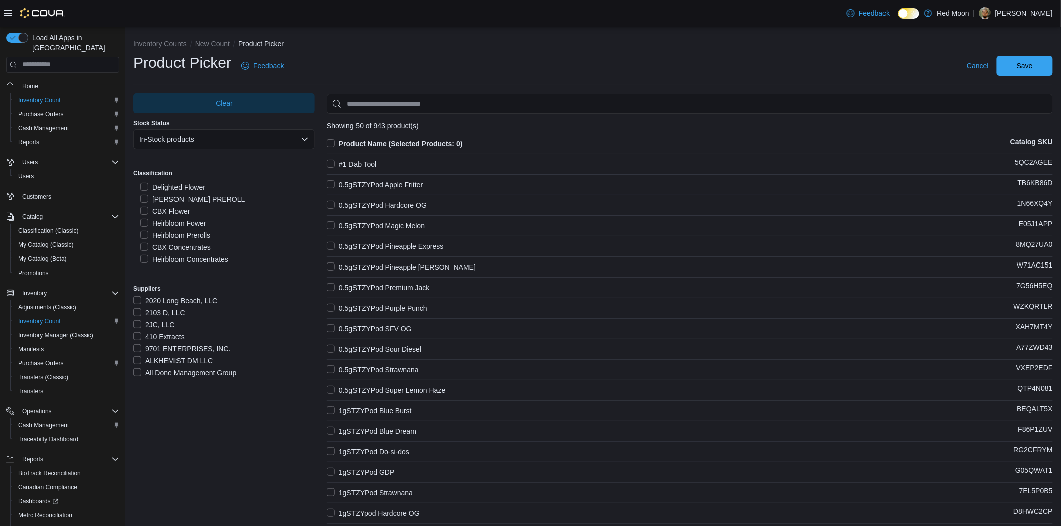
click at [199, 216] on div "CBX Flower" at bounding box center [227, 212] width 174 height 12
click at [197, 221] on label "Heirbloom Fower" at bounding box center [173, 224] width 66 height 12
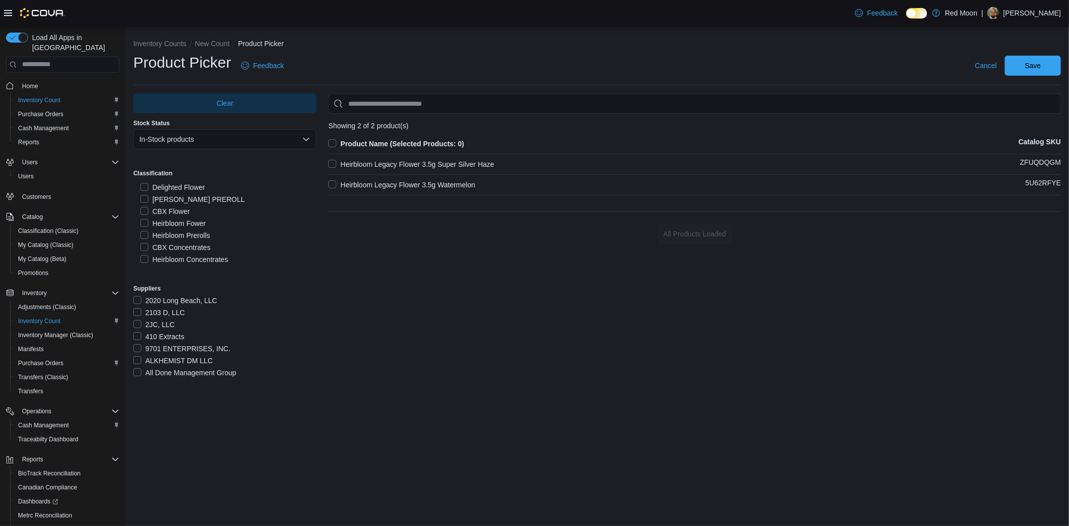
click at [437, 183] on label "Heirbloom Legacy Flower 3.5g Watermelon" at bounding box center [401, 185] width 147 height 12
click at [1043, 60] on span "Save" at bounding box center [1033, 65] width 44 height 20
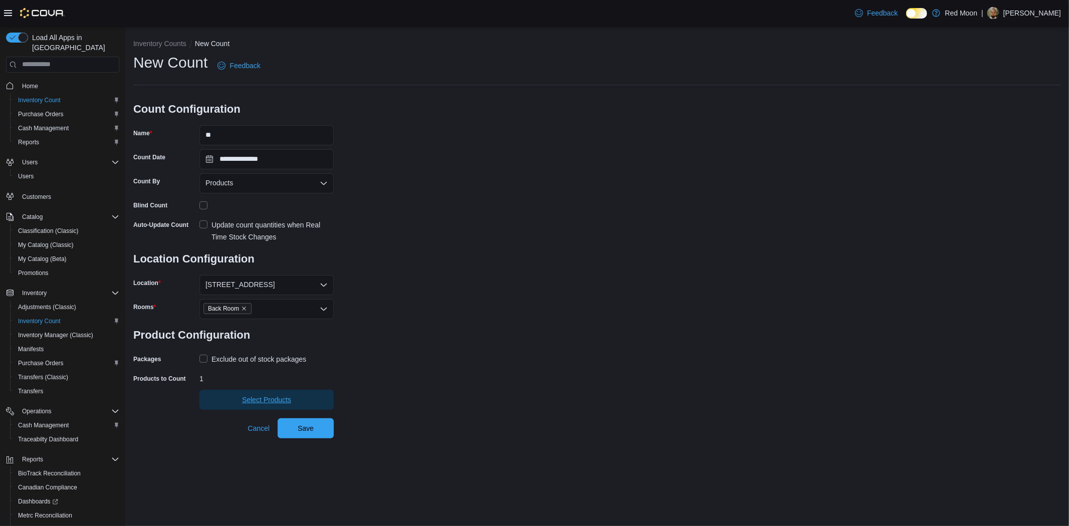
click at [286, 409] on span "Select Products" at bounding box center [267, 400] width 122 height 20
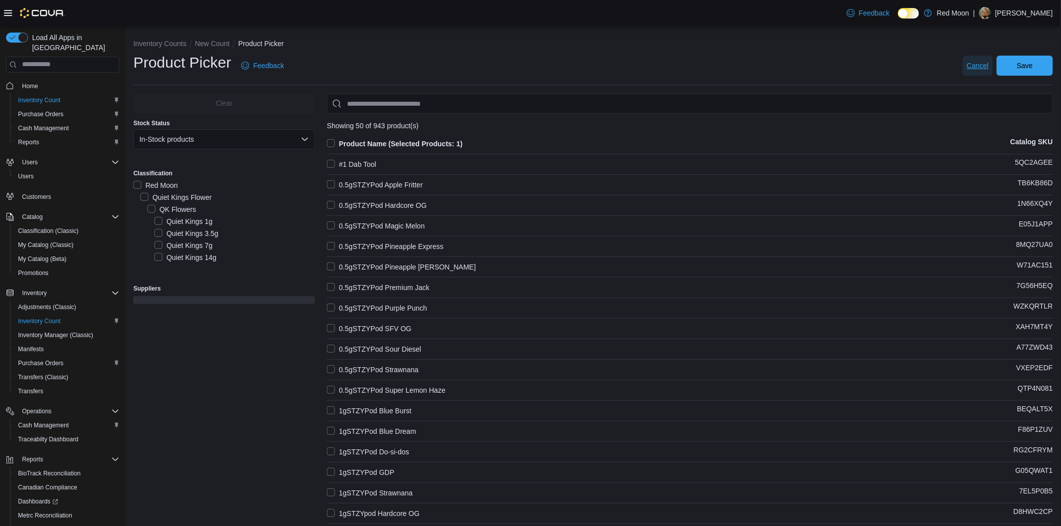
click at [988, 62] on span "Cancel" at bounding box center [978, 66] width 22 height 10
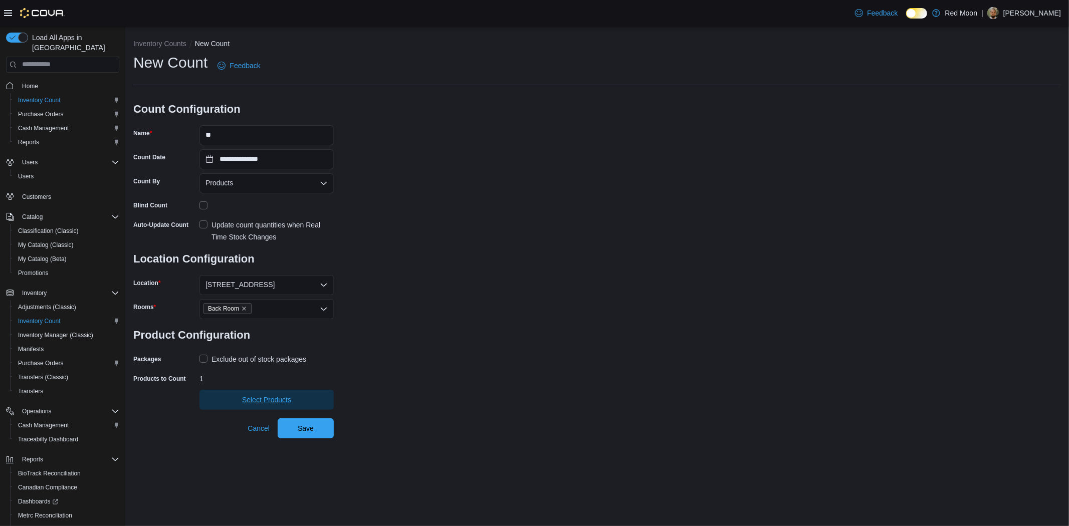
click at [262, 396] on span "Select Products" at bounding box center [266, 400] width 49 height 10
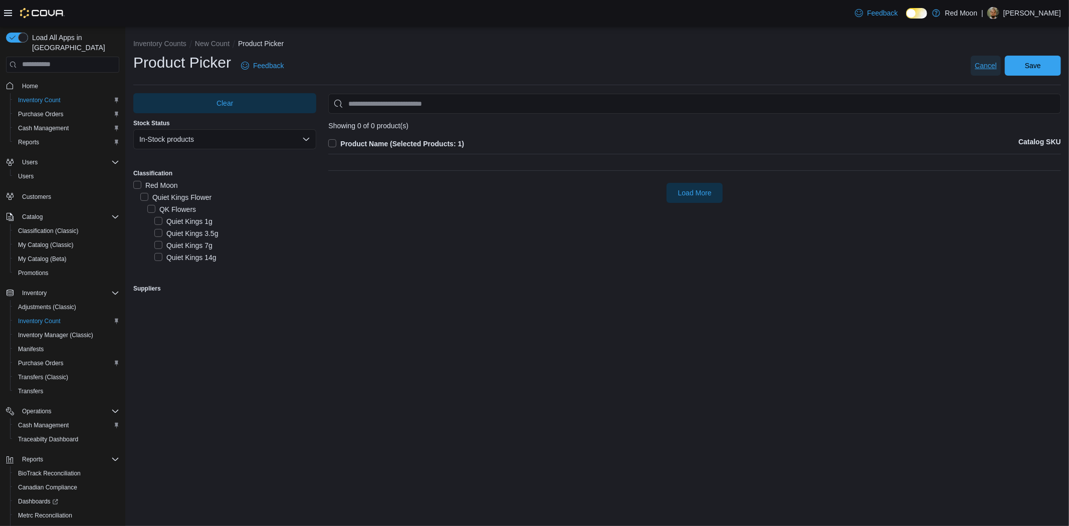
click at [978, 66] on span "Cancel" at bounding box center [986, 66] width 22 height 10
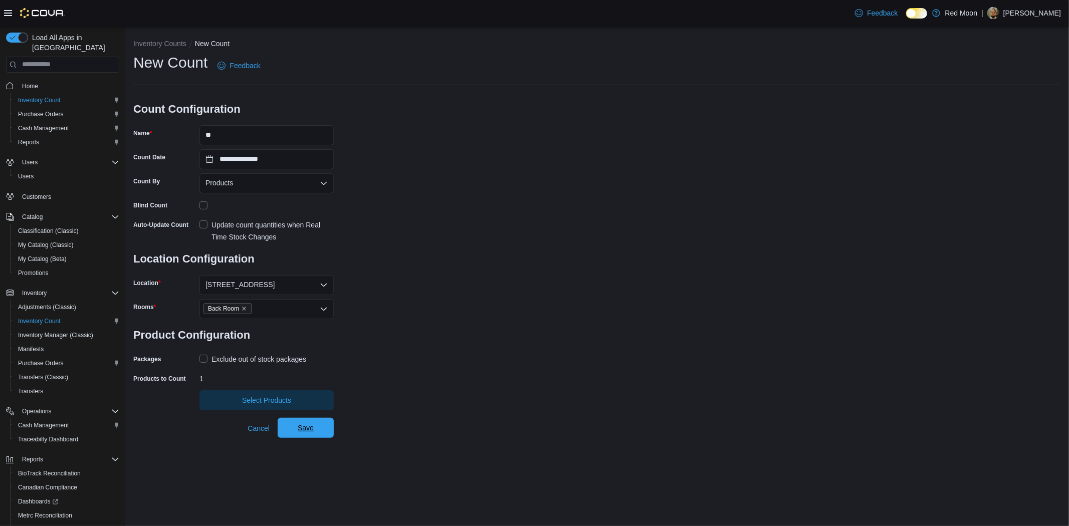
click at [310, 427] on span "Save" at bounding box center [306, 428] width 16 height 10
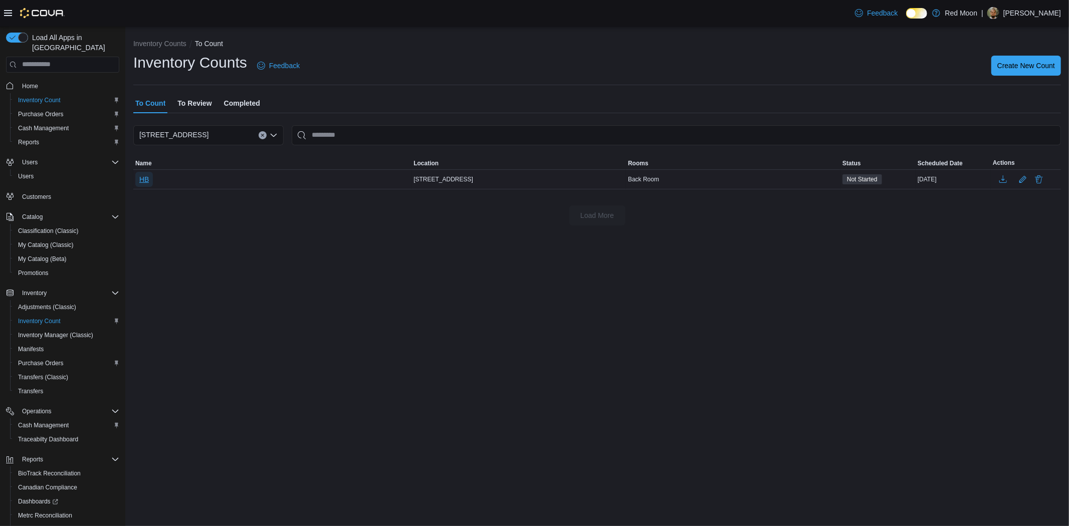
click at [142, 177] on span "HB" at bounding box center [144, 179] width 10 height 10
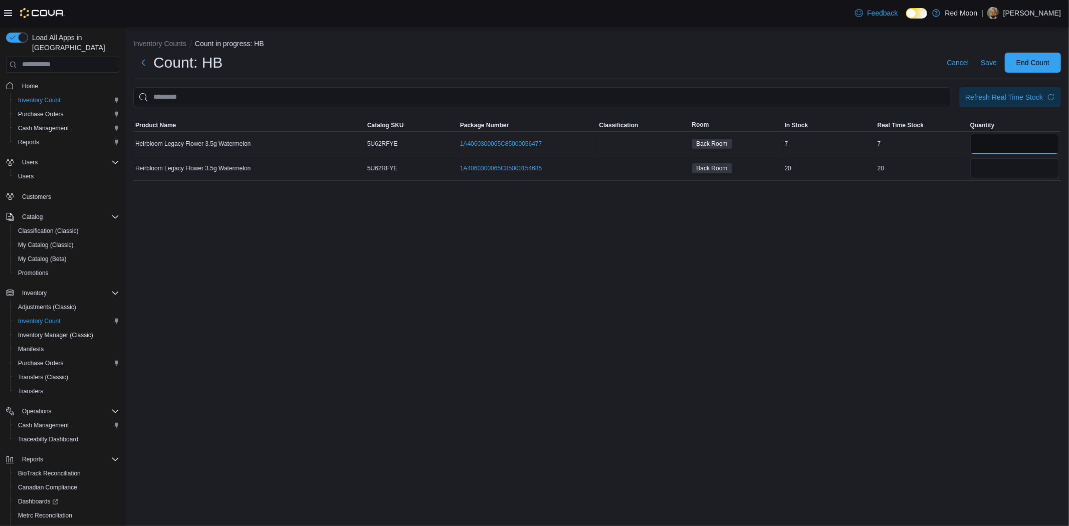
click at [1014, 141] on input "number" at bounding box center [1015, 144] width 89 height 20
type input "*"
type input "**"
click at [980, 67] on button "Save" at bounding box center [989, 63] width 24 height 20
click at [1042, 60] on span "End Count" at bounding box center [1033, 62] width 33 height 10
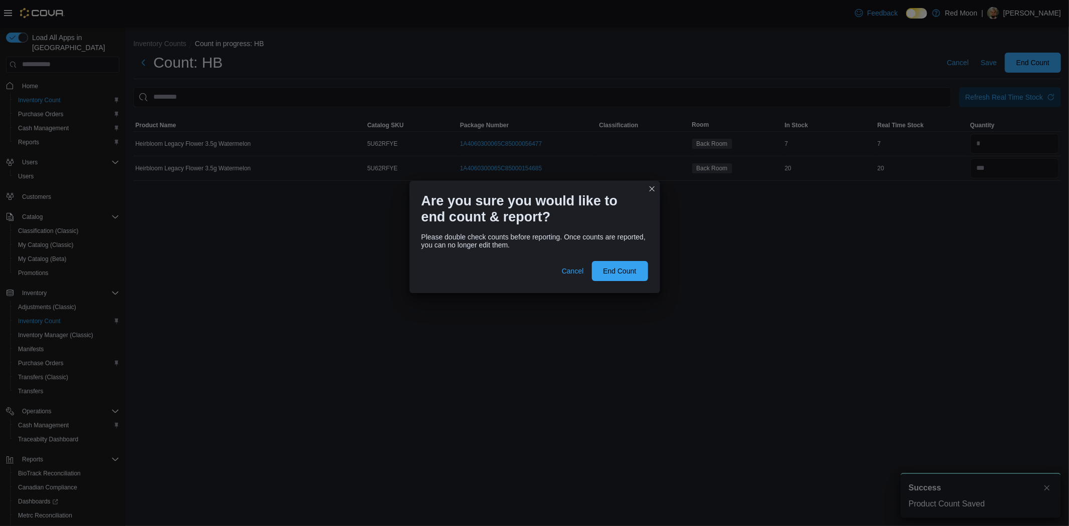
click at [649, 263] on div "Please double check counts before reporting. Once counts are reported, you can …" at bounding box center [535, 261] width 251 height 64
click at [635, 269] on span "End Count" at bounding box center [619, 271] width 33 height 10
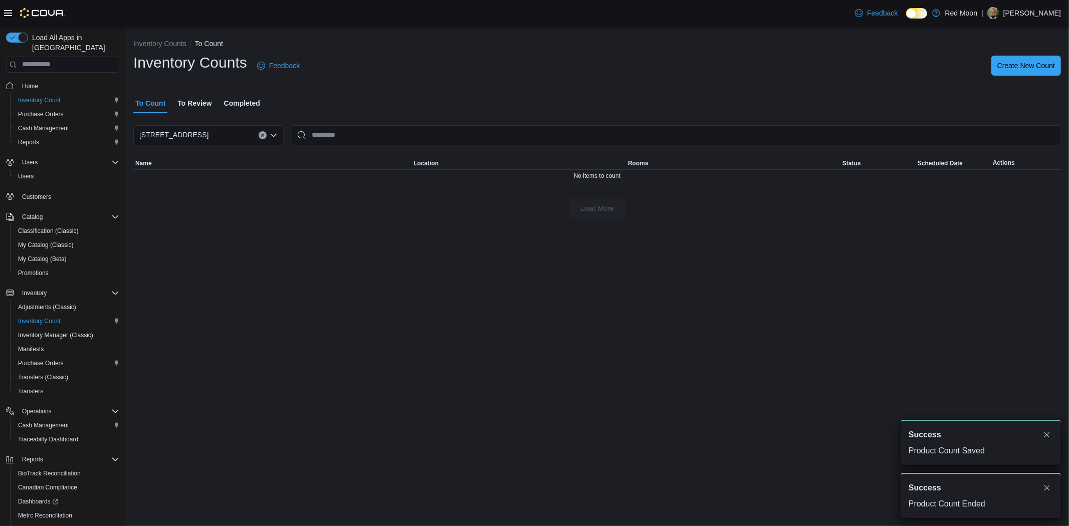
click at [198, 97] on span "To Review" at bounding box center [194, 103] width 34 height 20
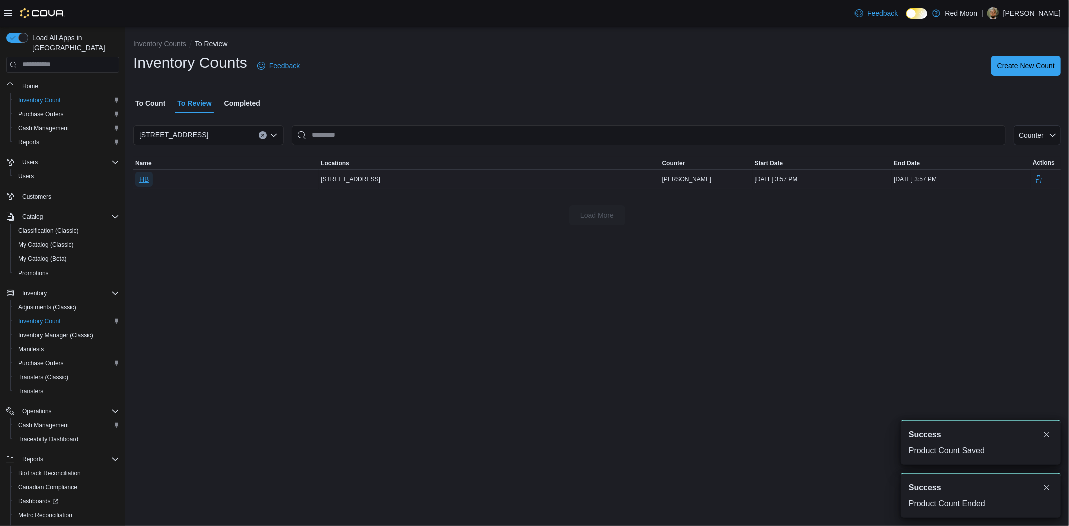
click at [146, 186] on span "HB" at bounding box center [144, 179] width 10 height 15
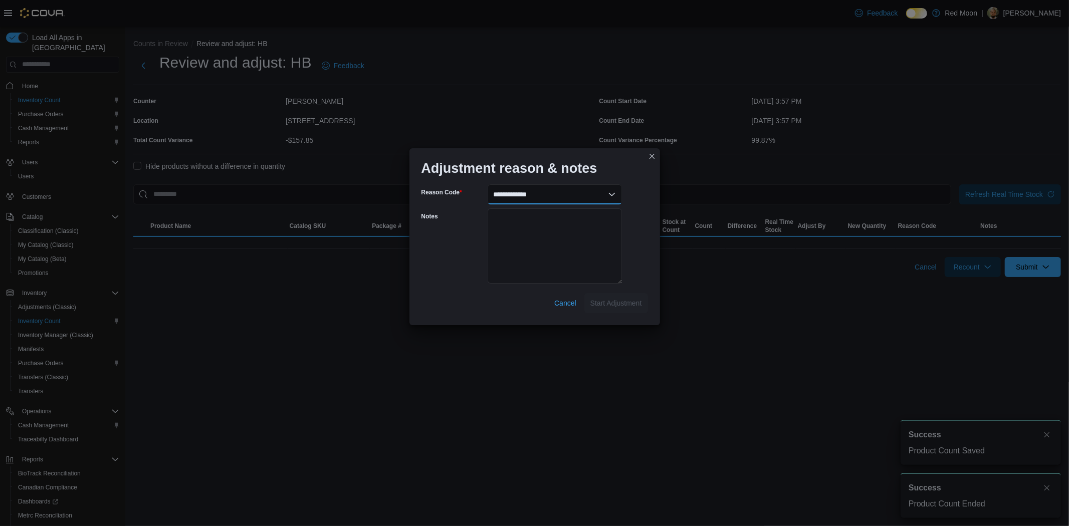
click at [577, 189] on select "**********" at bounding box center [555, 194] width 134 height 20
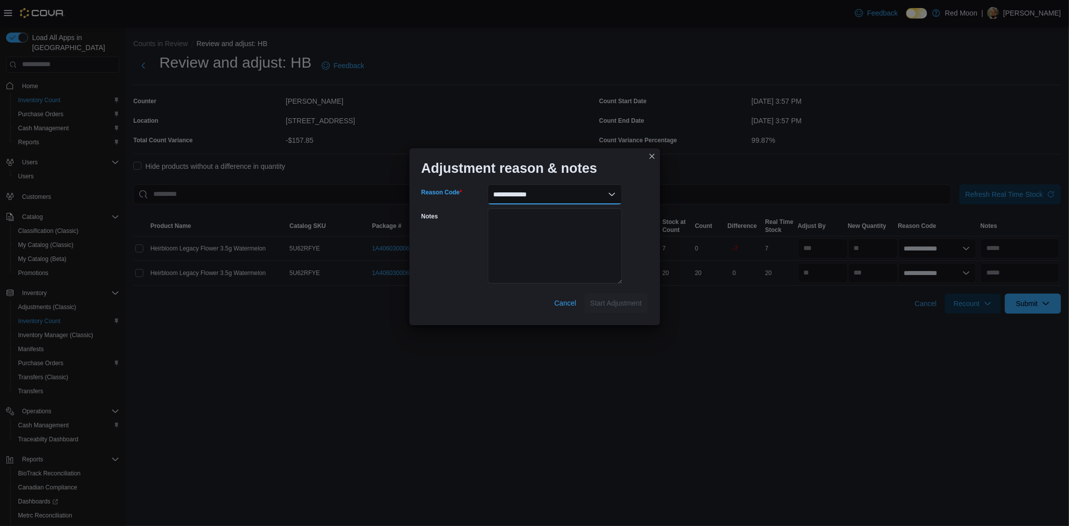
select select "**********"
click at [488, 184] on select "**********" at bounding box center [555, 194] width 134 height 20
click at [541, 237] on textarea "Notes" at bounding box center [555, 246] width 134 height 75
type textarea "**********"
click at [610, 309] on span "Start Adjustment" at bounding box center [617, 303] width 52 height 20
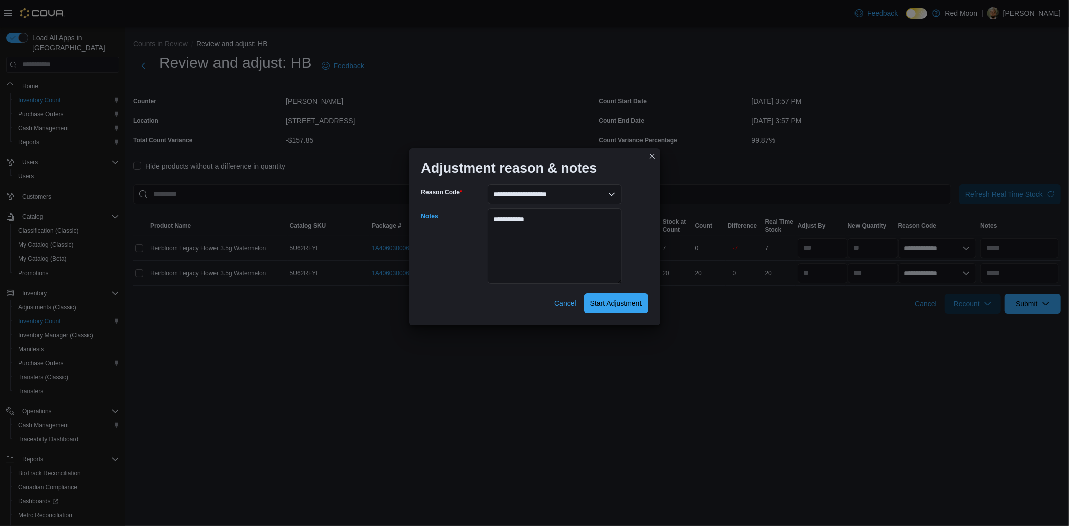
select select "**********"
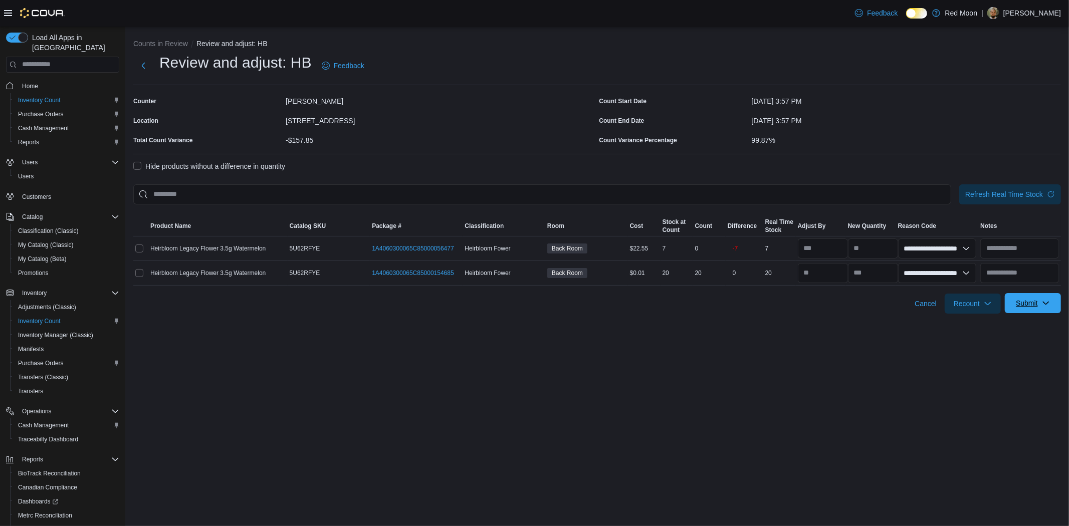
drag, startPoint x: 1043, startPoint y: 296, endPoint x: 1034, endPoint y: 303, distance: 11.8
click at [1043, 296] on span "Submit" at bounding box center [1033, 303] width 44 height 20
click at [1020, 325] on span "Submit Adjustments" at bounding box center [1002, 328] width 62 height 10
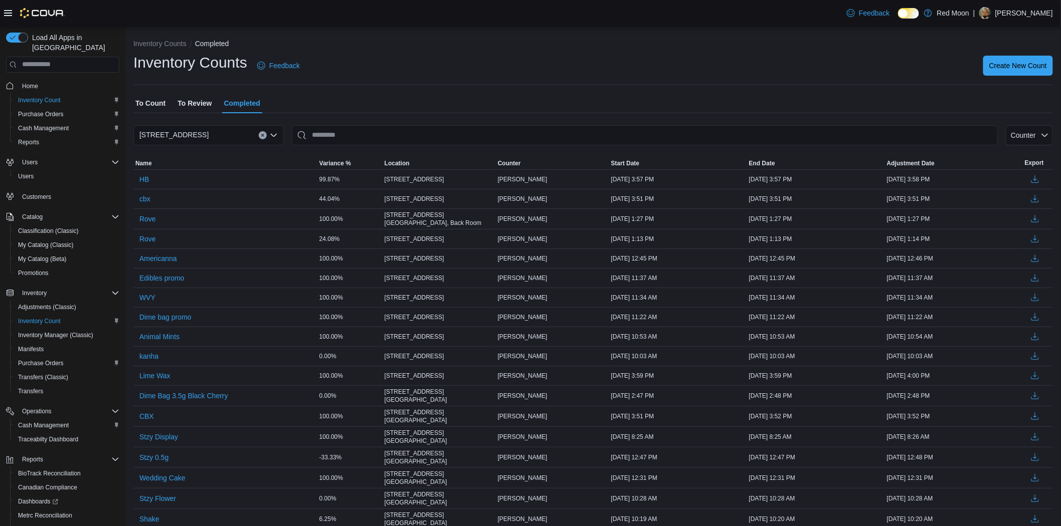
click at [199, 111] on span "To Review" at bounding box center [194, 103] width 34 height 20
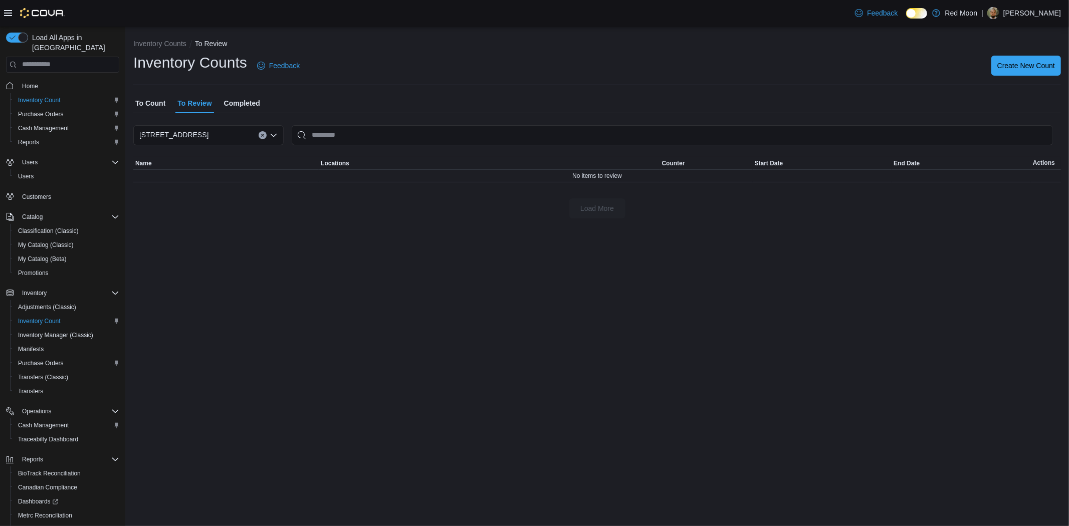
click at [155, 107] on span "To Count" at bounding box center [150, 103] width 30 height 20
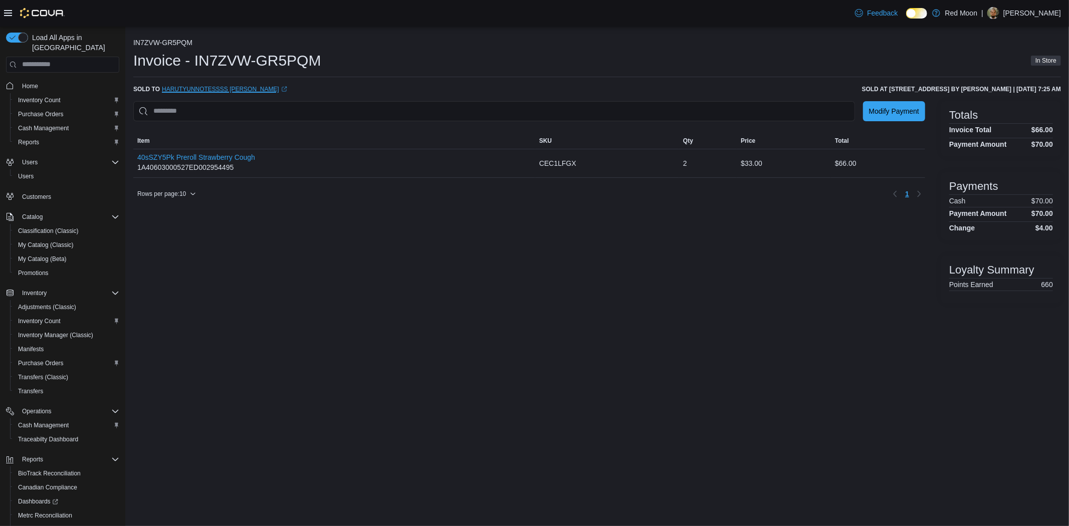
click at [241, 87] on link "Harutyunnotessss Solakhyan (opens in a new tab or window)" at bounding box center [224, 89] width 125 height 8
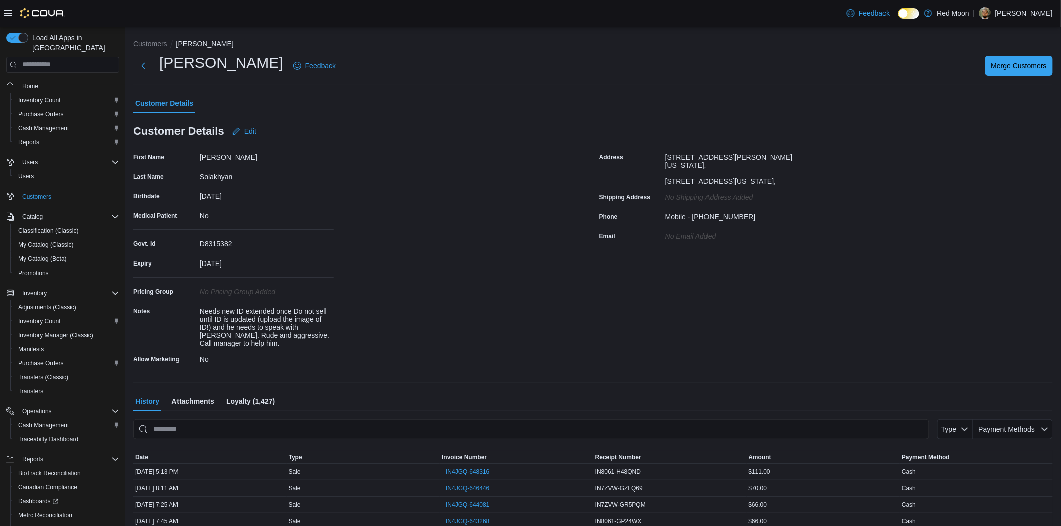
click at [207, 404] on span "Attachments" at bounding box center [192, 402] width 43 height 20
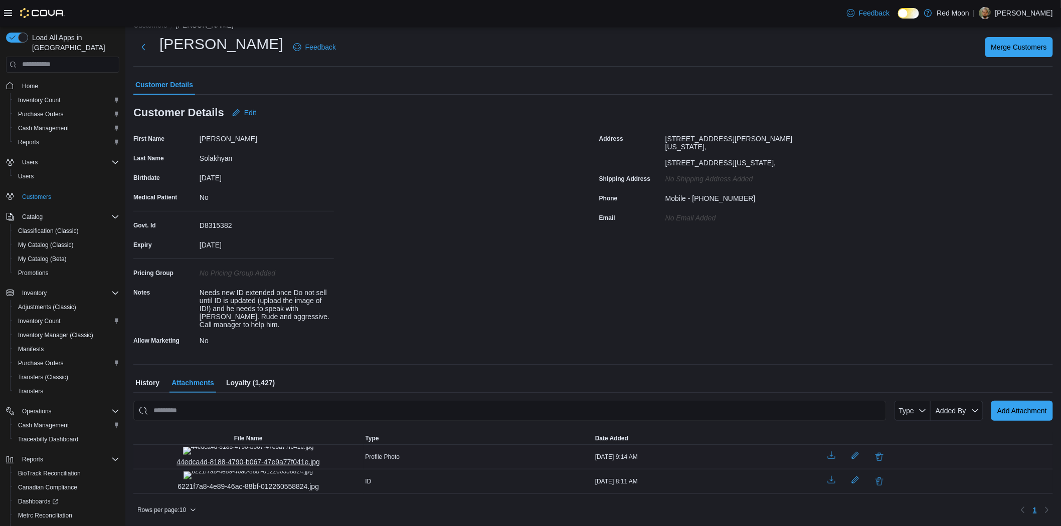
scroll to position [77, 0]
click at [229, 447] on img "44edca4d-8188-4790-b067-47e9a77f041e.jpg" at bounding box center [248, 451] width 131 height 8
click at [234, 469] on td "File Name — Click to open this image in fullscreen mode 6221f7a8-4e89-46ac-88bf…" at bounding box center [248, 481] width 230 height 25
click at [237, 472] on img "6221f7a8-4e89-46ac-88bf-012260558824.jpg" at bounding box center [247, 476] width 129 height 8
click at [247, 447] on img "44edca4d-8188-4790-b067-47e9a77f041e.jpg" at bounding box center [248, 451] width 131 height 8
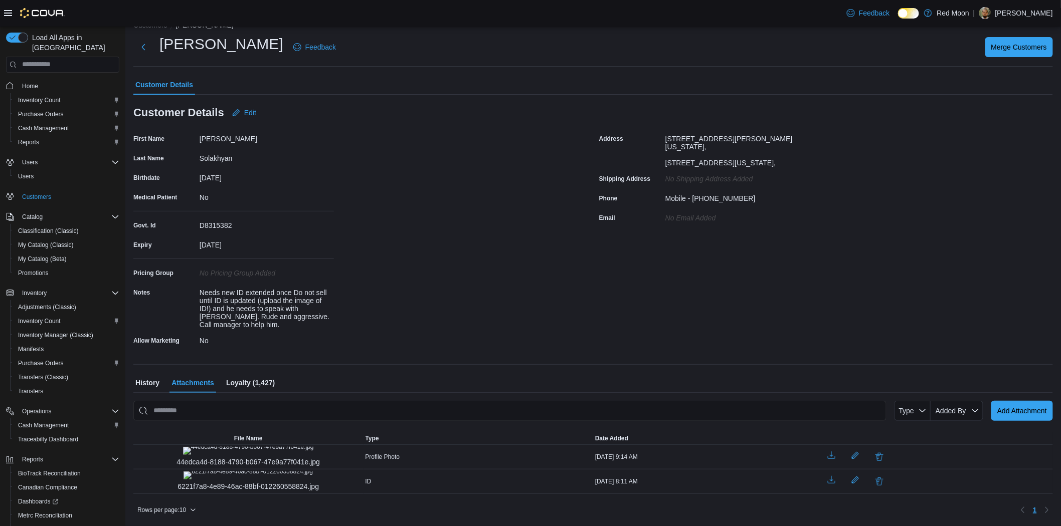
click at [153, 373] on span "History" at bounding box center [147, 383] width 24 height 20
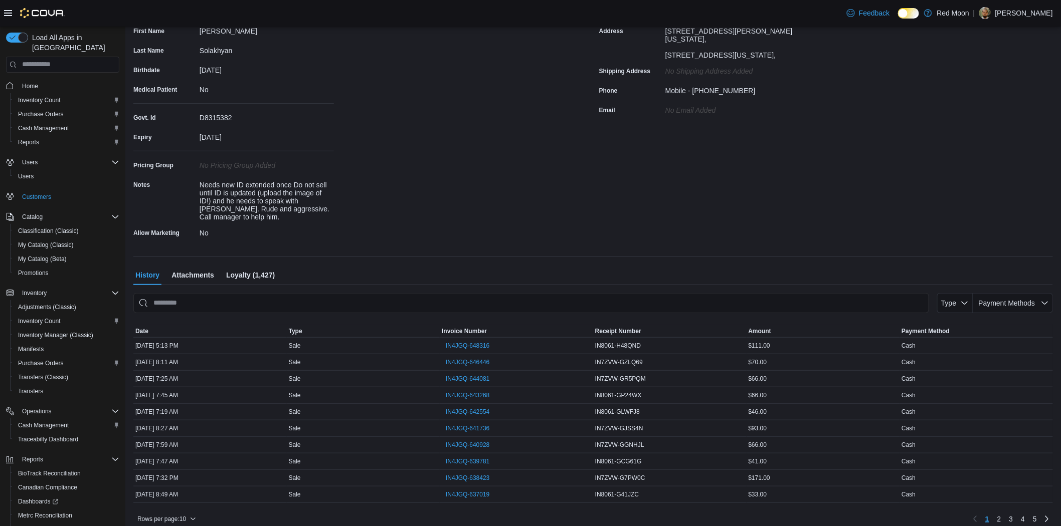
scroll to position [135, 0]
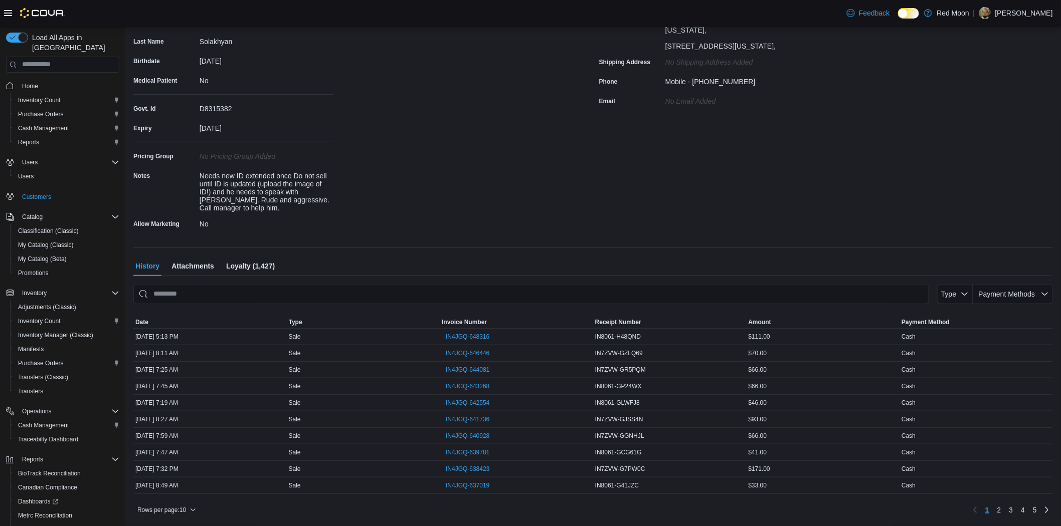
click at [208, 271] on span "Attachments" at bounding box center [192, 266] width 43 height 20
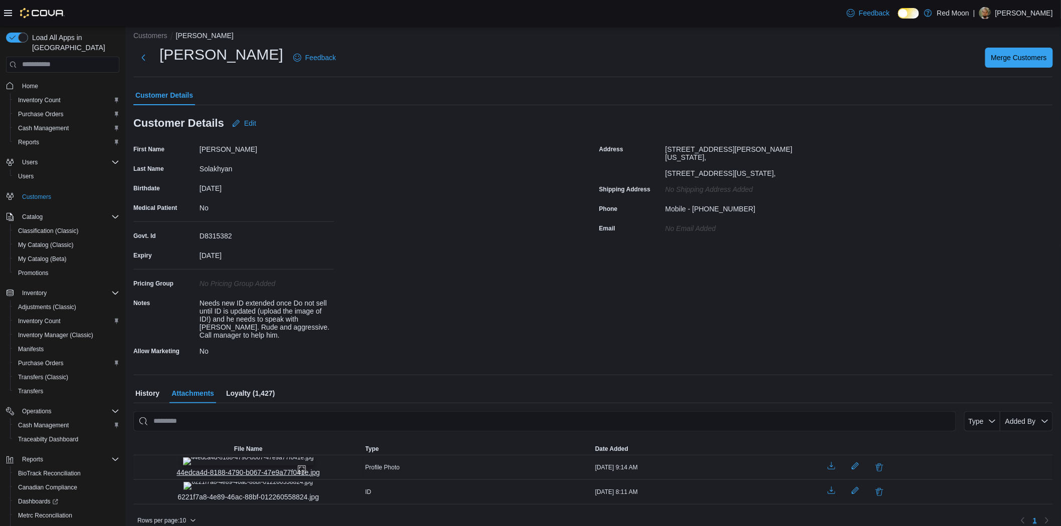
scroll to position [77, 0]
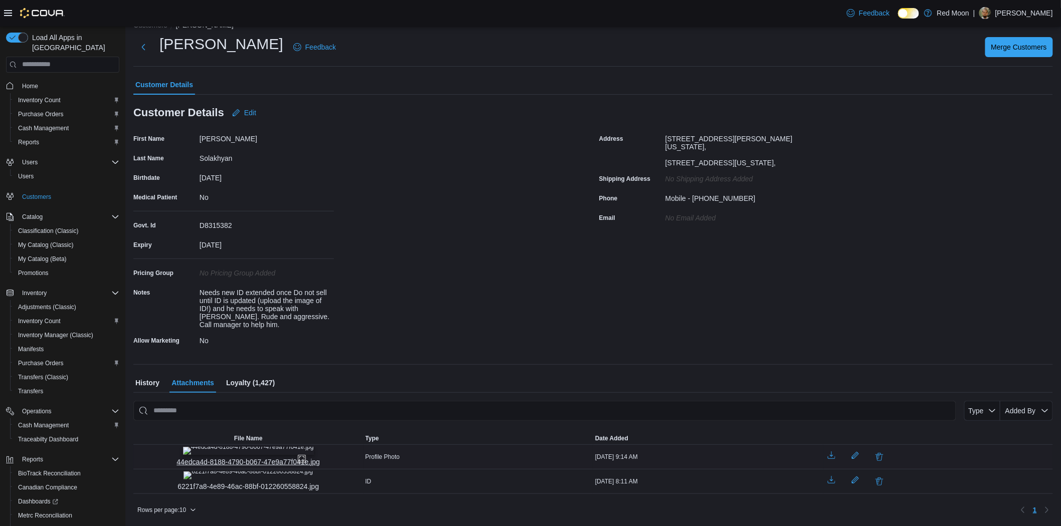
click at [243, 447] on img "44edca4d-8188-4790-b067-47e9a77f041e.jpg" at bounding box center [248, 451] width 131 height 8
click at [249, 472] on img "6221f7a8-4e89-46ac-88bf-012260558824.jpg" at bounding box center [247, 476] width 129 height 8
click at [232, 472] on img "6221f7a8-4e89-46ac-88bf-012260558824.jpg" at bounding box center [247, 476] width 129 height 8
click at [240, 103] on span "Edit" at bounding box center [244, 113] width 24 height 20
select select "******"
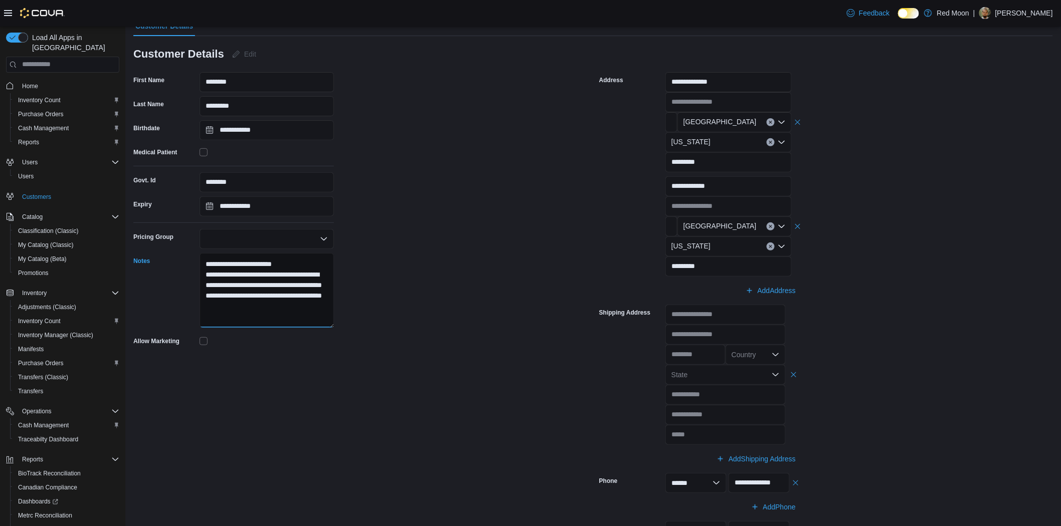
drag, startPoint x: 206, startPoint y: 264, endPoint x: 271, endPoint y: 287, distance: 68.7
click at [271, 287] on textarea "**********" at bounding box center [267, 290] width 134 height 75
drag, startPoint x: 252, startPoint y: 261, endPoint x: 203, endPoint y: 259, distance: 49.7
click at [203, 259] on textarea "**********" at bounding box center [267, 290] width 134 height 75
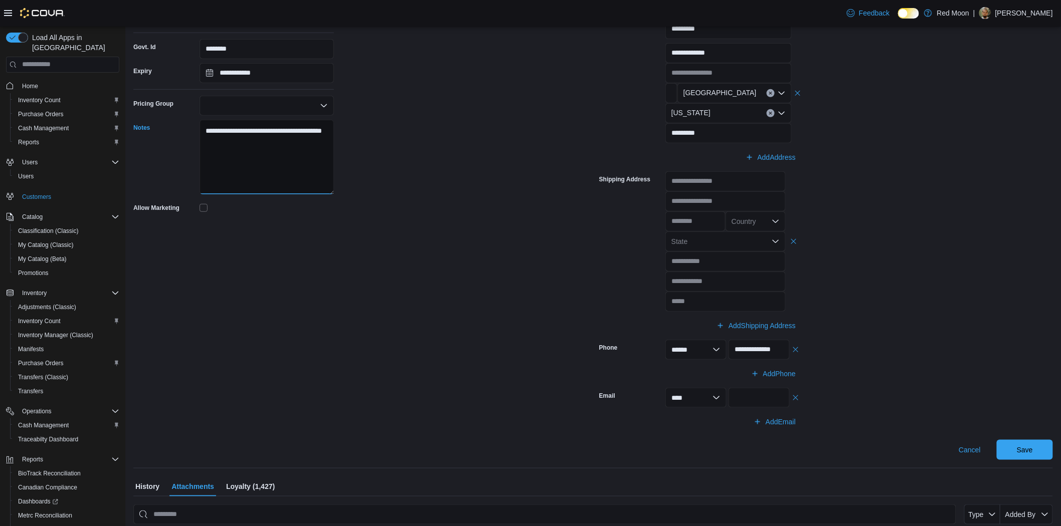
scroll to position [356, 0]
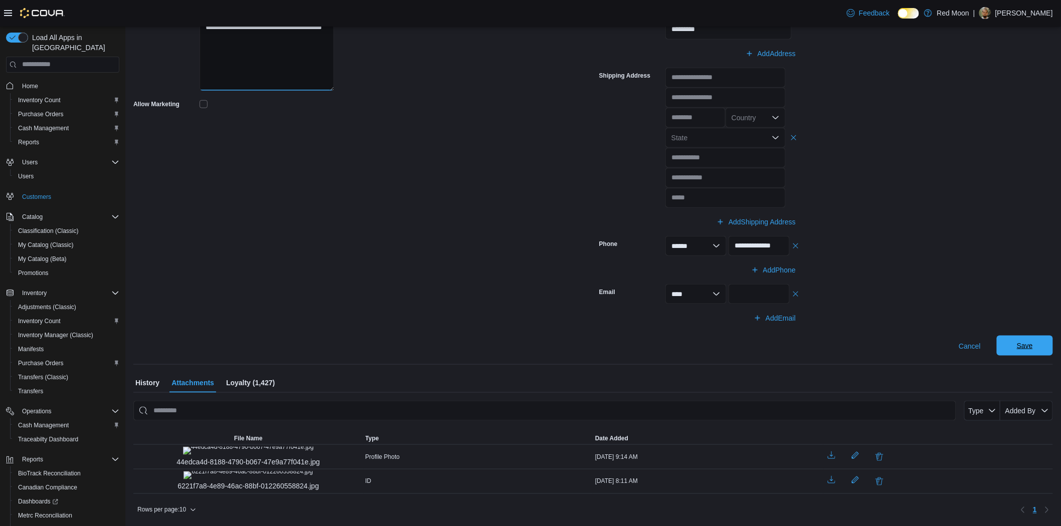
type textarea "**********"
click at [1034, 336] on span "Save" at bounding box center [1025, 346] width 44 height 20
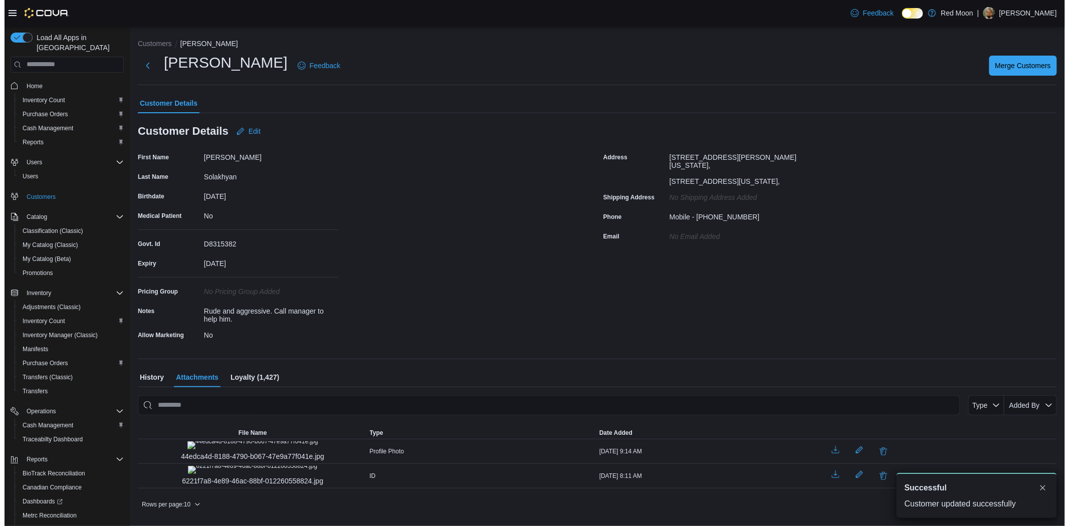
scroll to position [0, 0]
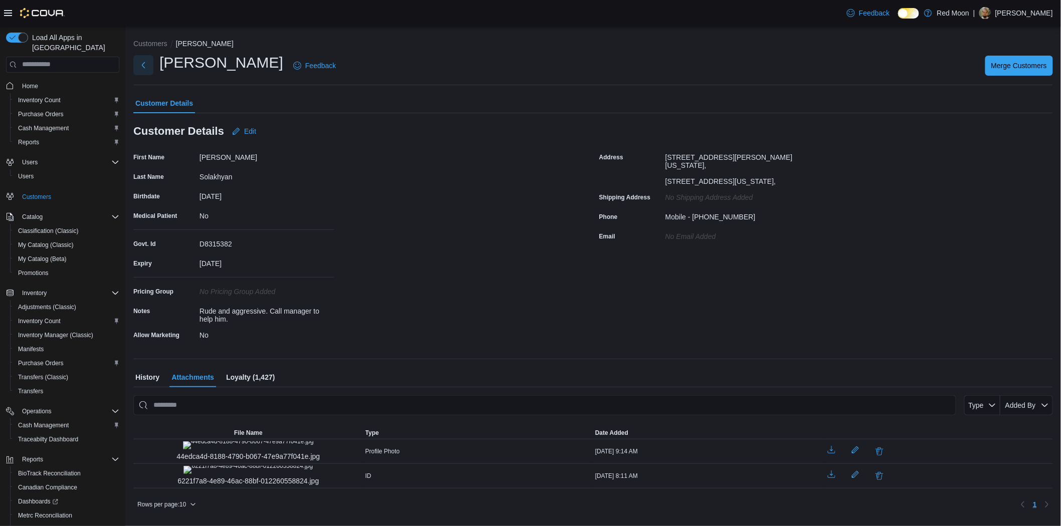
click at [137, 61] on button "Next" at bounding box center [143, 65] width 20 height 20
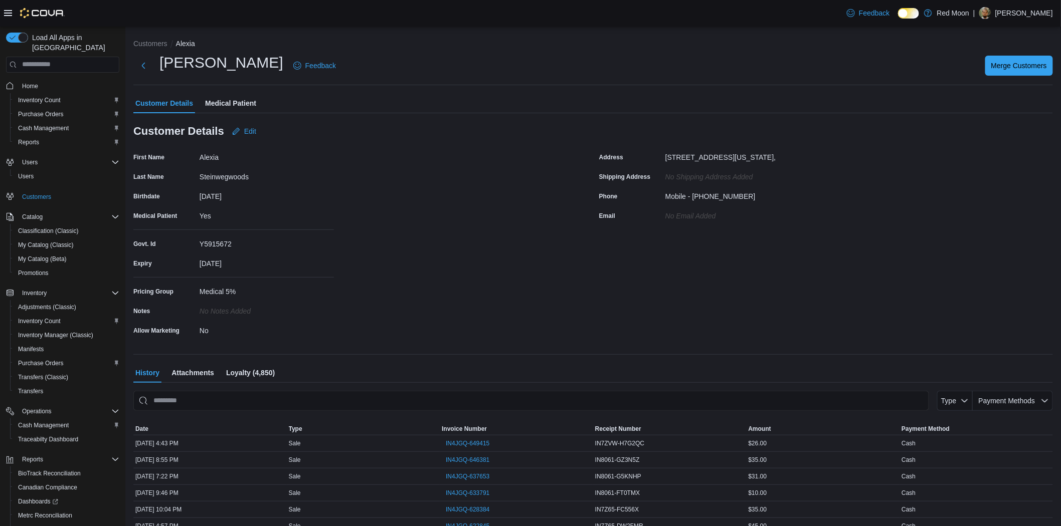
click at [188, 376] on span "Attachments" at bounding box center [192, 373] width 43 height 20
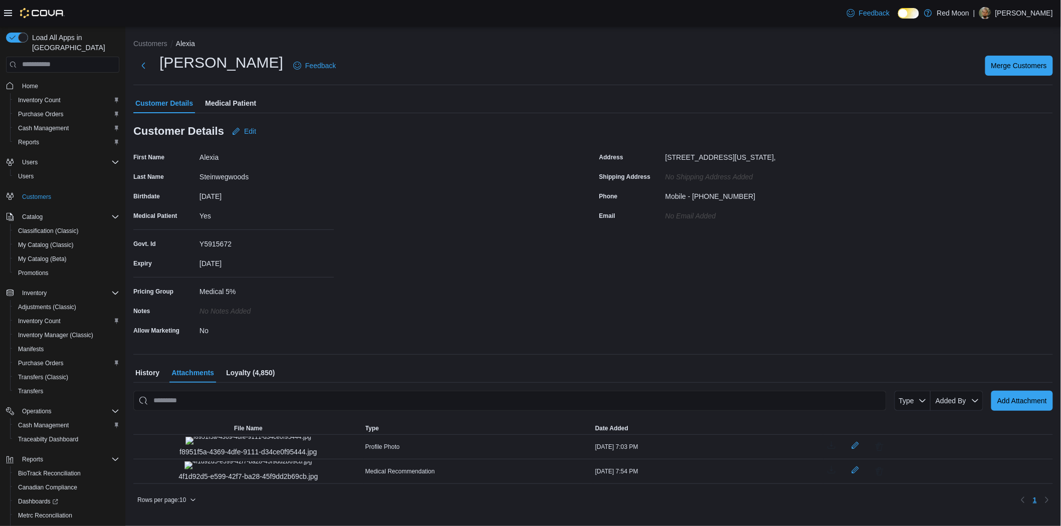
scroll to position [49, 0]
click at [224, 437] on img "f8951f5a-4369-4dfe-9111-d34ce0f95444.jpg" at bounding box center [248, 441] width 126 height 8
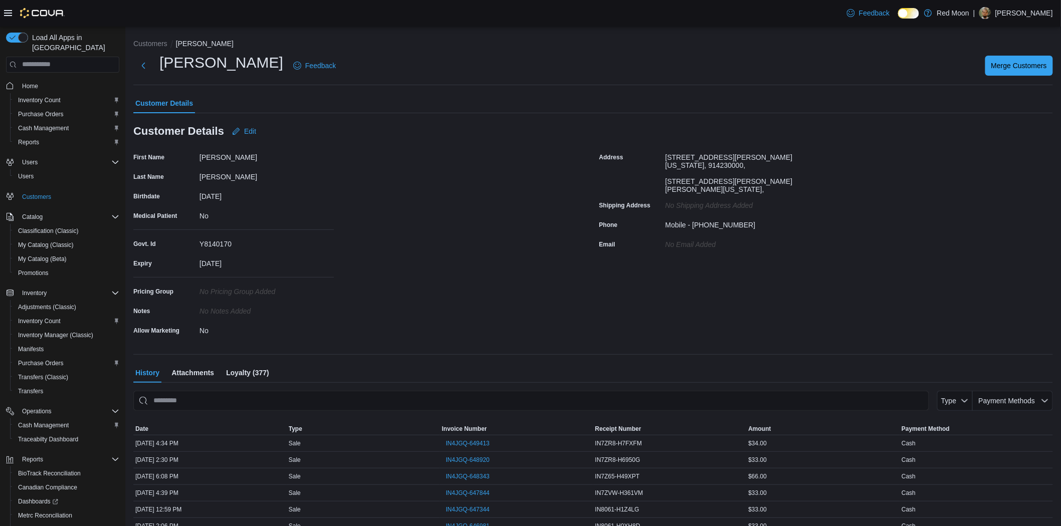
click at [186, 360] on div "Customers [PERSON_NAME] Feedback Merge Customers Customer Details Customer Deta…" at bounding box center [592, 332] width 919 height 587
click at [186, 366] on span "Attachments" at bounding box center [192, 373] width 43 height 20
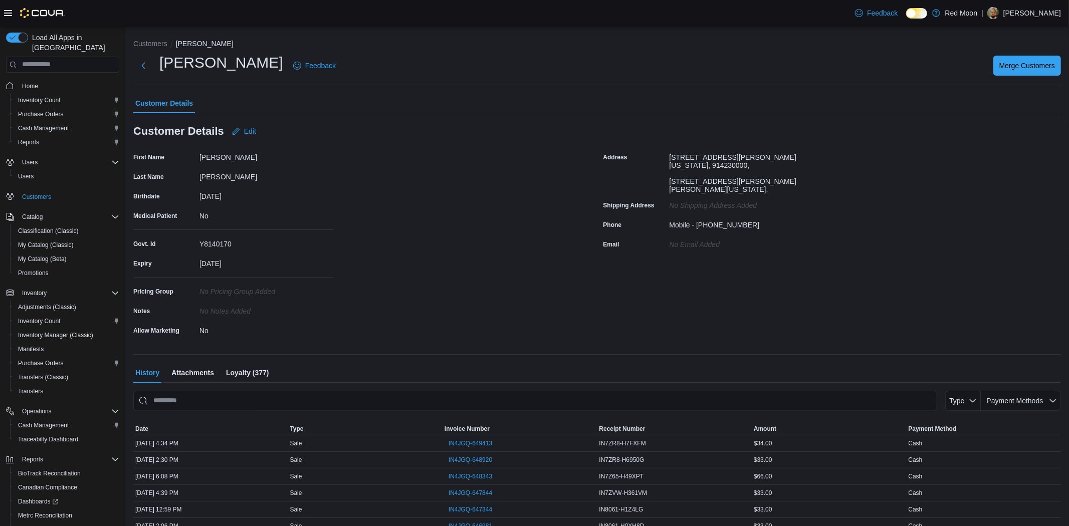
click at [186, 368] on span "Attachments" at bounding box center [192, 373] width 43 height 20
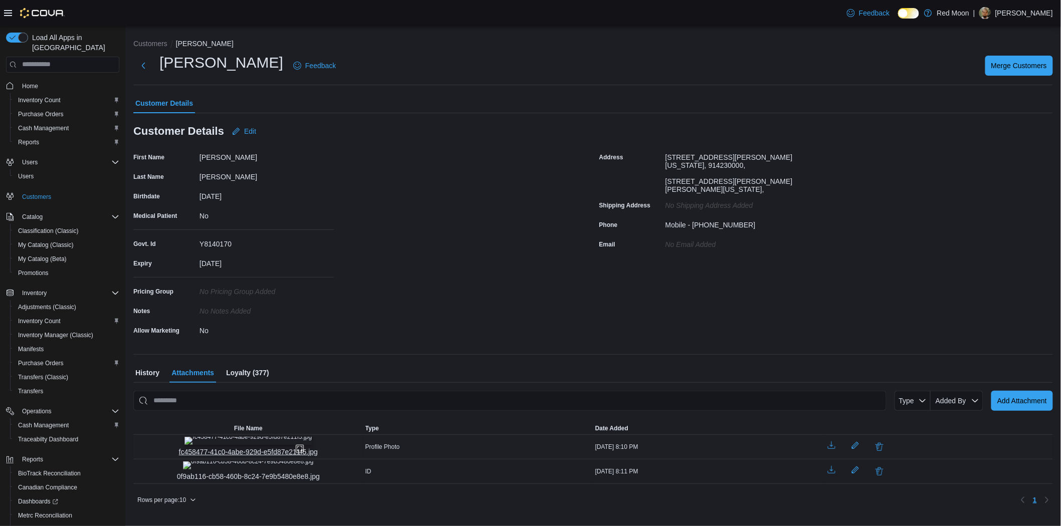
scroll to position [49, 0]
click at [228, 437] on img "fc458477-41c0-4abe-929d-e5fd87e211f5.jpg" at bounding box center [247, 441] width 127 height 8
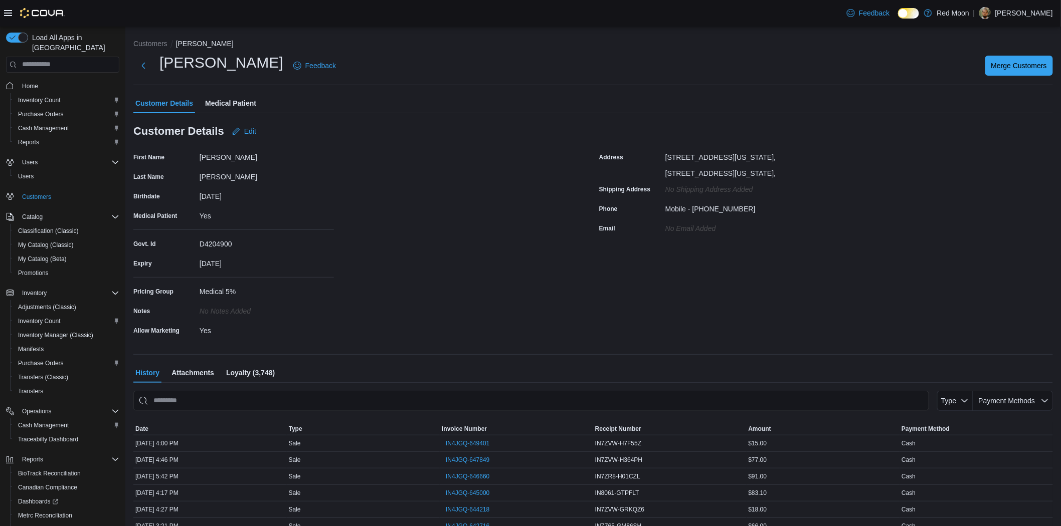
click at [187, 372] on span "Attachments" at bounding box center [192, 373] width 43 height 20
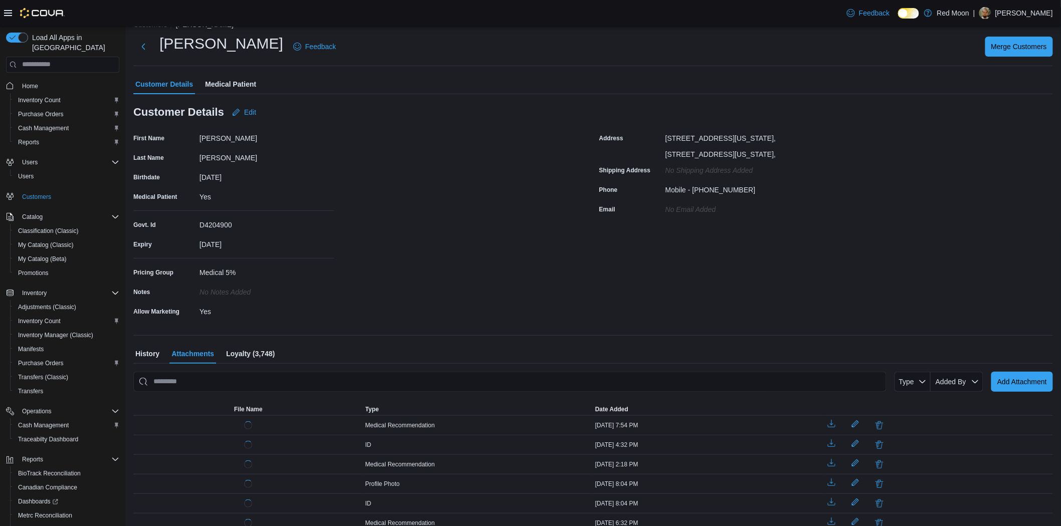
scroll to position [78, 0]
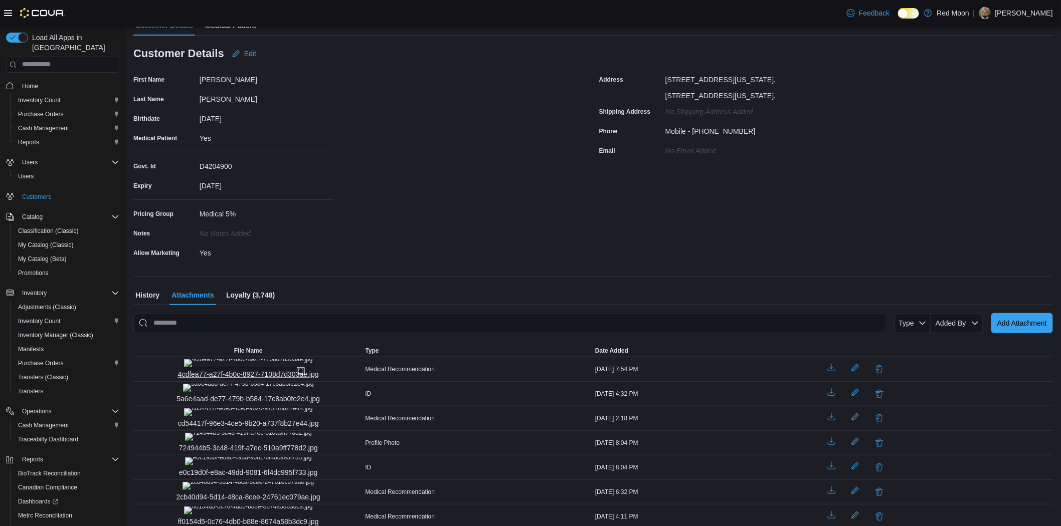
click at [231, 367] on img "4cdfea77-a27f-4b0c-8927-7108d7d303ae.jpg" at bounding box center [248, 363] width 129 height 8
click at [253, 392] on img "5a6e4aad-de77-479b-b584-17c8ab0fe2e4.jpg" at bounding box center [248, 388] width 131 height 8
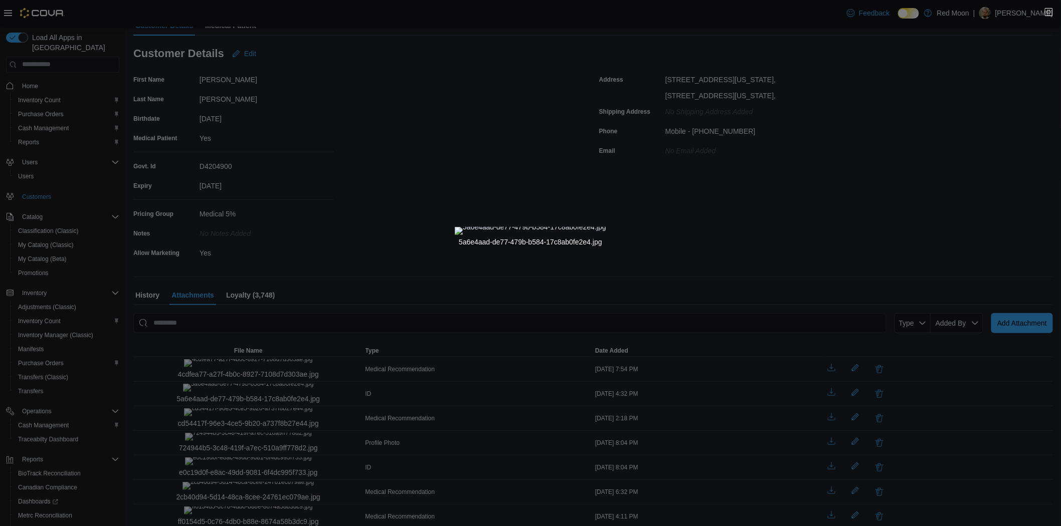
drag, startPoint x: 191, startPoint y: 416, endPoint x: 189, endPoint y: 262, distance: 153.9
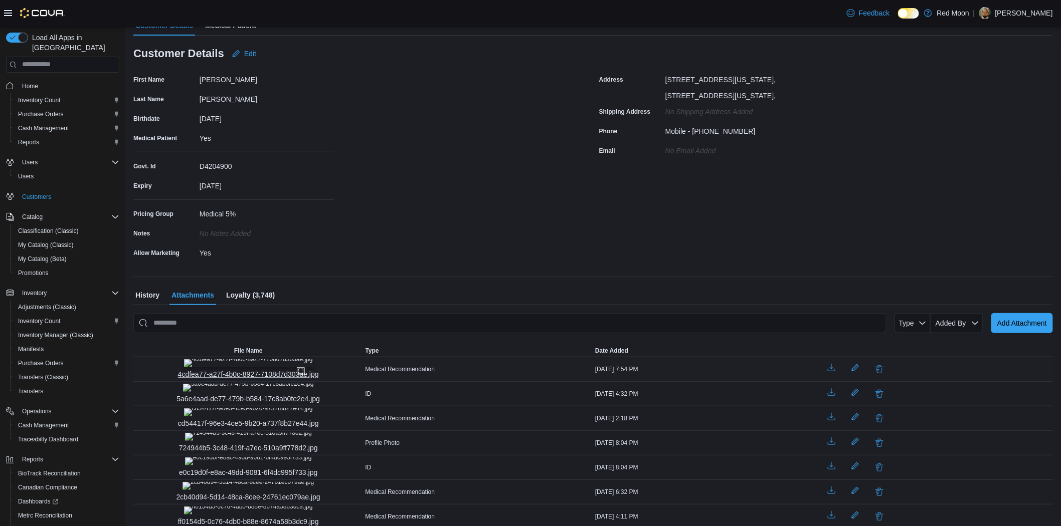
click at [243, 367] on img "4cdfea77-a27f-4b0c-8927-7108d7d303ae.jpg" at bounding box center [248, 363] width 129 height 8
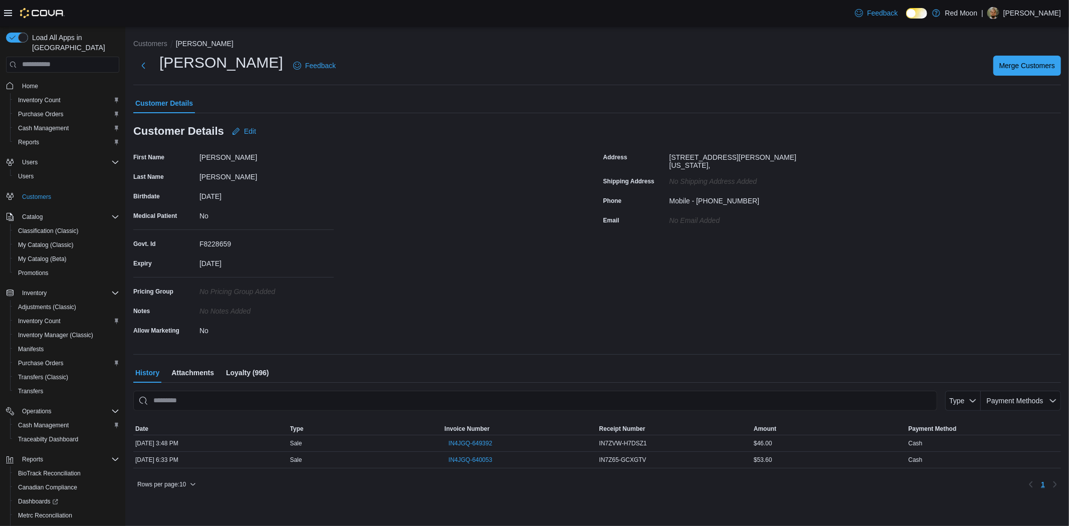
click at [177, 372] on span "Attachments" at bounding box center [192, 373] width 43 height 20
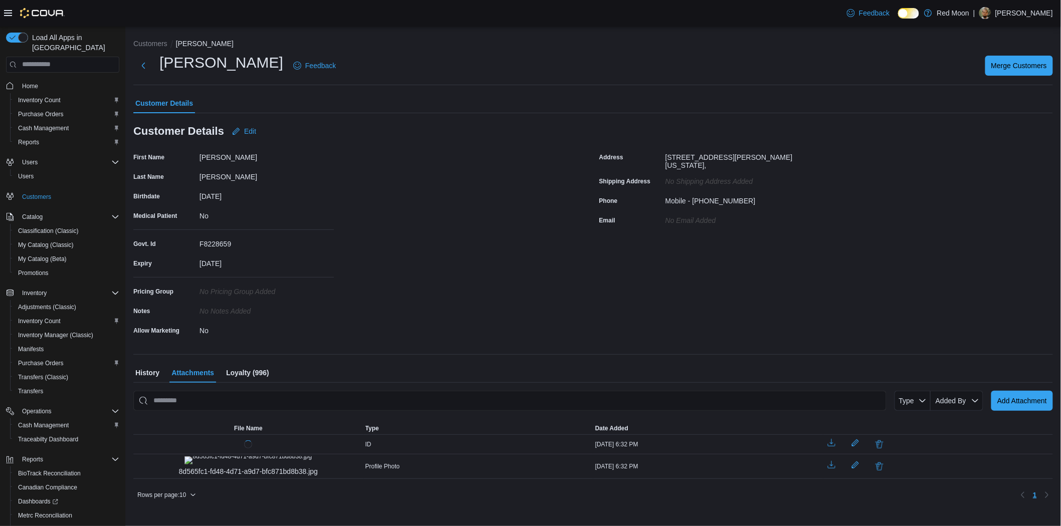
scroll to position [14, 0]
click at [231, 445] on img "fbe869dc-979a-4460-85ee-e9c54f144cf8.jpg" at bounding box center [248, 441] width 127 height 8
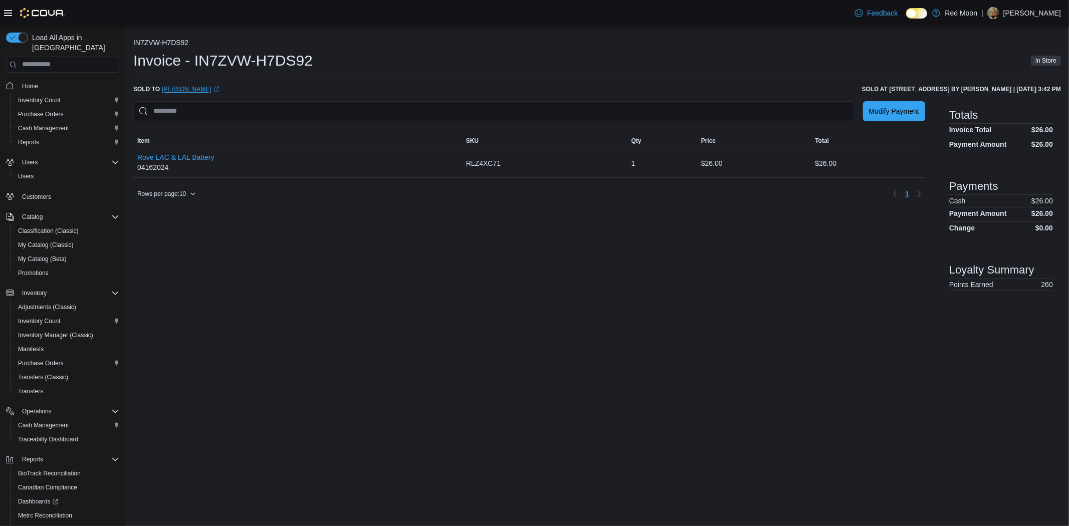
click at [213, 86] on link "[PERSON_NAME] (opens in a new tab or window)" at bounding box center [191, 89] width 58 height 8
click at [190, 87] on link "[PERSON_NAME] (opens in a new tab or window)" at bounding box center [191, 89] width 58 height 8
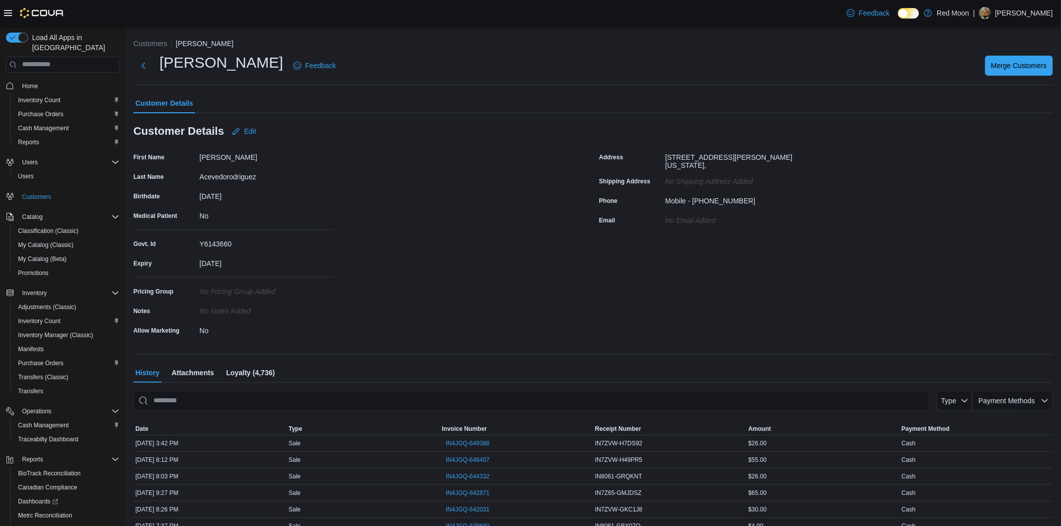
click at [186, 374] on span "Attachments" at bounding box center [192, 373] width 43 height 20
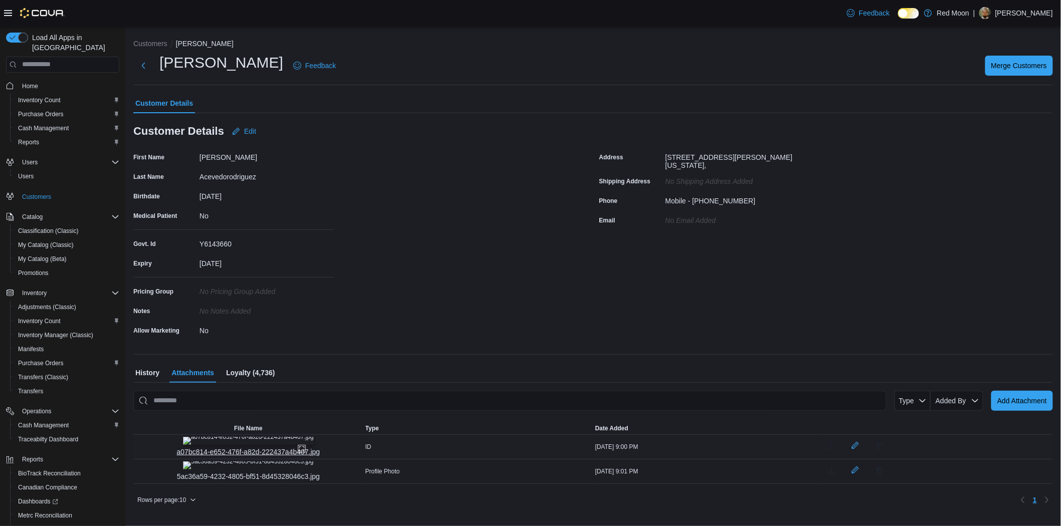
click at [248, 445] on img "a07bc814-e652-476f-a82d-222437a4b407.jpg" at bounding box center [248, 441] width 131 height 8
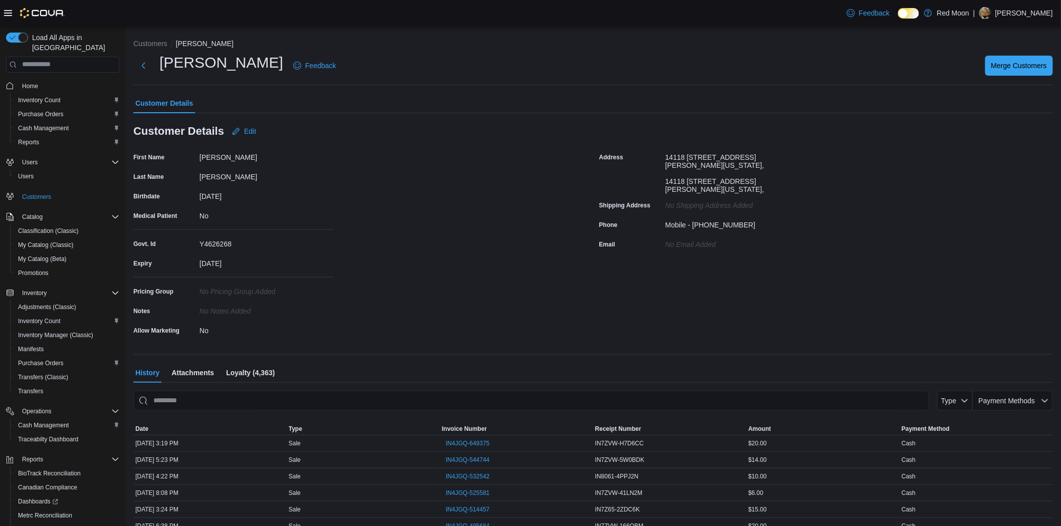
click at [204, 371] on span "Attachments" at bounding box center [192, 373] width 43 height 20
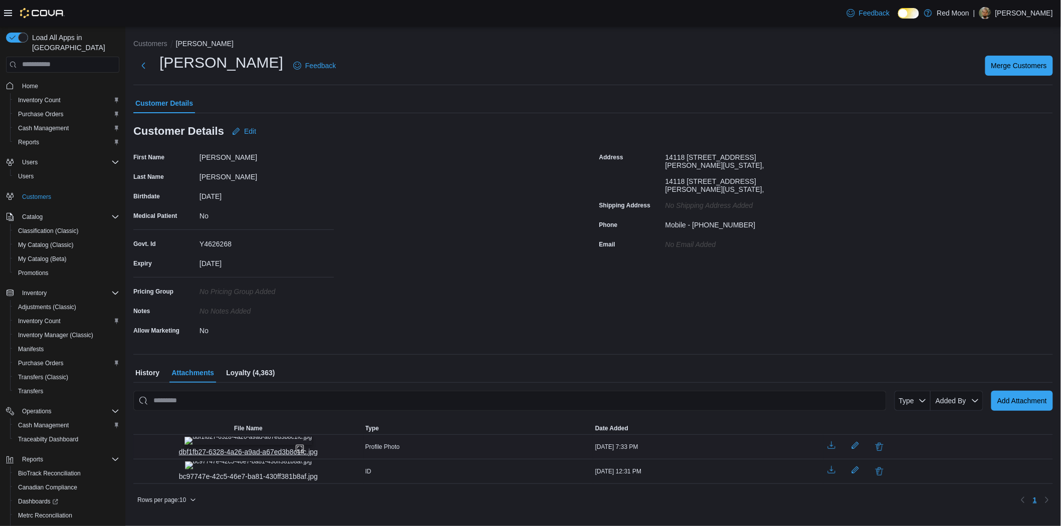
click at [244, 445] on img "dbf1fb27-6328-4a26-a9ad-a67ed3b8c1fc.jpg" at bounding box center [247, 441] width 127 height 8
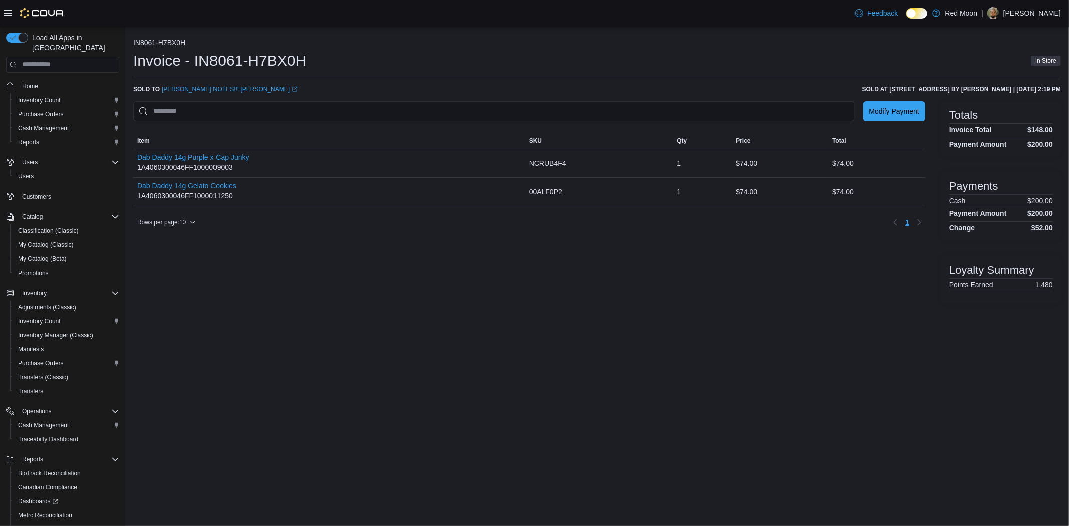
click at [203, 93] on div "IN8061-H7BX0H Invoice - IN8061-H7BX0H In Store Sold to [PERSON_NAME] NOTES!!! […" at bounding box center [597, 171] width 928 height 265
click at [208, 90] on link "[PERSON_NAME] NOTES!!! [PERSON_NAME] (opens in a new tab or window)" at bounding box center [230, 89] width 136 height 8
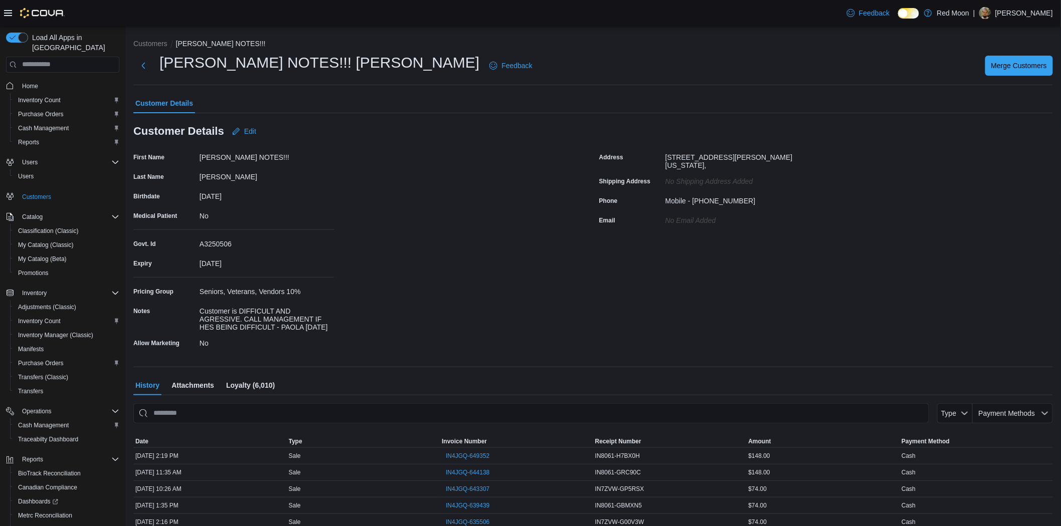
click at [181, 378] on span "Attachments" at bounding box center [192, 385] width 43 height 20
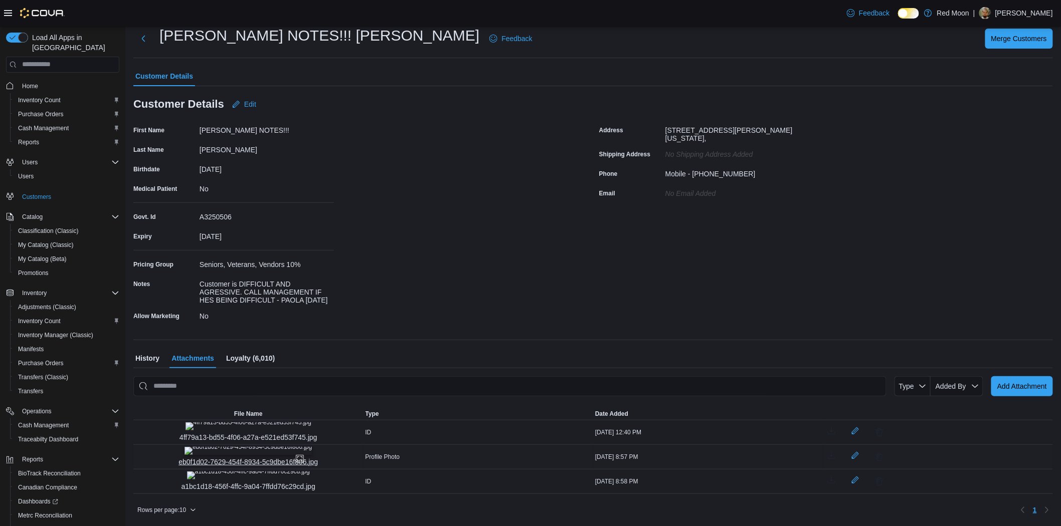
scroll to position [116, 0]
click at [248, 447] on img "eb0f1d02-7629-454f-8934-5c9dbe16f806.jpg" at bounding box center [247, 451] width 127 height 8
click at [295, 431] on icon "4ff79a13-bd55-4f06-a27a-e521ed53f745.jpg" at bounding box center [299, 435] width 8 height 8
click at [247, 423] on img "4ff79a13-bd55-4f06-a27a-e521ed53f745.jpg" at bounding box center [248, 427] width 126 height 8
click at [234, 472] on img "a1bc1d18-456f-4ffc-9a04-7ffdd76c29cd.jpg" at bounding box center [248, 476] width 123 height 8
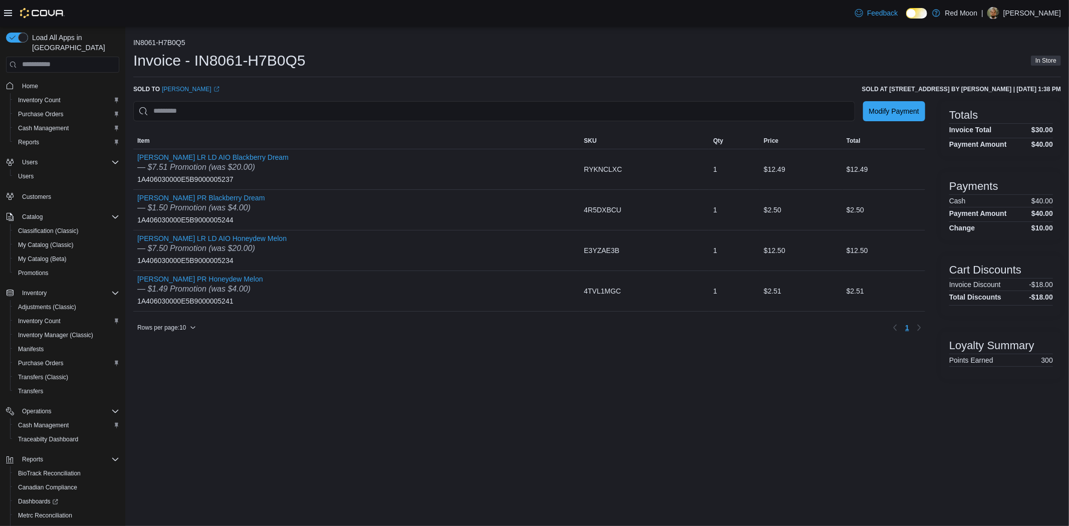
click at [190, 93] on div "IN8061-H7B0Q5 Invoice - IN8061-H7B0Q5 In Store Sold to [PERSON_NAME] (opens in …" at bounding box center [597, 209] width 928 height 340
click at [193, 88] on link "[PERSON_NAME] (opens in a new tab or window)" at bounding box center [191, 89] width 58 height 8
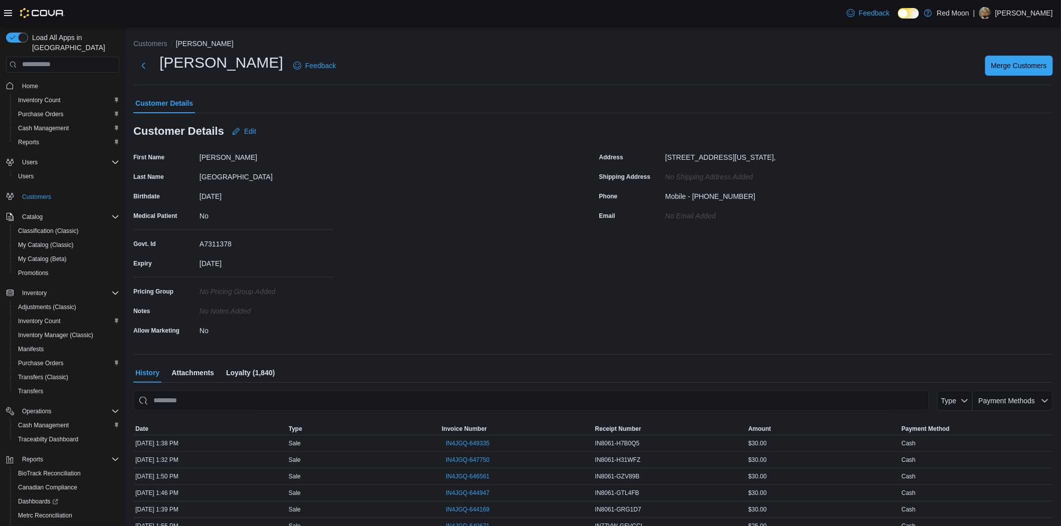
click at [179, 373] on span "Attachments" at bounding box center [192, 373] width 43 height 20
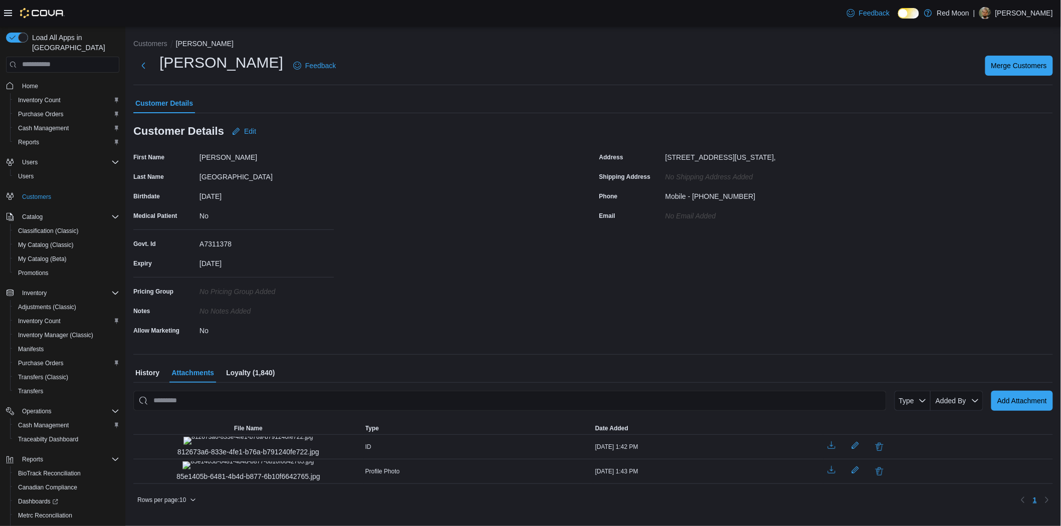
scroll to position [49, 0]
click at [235, 437] on img "812673a6-833e-4fe1-b76a-b791240fe722.jpg" at bounding box center [247, 441] width 129 height 8
drag, startPoint x: 220, startPoint y: 405, endPoint x: 177, endPoint y: 132, distance: 276.4
